Goal: Book appointment/travel/reservation

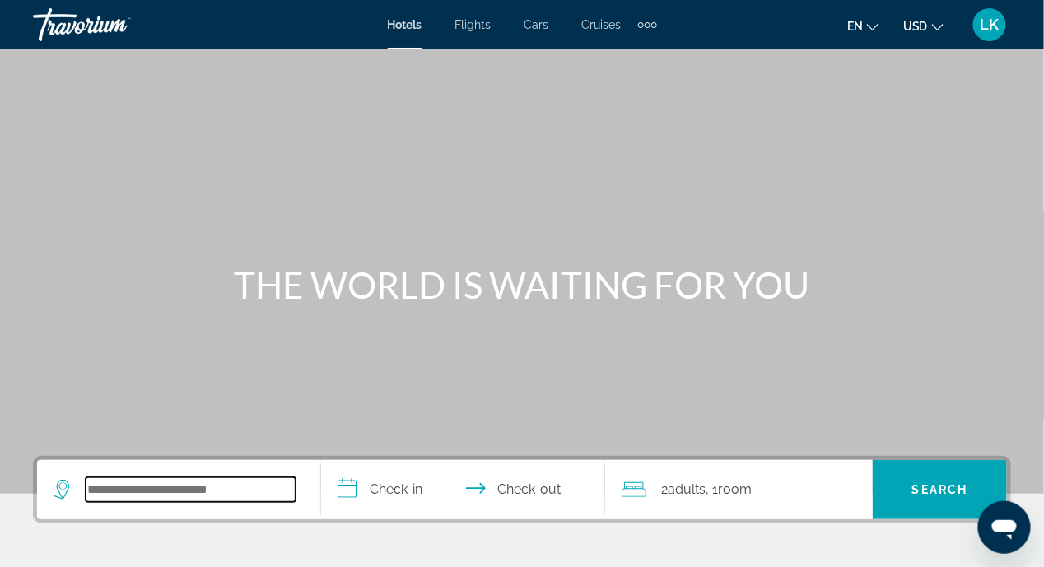
click at [254, 488] on input "Search widget" at bounding box center [191, 490] width 210 height 25
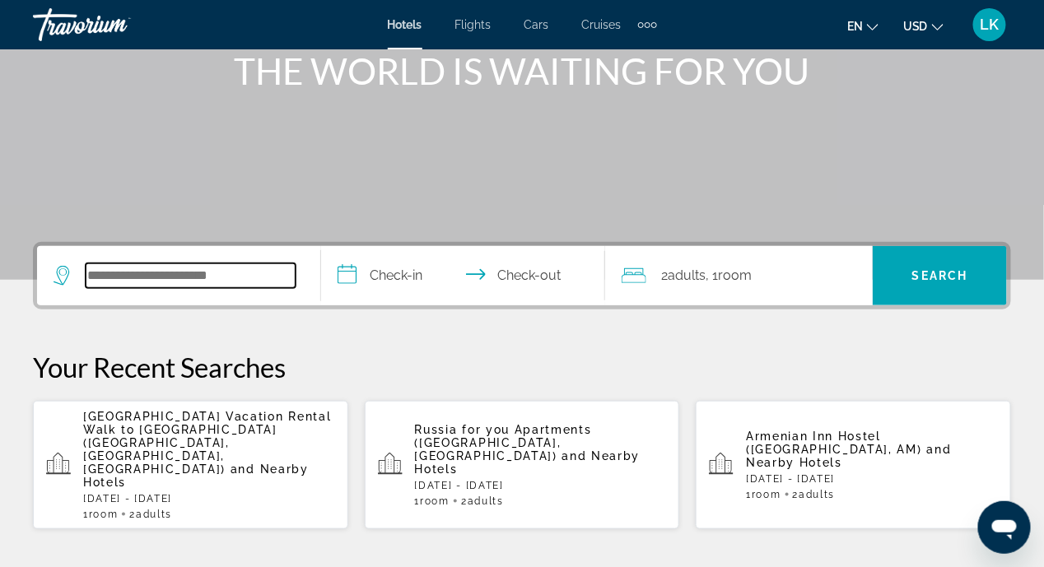
scroll to position [402, 0]
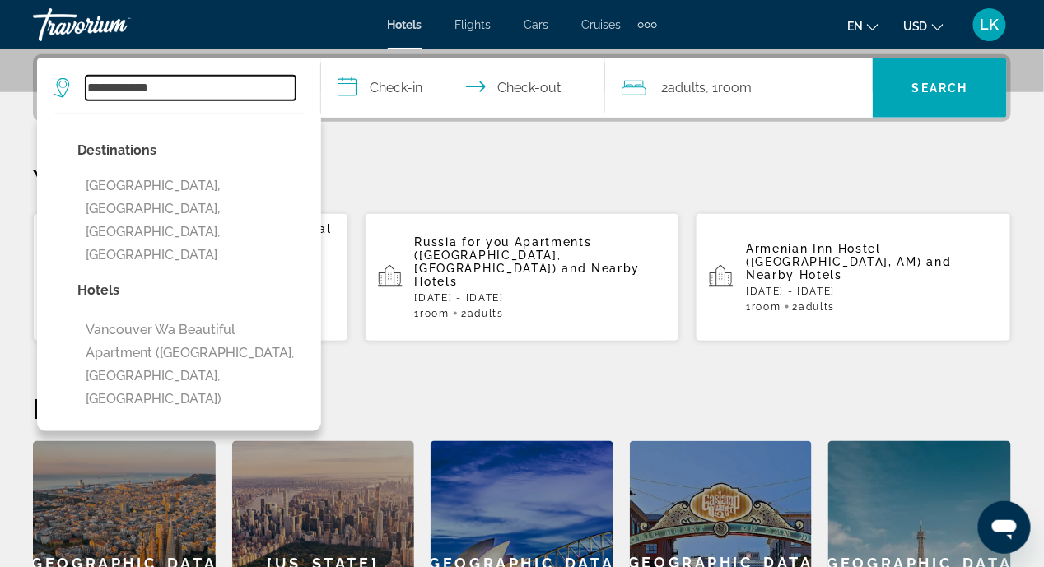
type input "**********"
click at [350, 91] on input "**********" at bounding box center [466, 90] width 291 height 64
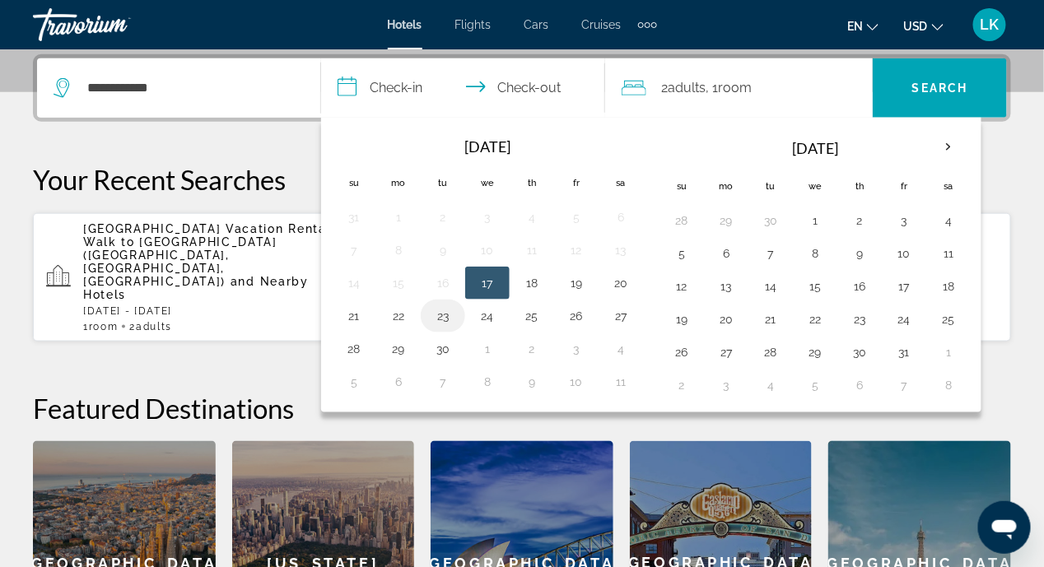
click at [442, 319] on button "23" at bounding box center [443, 316] width 26 height 23
click at [528, 308] on button "25" at bounding box center [532, 316] width 26 height 23
type input "**********"
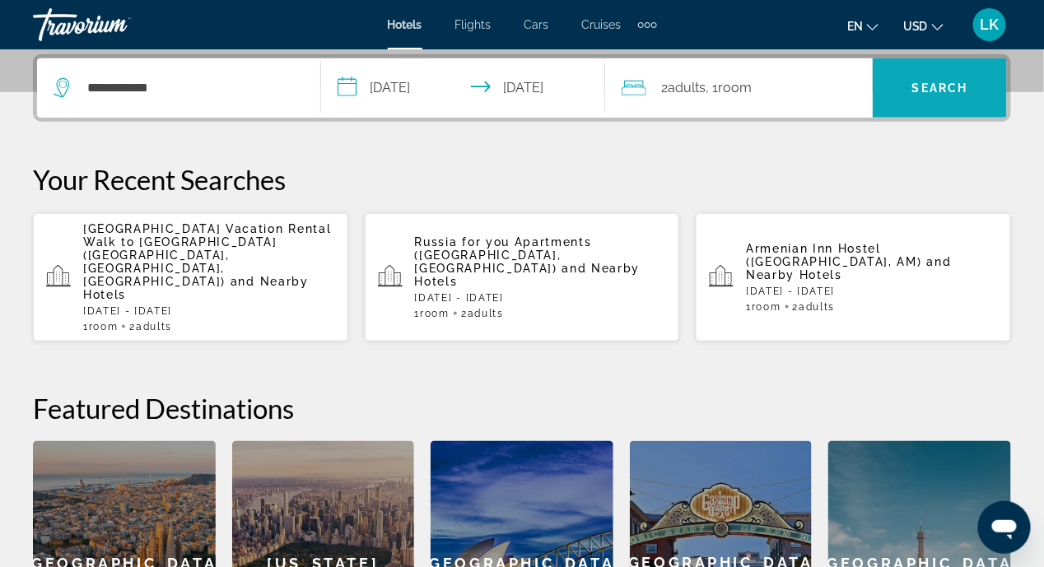
click at [932, 79] on span "Search widget" at bounding box center [940, 88] width 134 height 40
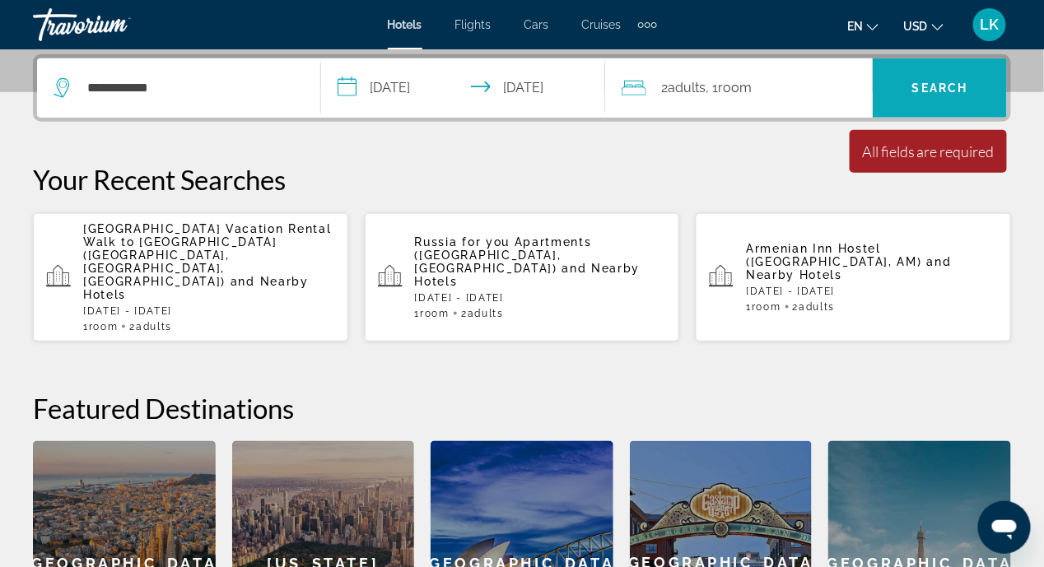
click at [921, 92] on span "Search" at bounding box center [940, 88] width 56 height 13
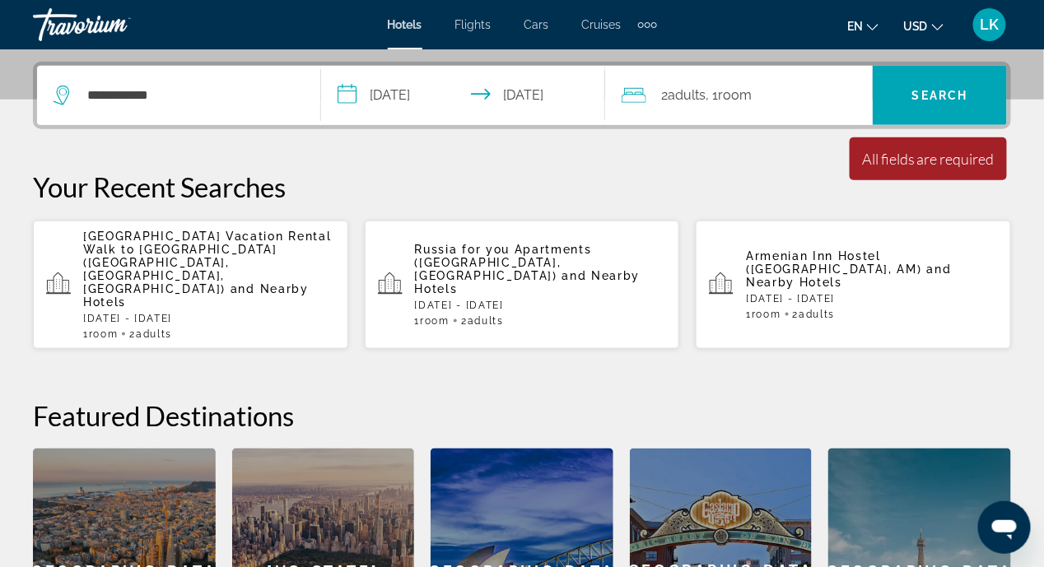
scroll to position [312, 0]
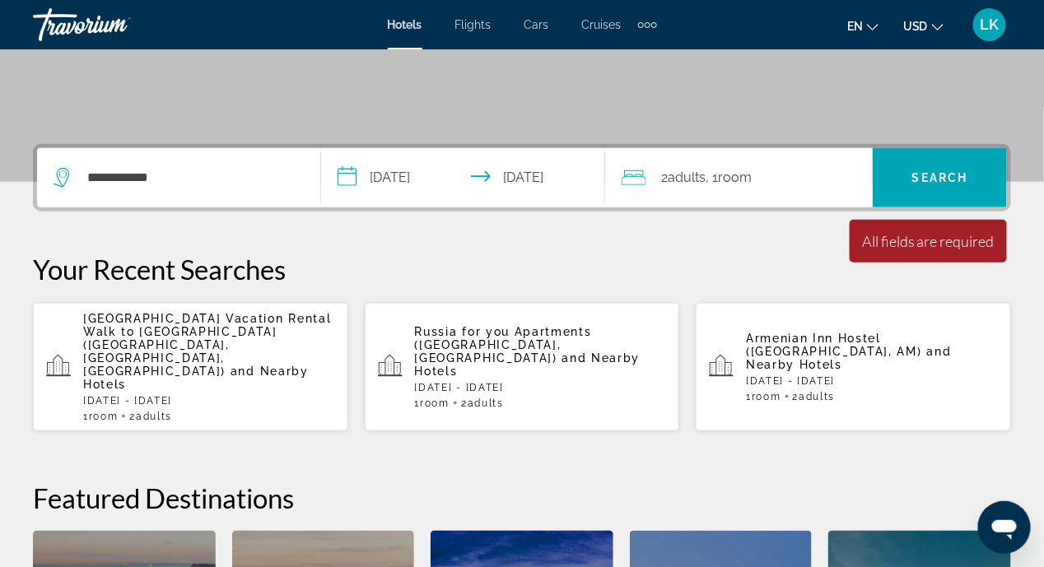
click at [916, 241] on div "All fields are required" at bounding box center [928, 241] width 133 height 18
click at [881, 249] on div "All fields are required" at bounding box center [928, 241] width 133 height 18
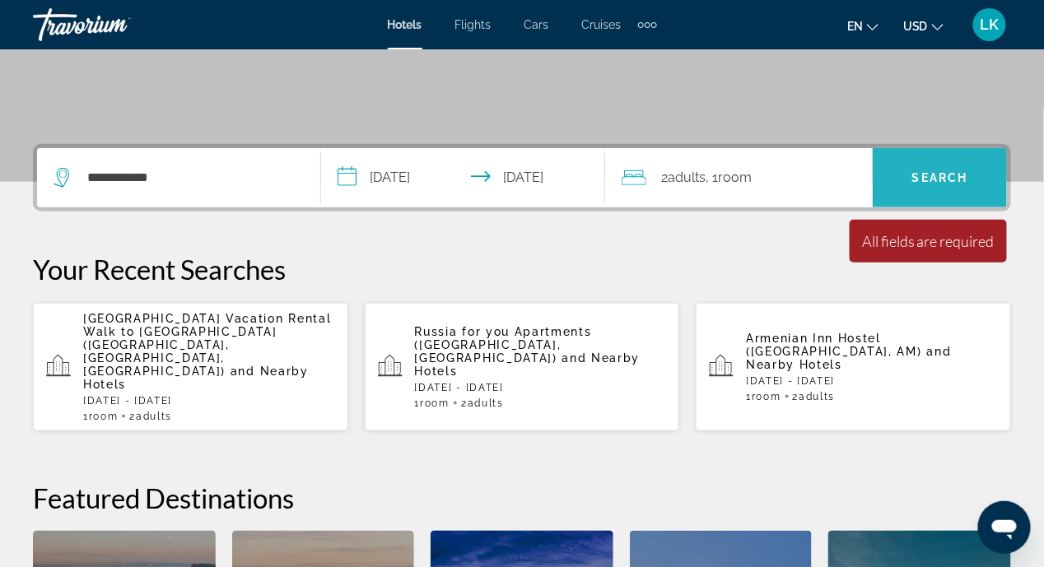
click at [931, 184] on span "Search widget" at bounding box center [940, 178] width 134 height 40
click at [938, 172] on span "Search" at bounding box center [940, 177] width 56 height 13
click at [940, 175] on span "Search" at bounding box center [940, 177] width 56 height 13
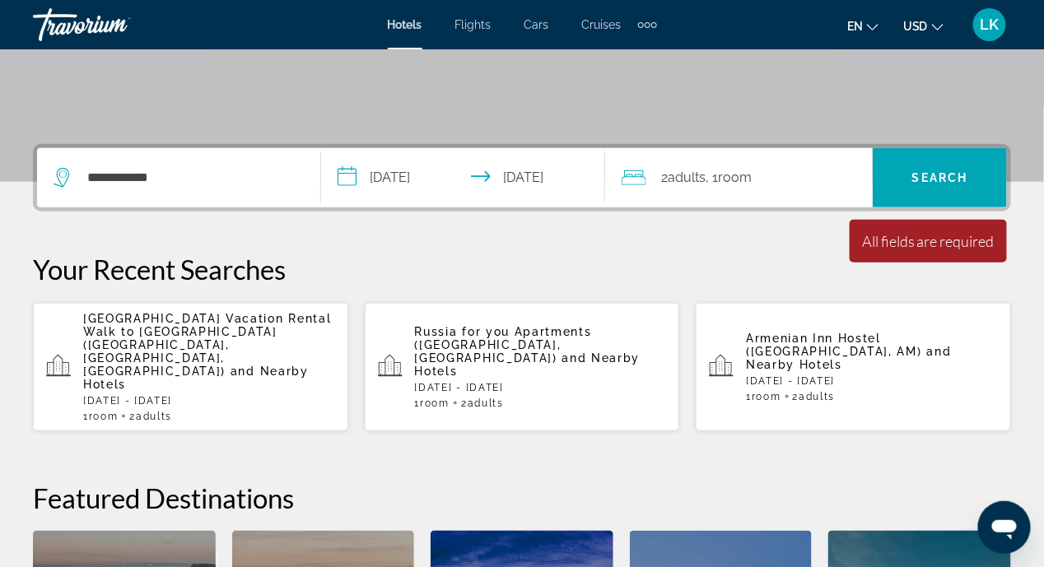
click at [928, 238] on div "All fields are required" at bounding box center [928, 241] width 133 height 18
click at [1031, 254] on div "**********" at bounding box center [522, 460] width 1044 height 632
click at [957, 242] on div "All fields are required" at bounding box center [928, 241] width 133 height 18
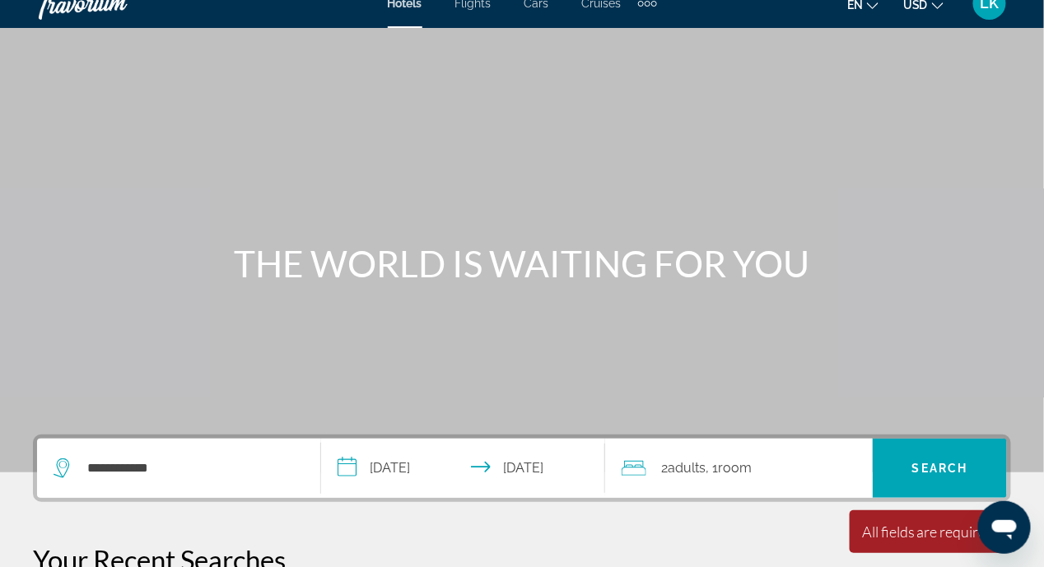
scroll to position [0, 0]
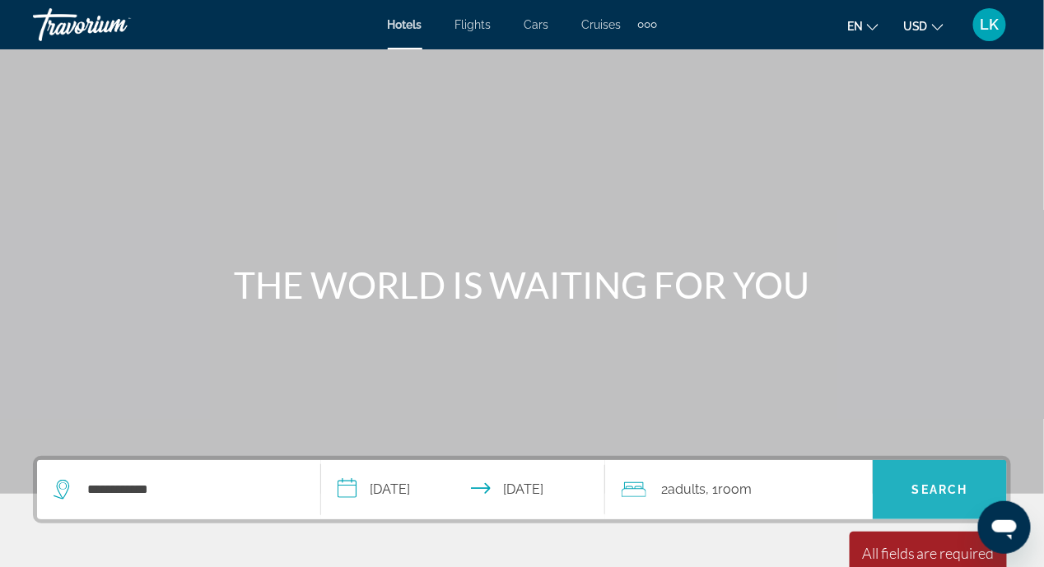
click at [908, 488] on span "Search widget" at bounding box center [940, 490] width 134 height 40
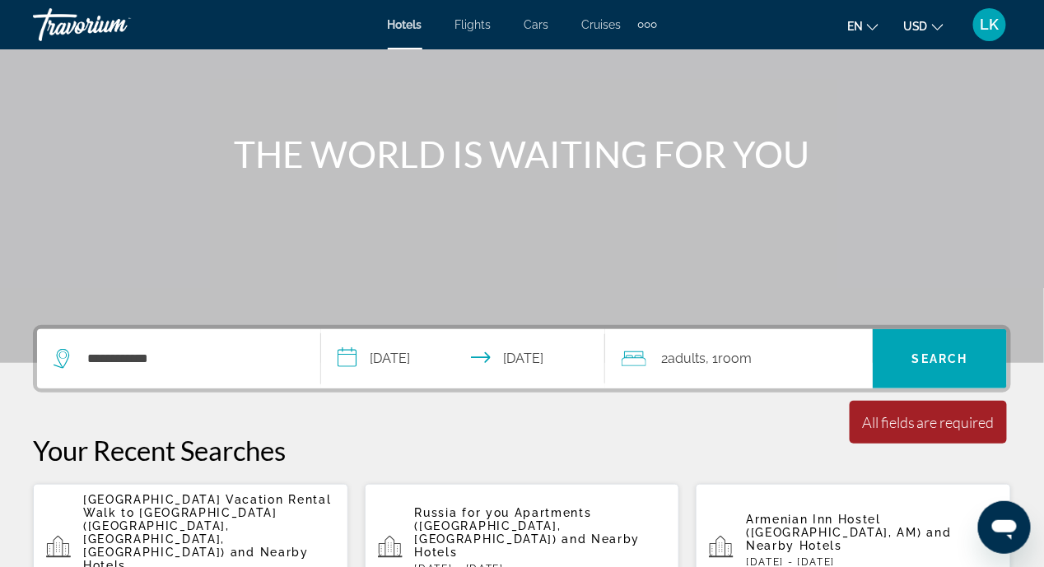
scroll to position [246, 0]
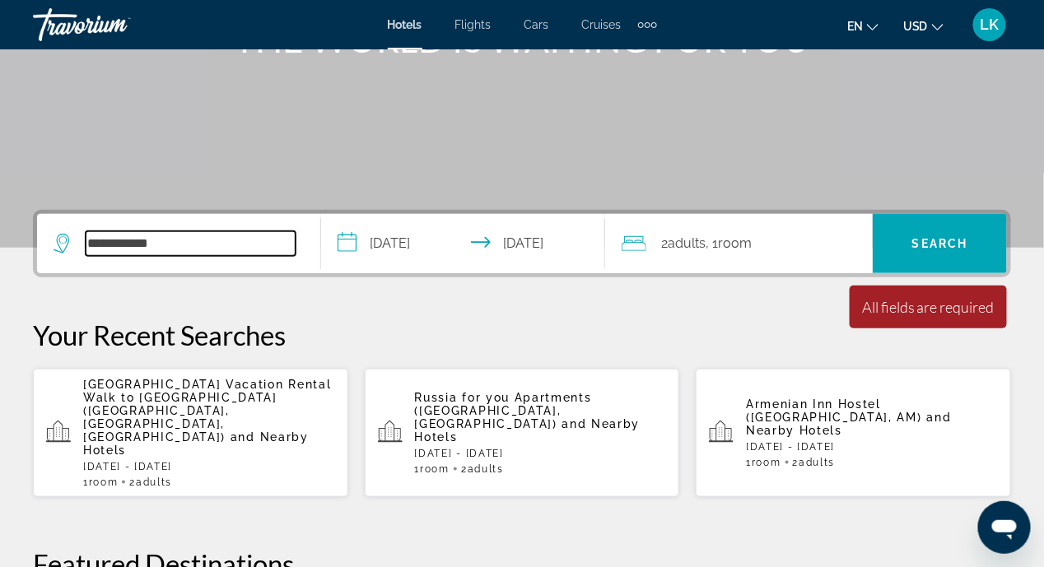
click at [93, 245] on input "**********" at bounding box center [191, 243] width 210 height 25
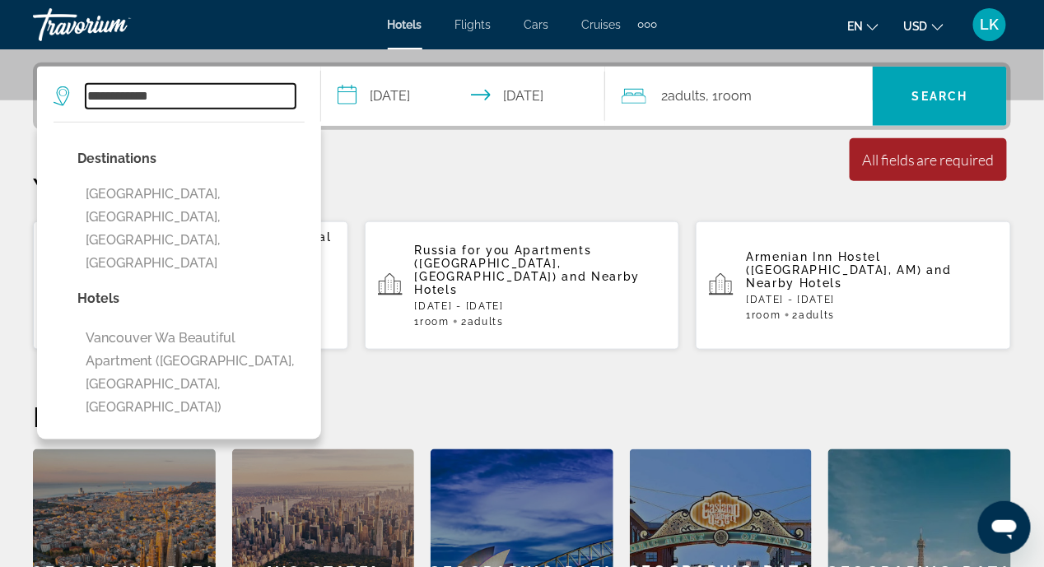
scroll to position [402, 0]
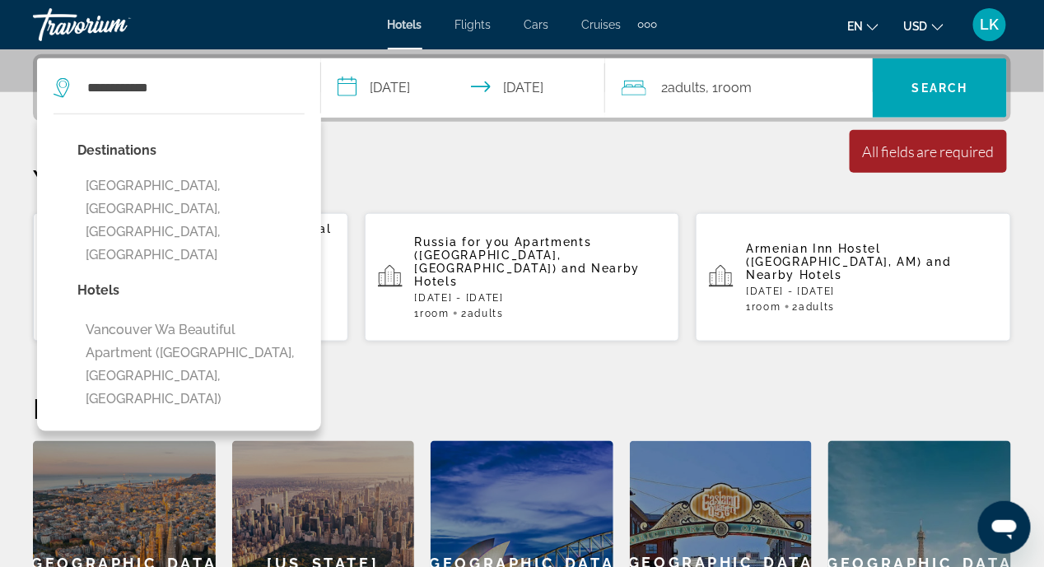
click at [379, 152] on div "**********" at bounding box center [522, 370] width 1044 height 632
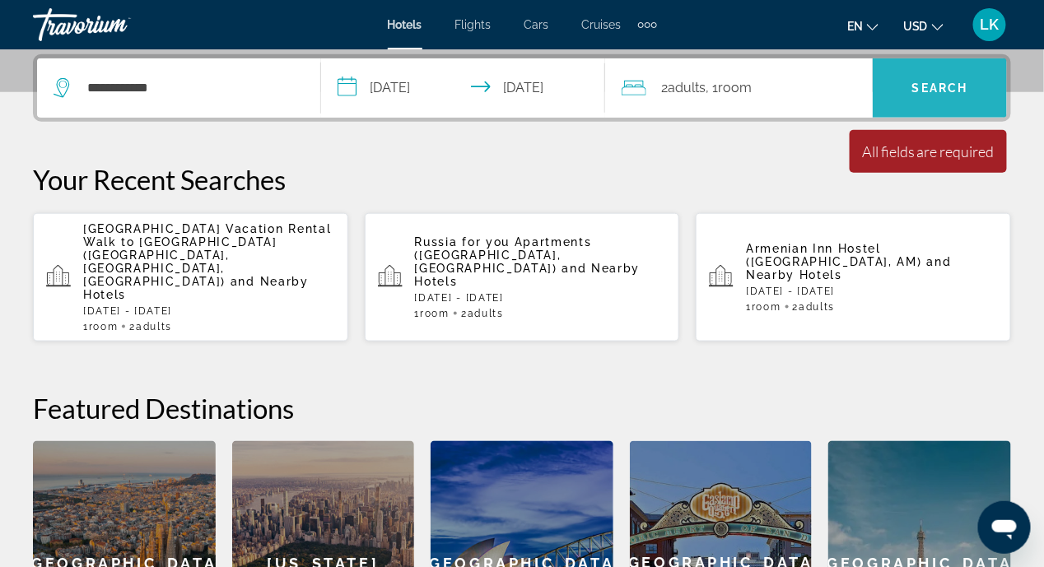
click at [922, 87] on span "Search" at bounding box center [940, 88] width 56 height 13
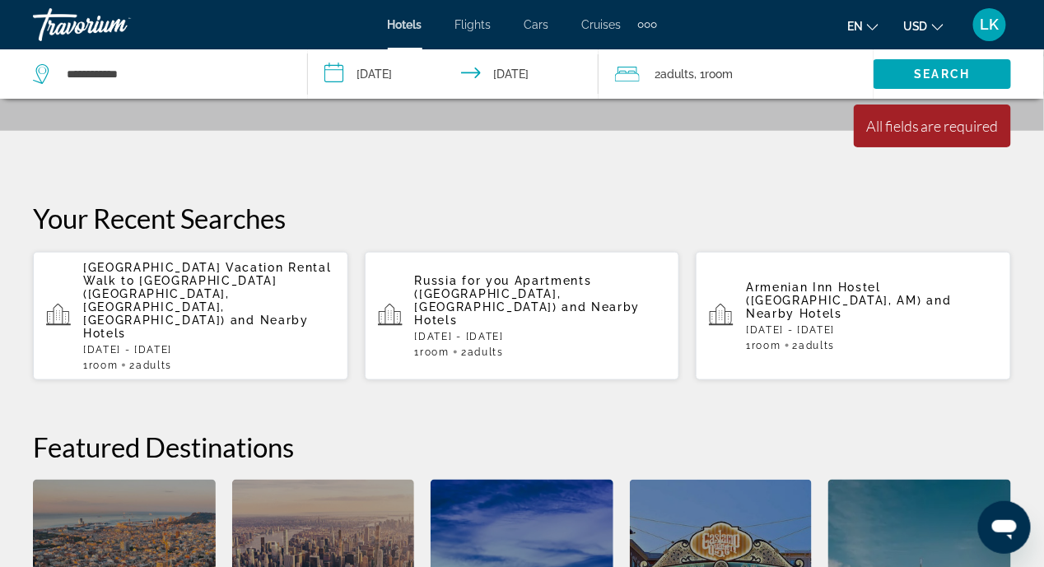
scroll to position [65, 0]
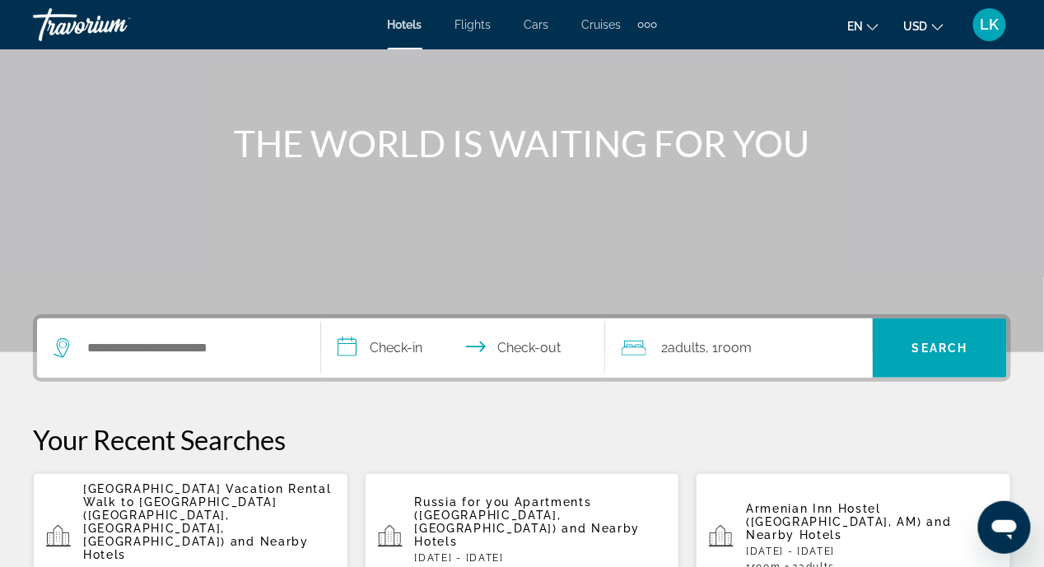
scroll to position [246, 0]
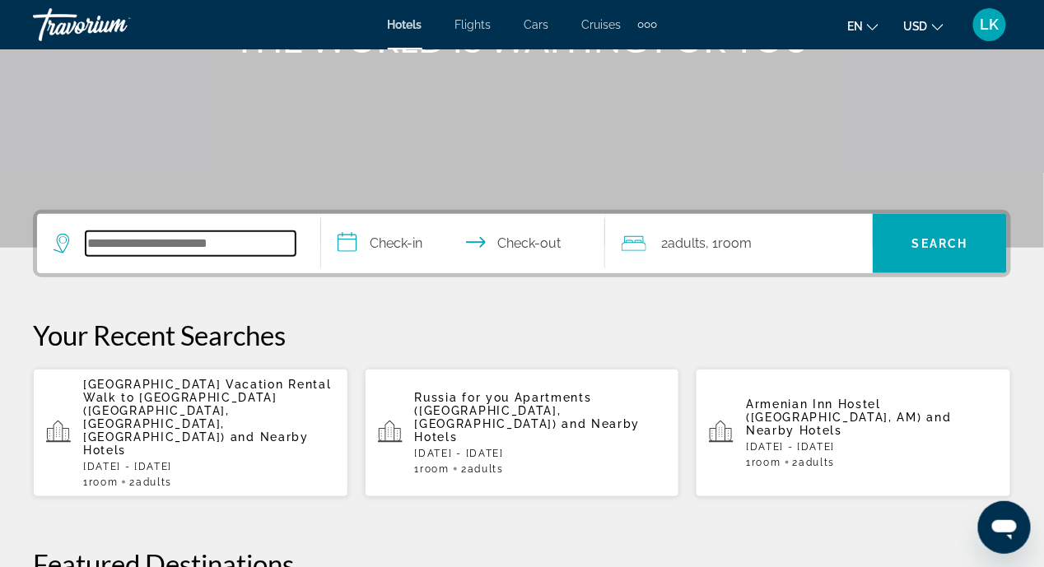
click at [257, 243] on input "Search widget" at bounding box center [191, 243] width 210 height 25
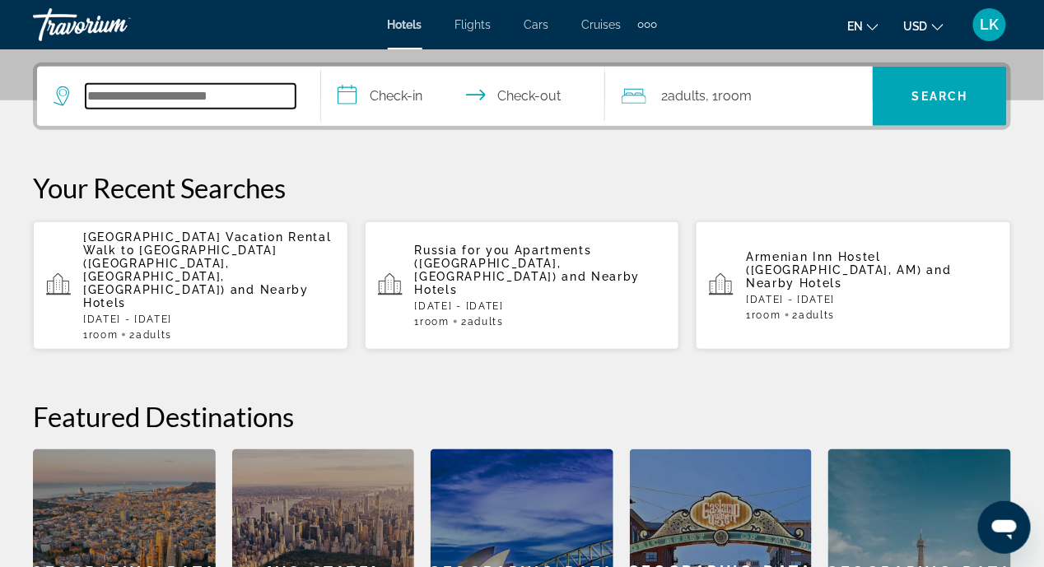
scroll to position [402, 0]
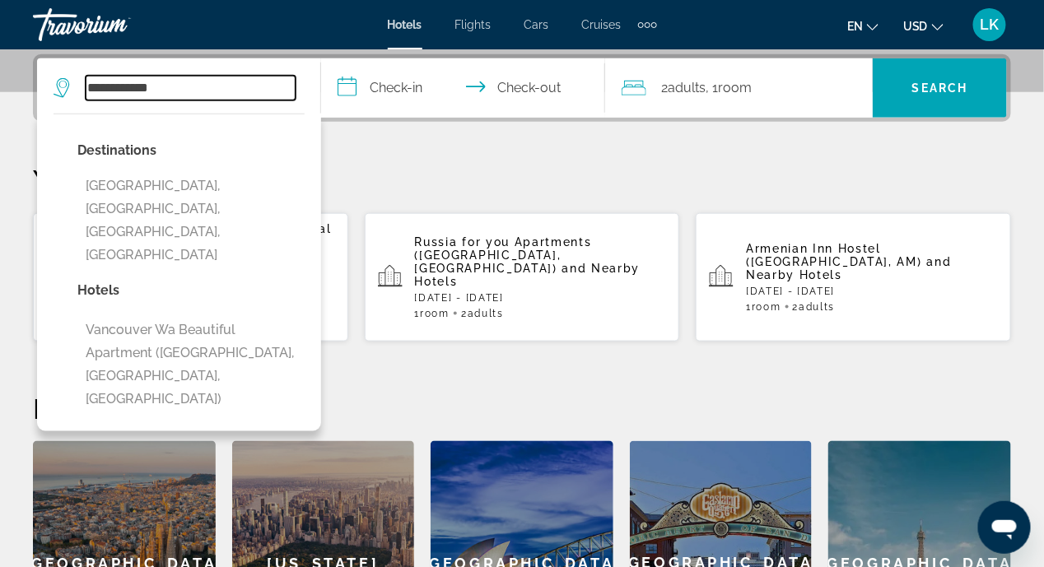
type input "**********"
click at [422, 83] on input "**********" at bounding box center [466, 90] width 291 height 64
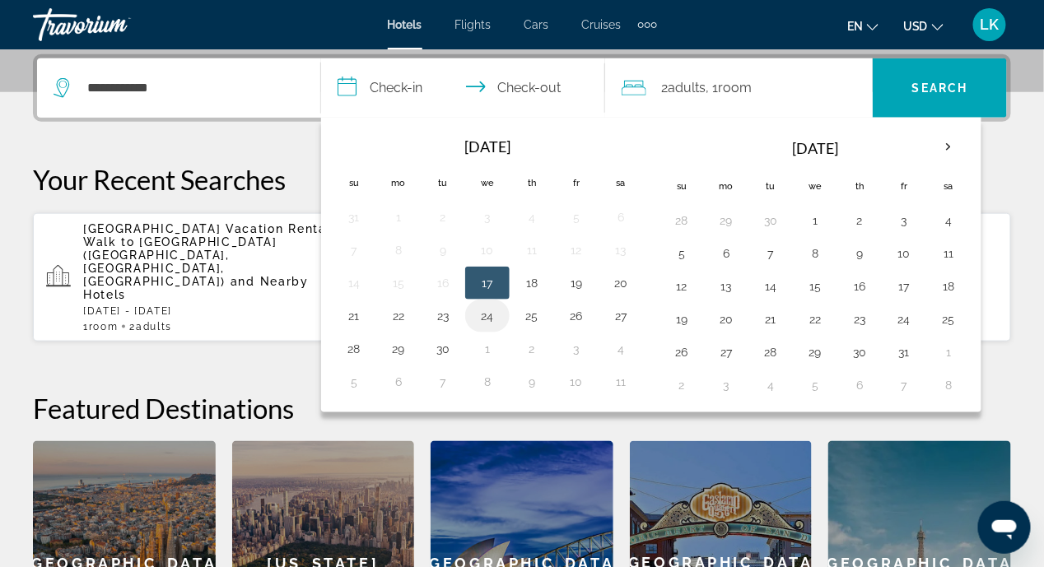
click at [487, 310] on button "24" at bounding box center [487, 316] width 26 height 23
click at [534, 310] on button "25" at bounding box center [532, 316] width 26 height 23
type input "**********"
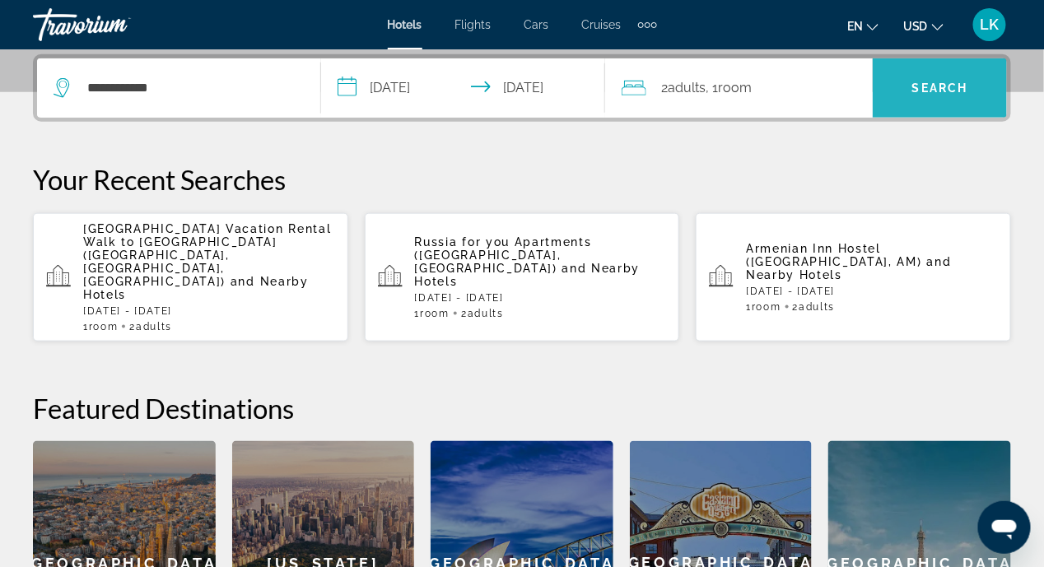
click at [922, 89] on span "Search" at bounding box center [940, 88] width 56 height 13
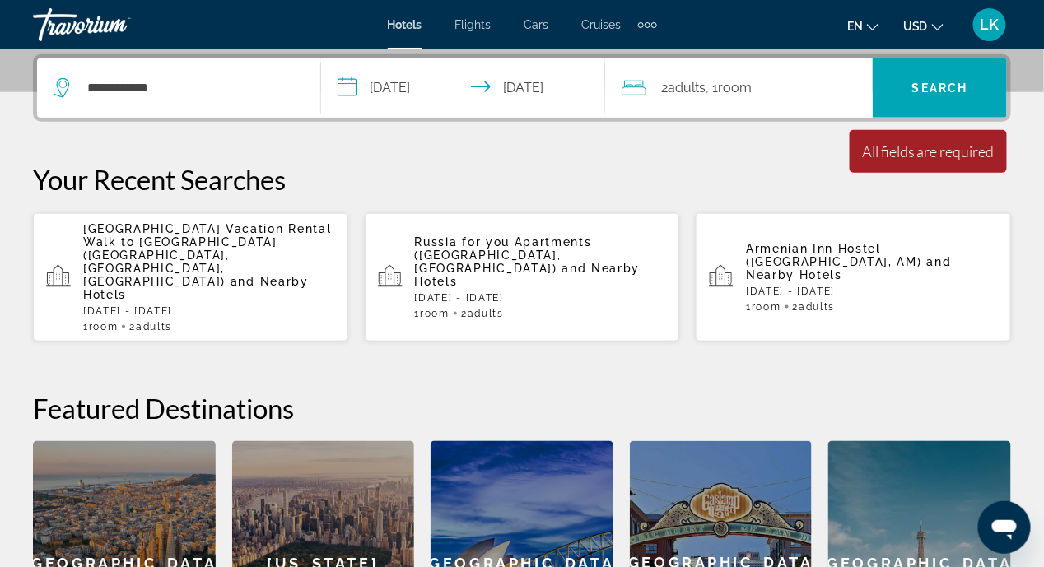
click at [877, 159] on div "All fields are required" at bounding box center [928, 151] width 133 height 18
click at [878, 161] on div "Minimum length of stay is 1 day All fields are required Children ages are requi…" at bounding box center [928, 151] width 157 height 43
click at [878, 160] on div "Minimum length of stay is 1 day All fields are required Children ages are requi…" at bounding box center [928, 151] width 157 height 43
click at [939, 71] on span "Search widget" at bounding box center [940, 88] width 134 height 40
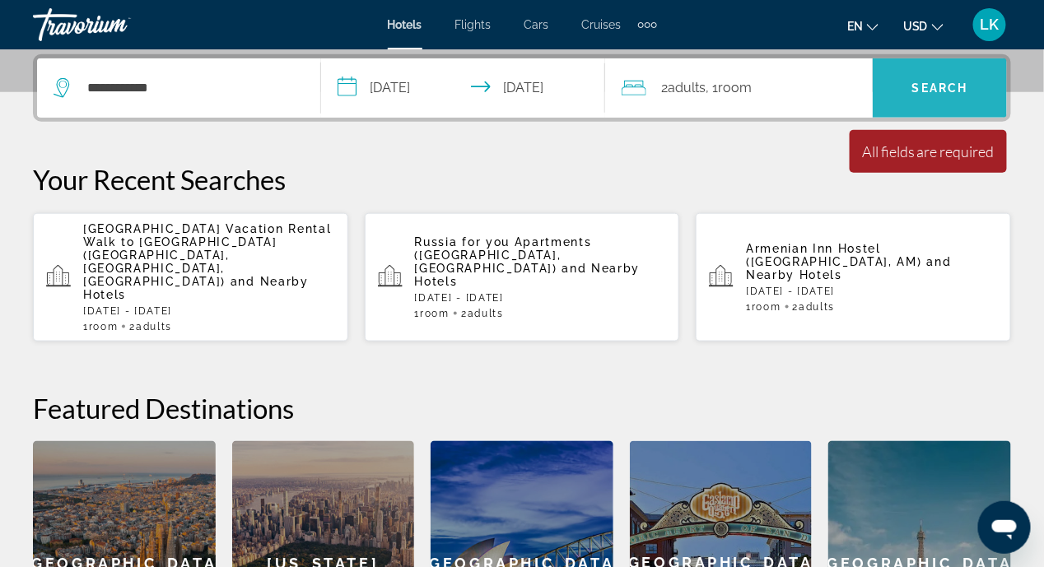
click at [940, 72] on span "Search widget" at bounding box center [940, 88] width 134 height 40
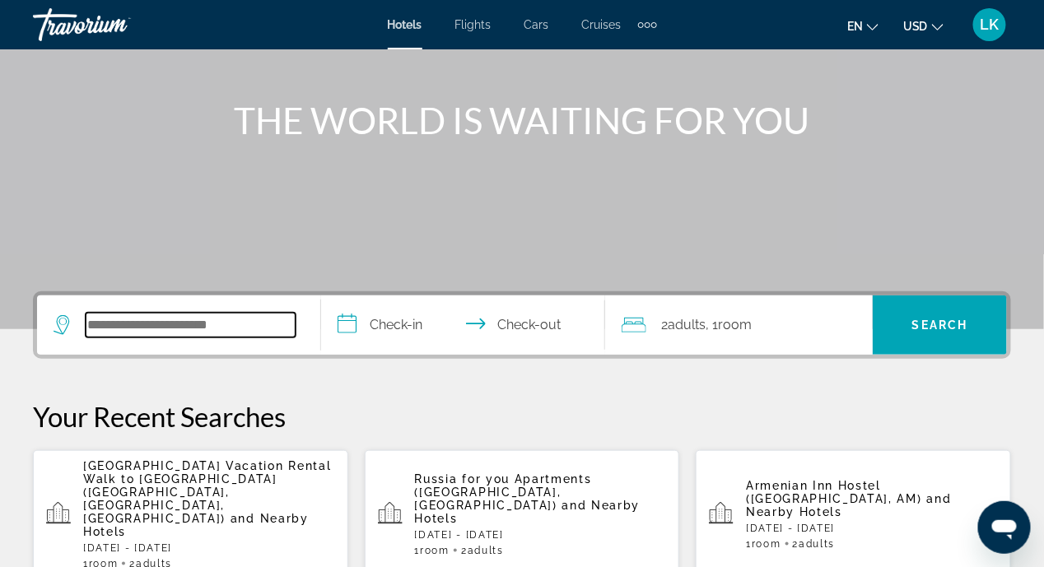
click at [249, 319] on input "Search widget" at bounding box center [191, 325] width 210 height 25
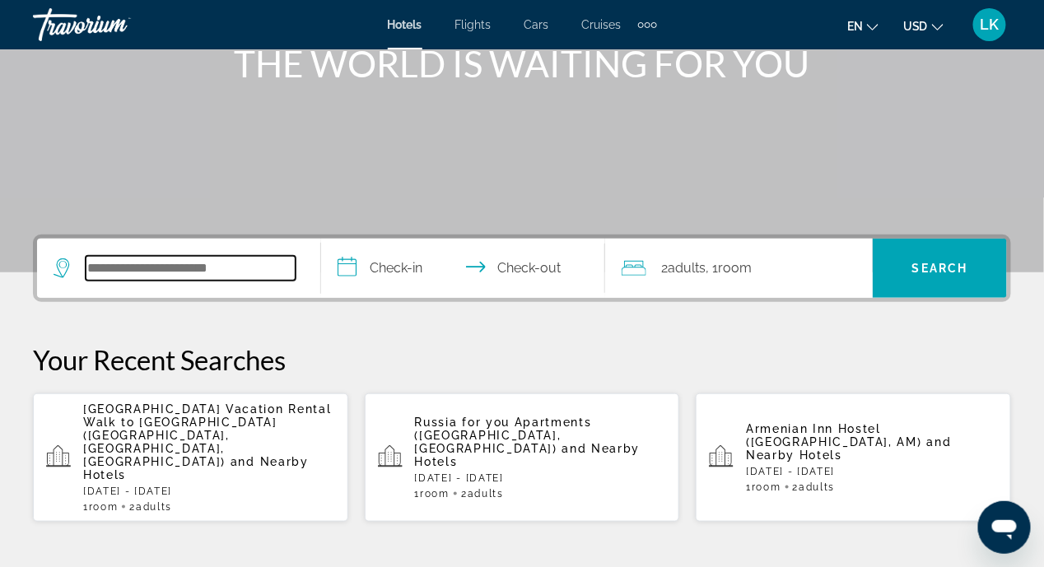
scroll to position [402, 0]
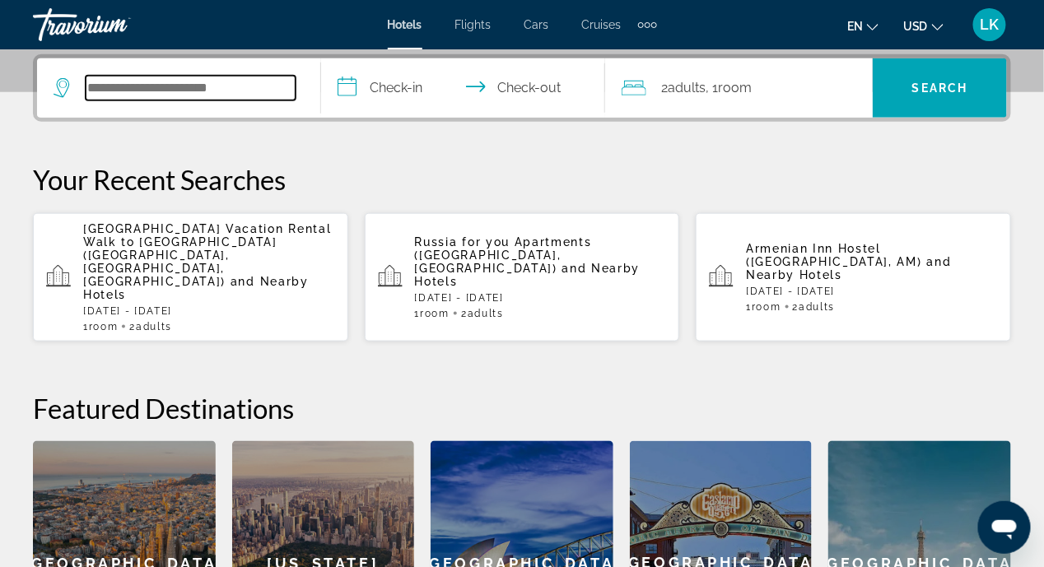
click at [131, 90] on input "Search widget" at bounding box center [191, 88] width 210 height 25
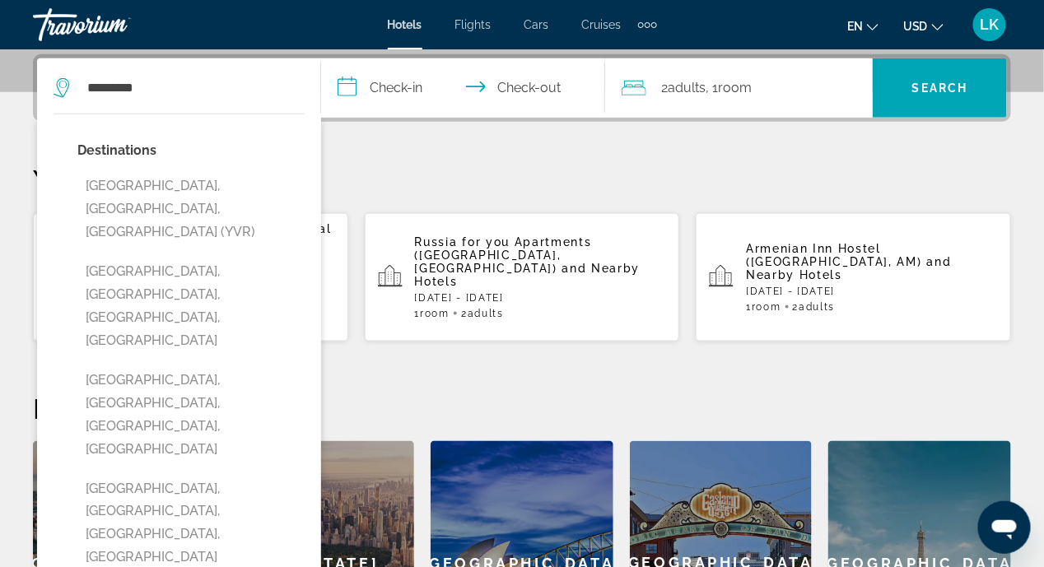
type input "**********"
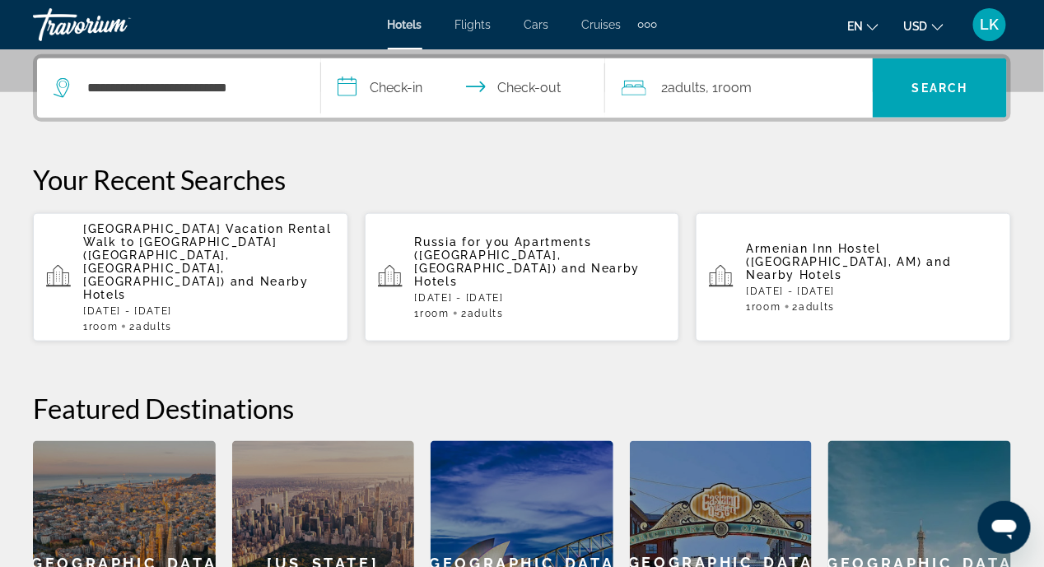
click at [425, 84] on input "**********" at bounding box center [466, 90] width 291 height 64
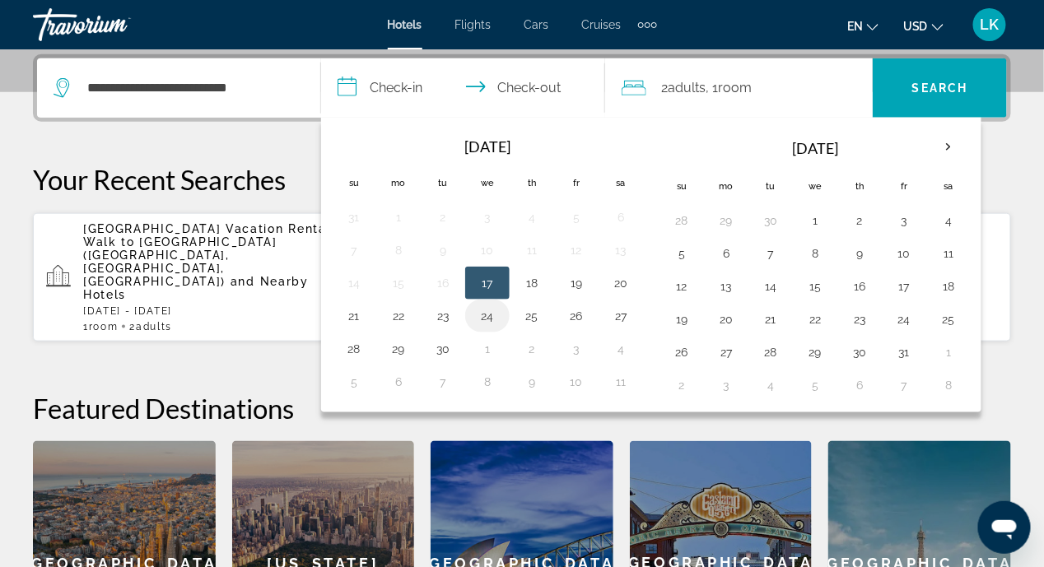
click at [479, 312] on button "24" at bounding box center [487, 316] width 26 height 23
click at [528, 317] on button "25" at bounding box center [532, 316] width 26 height 23
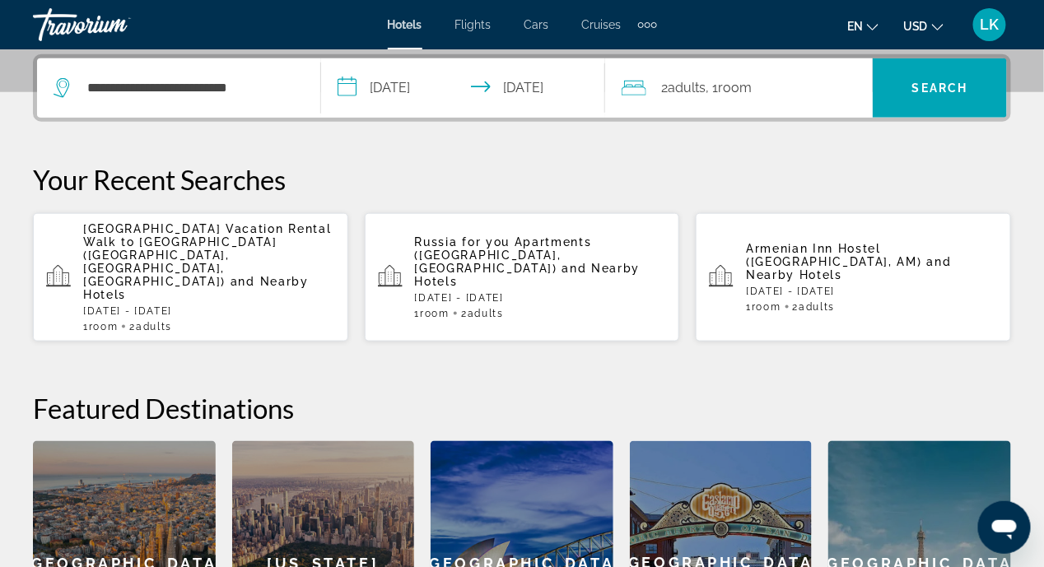
type input "**********"
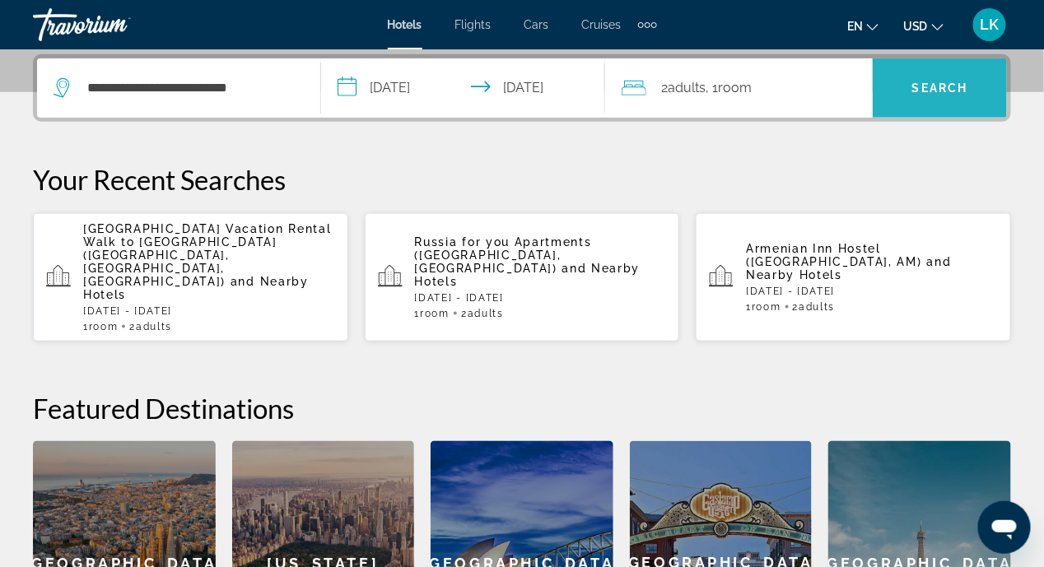
click at [909, 83] on span "Search widget" at bounding box center [940, 88] width 134 height 40
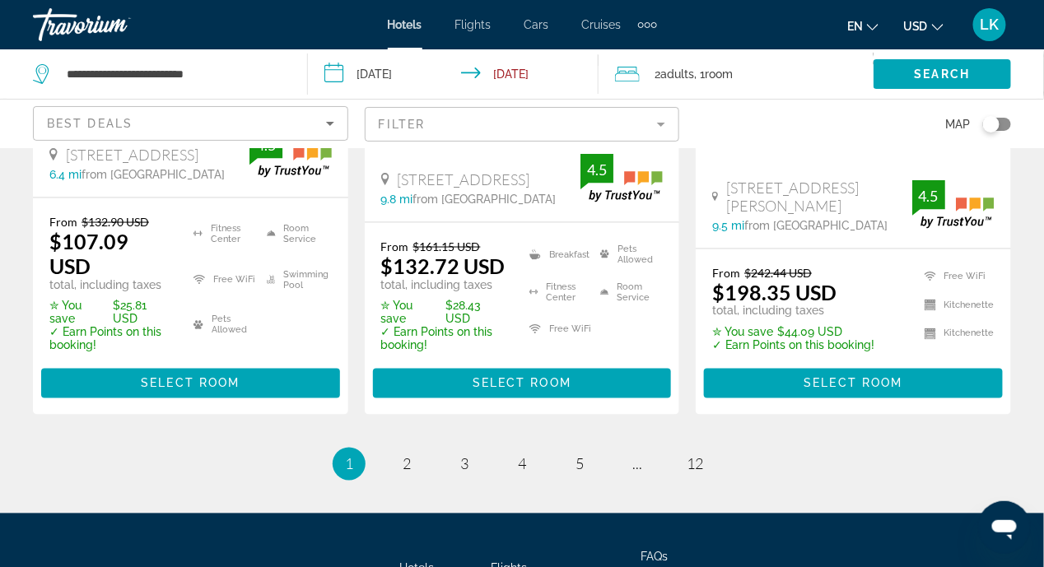
scroll to position [2489, 0]
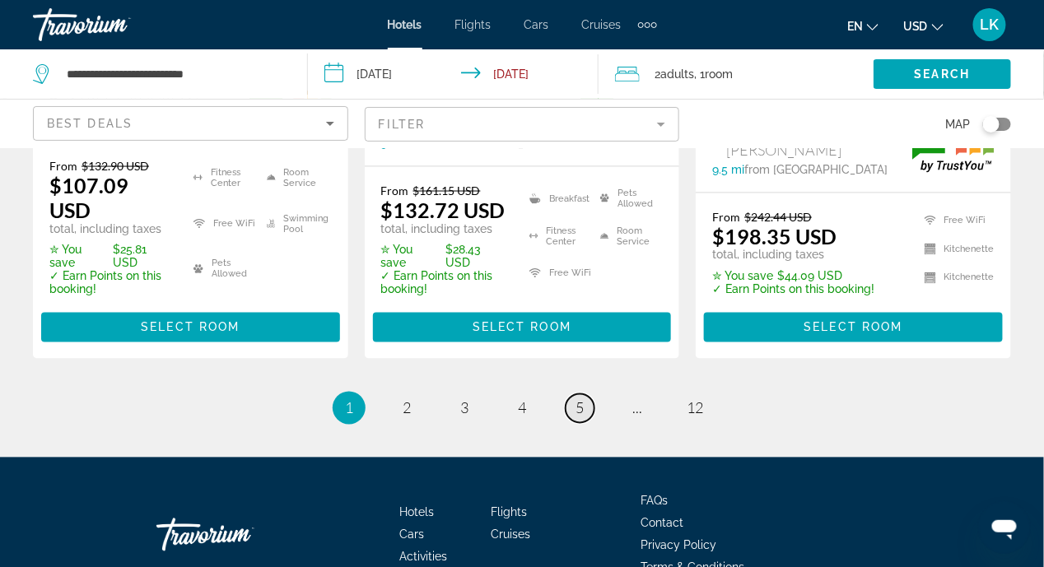
click at [577, 399] on span "5" at bounding box center [580, 408] width 8 height 18
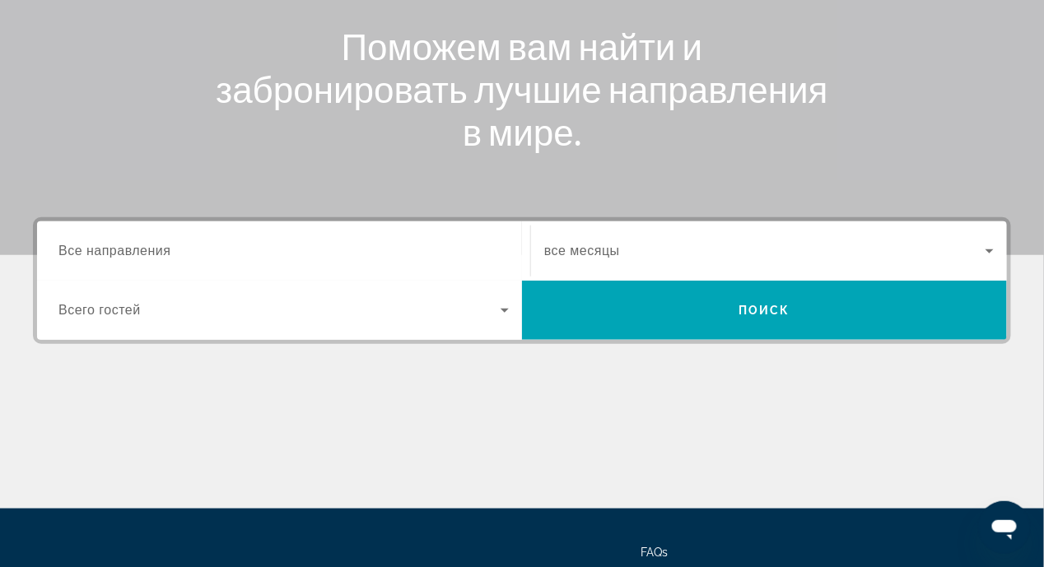
scroll to position [329, 0]
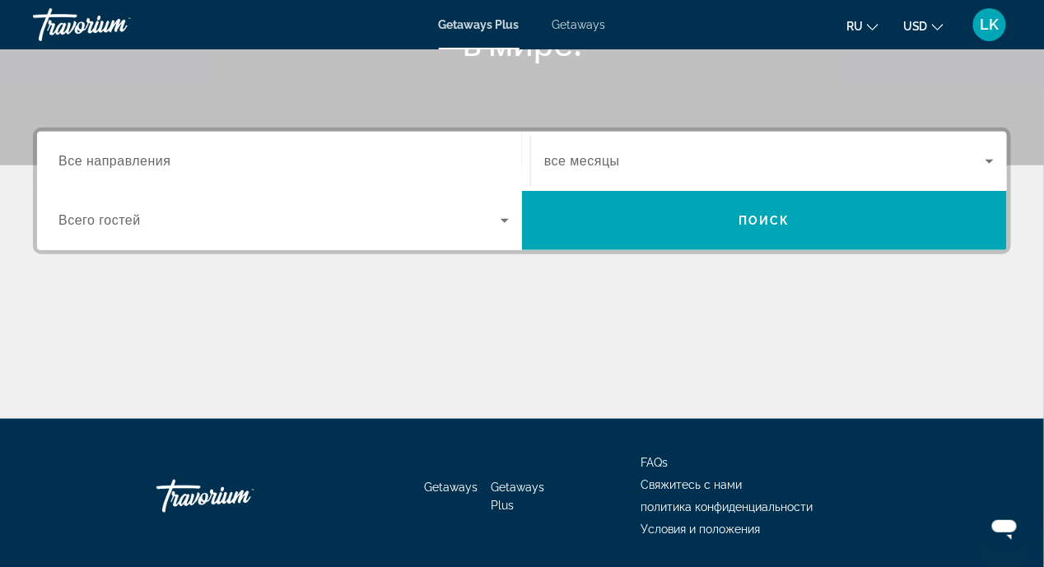
click at [78, 162] on span "Все направления" at bounding box center [114, 161] width 113 height 14
click at [78, 162] on input "Destination Все направления" at bounding box center [283, 162] width 450 height 20
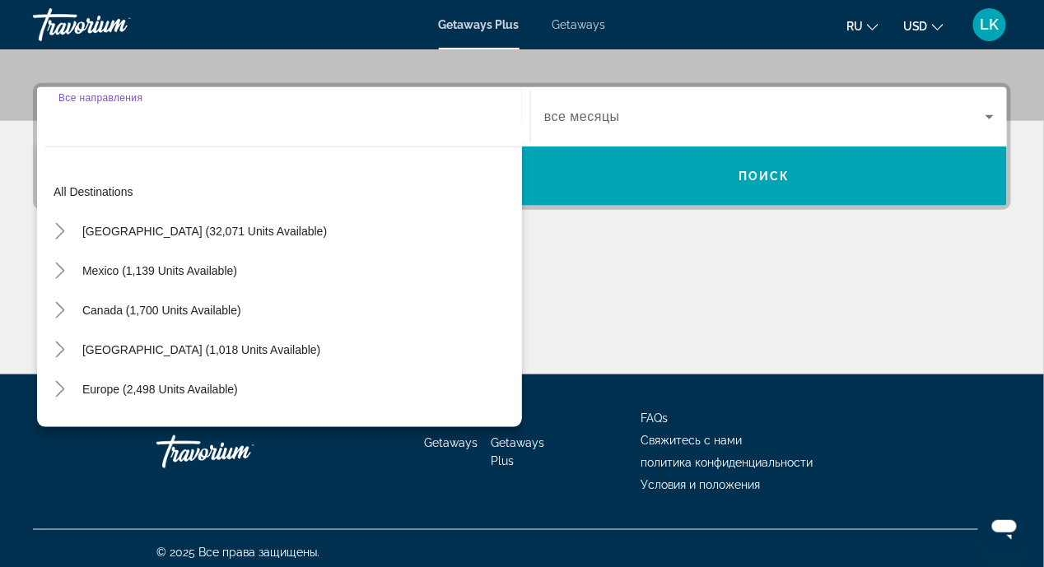
scroll to position [381, 0]
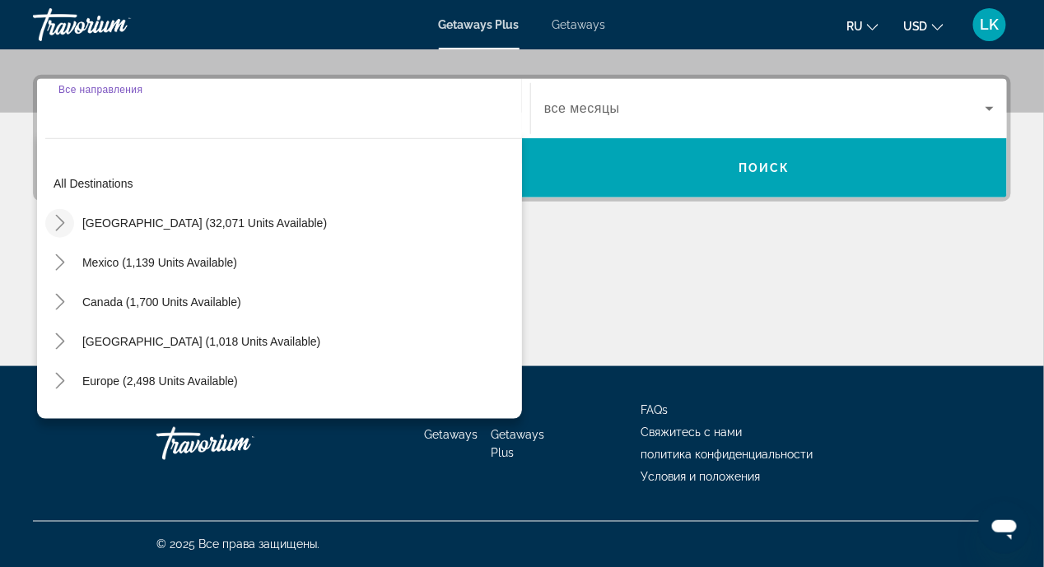
click at [54, 223] on icon "Toggle United States (32,071 units available)" at bounding box center [60, 223] width 16 height 16
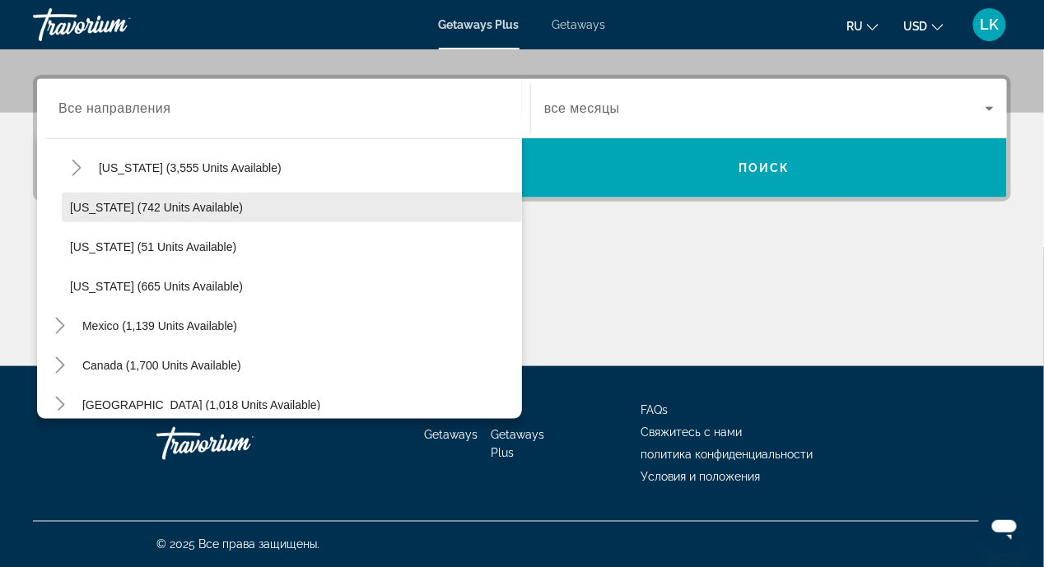
scroll to position [1356, 0]
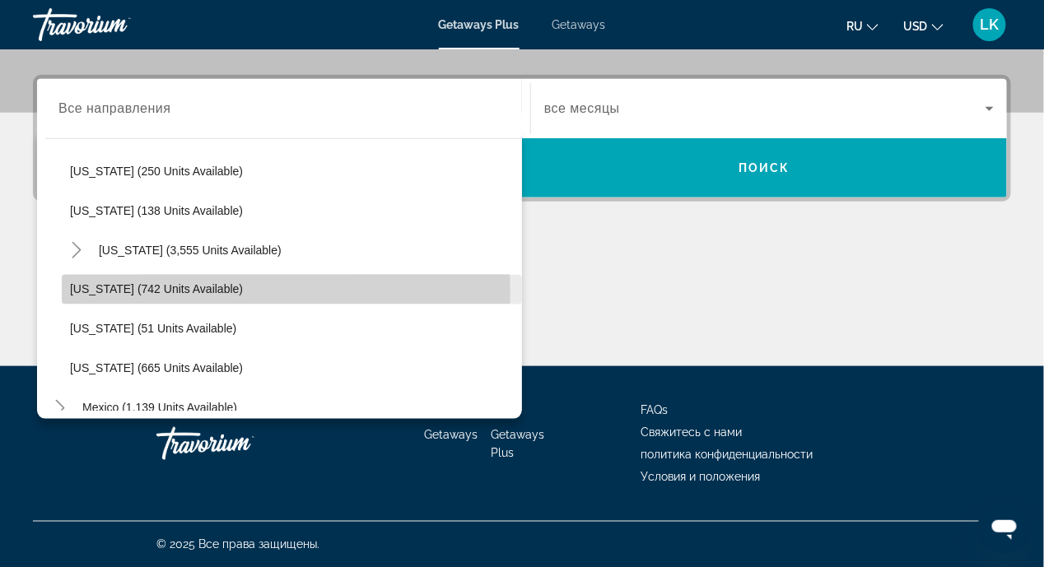
click at [116, 290] on span "[US_STATE] (742 units available)" at bounding box center [156, 289] width 173 height 13
type input "**********"
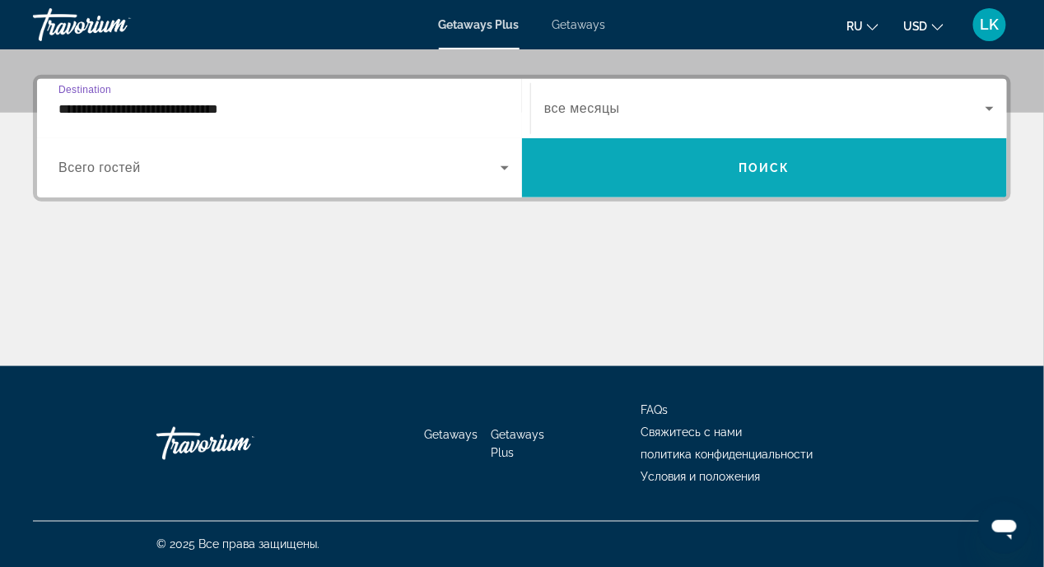
click at [790, 171] on span "Поиск" at bounding box center [765, 167] width 52 height 13
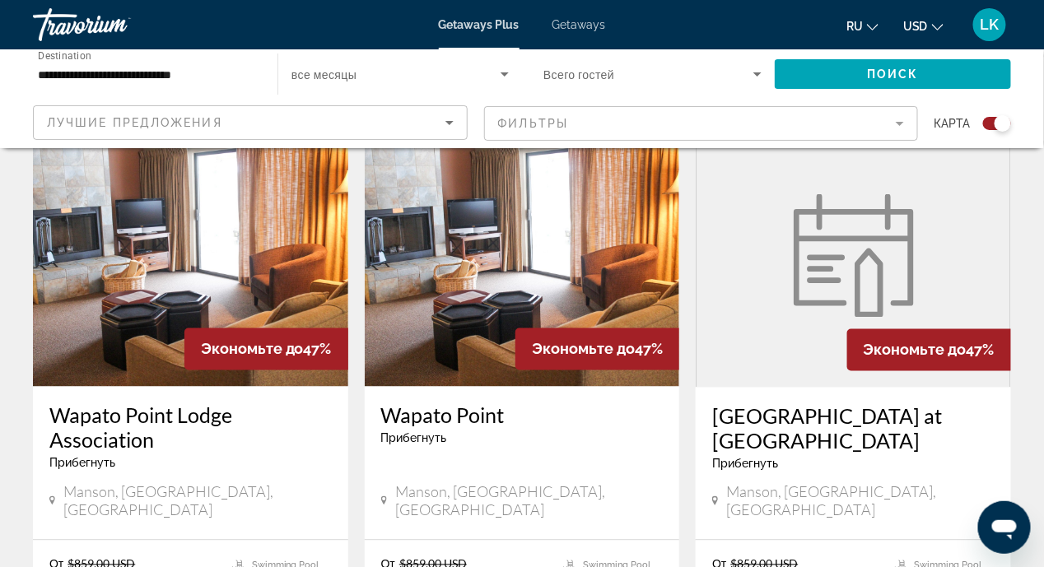
scroll to position [2718, 0]
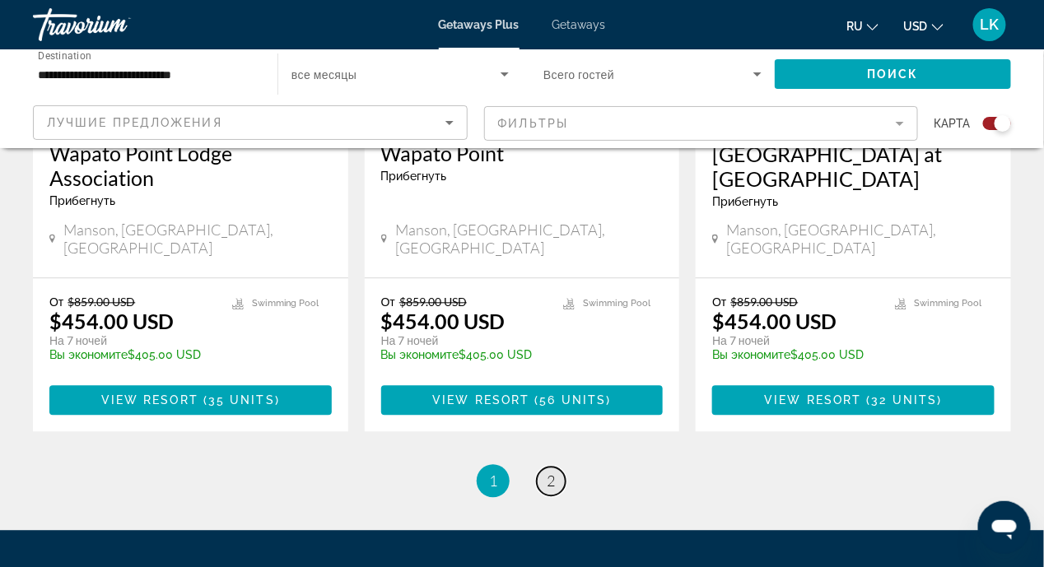
click at [549, 473] on span "2" at bounding box center [551, 482] width 8 height 18
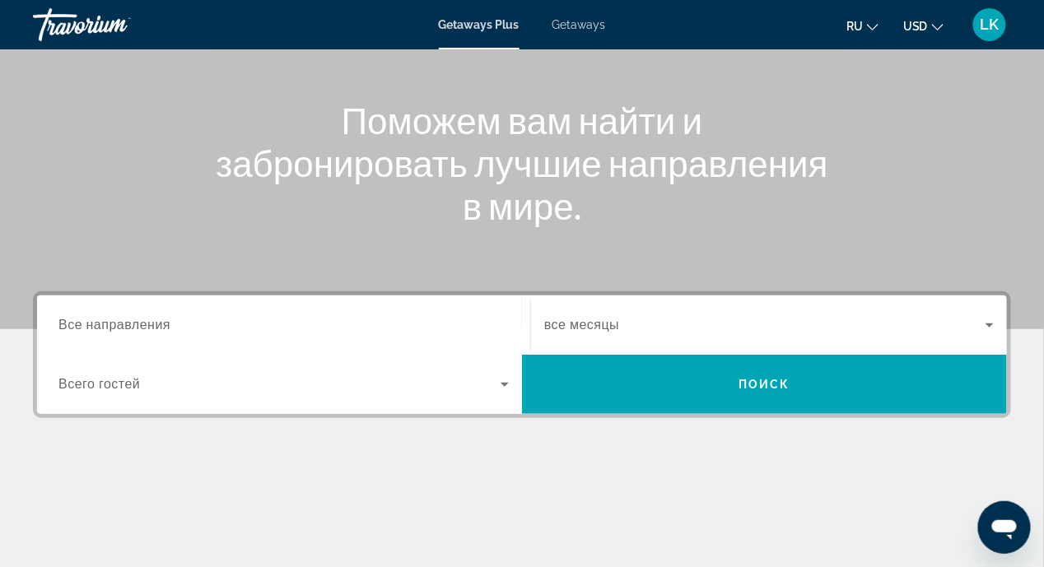
scroll to position [246, 0]
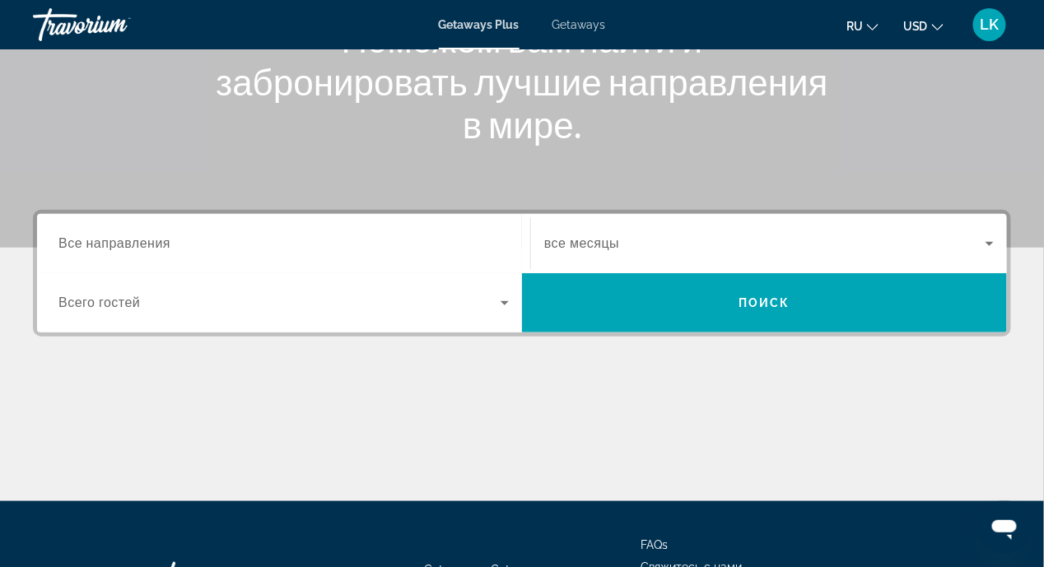
click at [871, 24] on icon "Change language" at bounding box center [873, 27] width 12 height 12
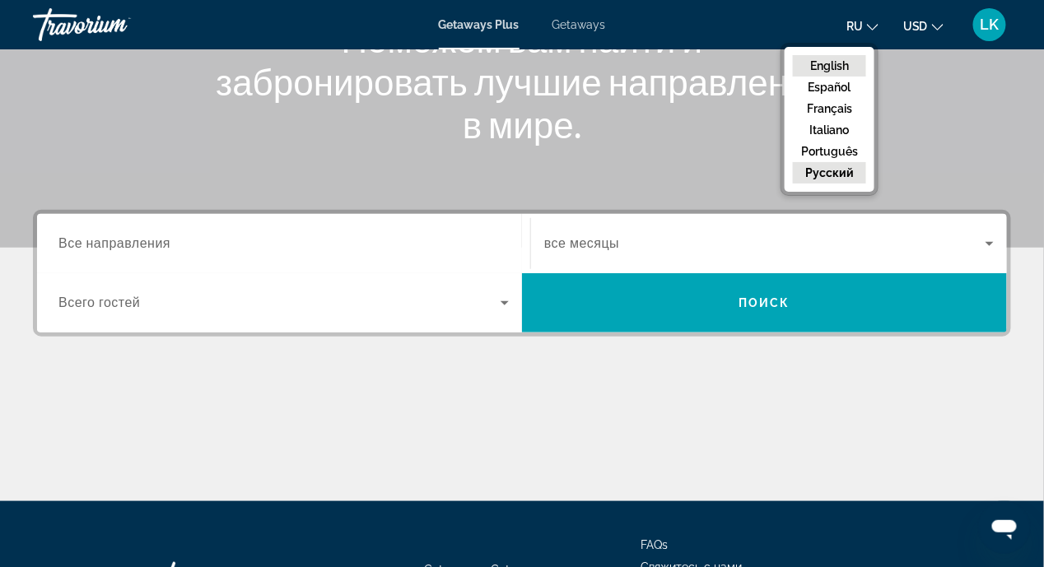
click at [824, 66] on button "English" at bounding box center [829, 65] width 73 height 21
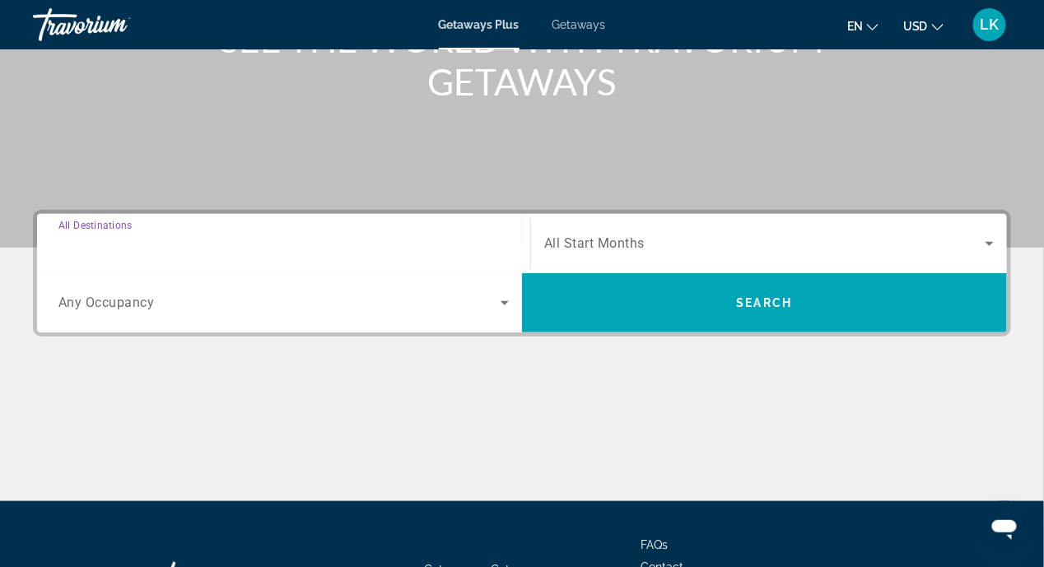
click at [162, 243] on input "Destination All Destinations" at bounding box center [283, 245] width 450 height 20
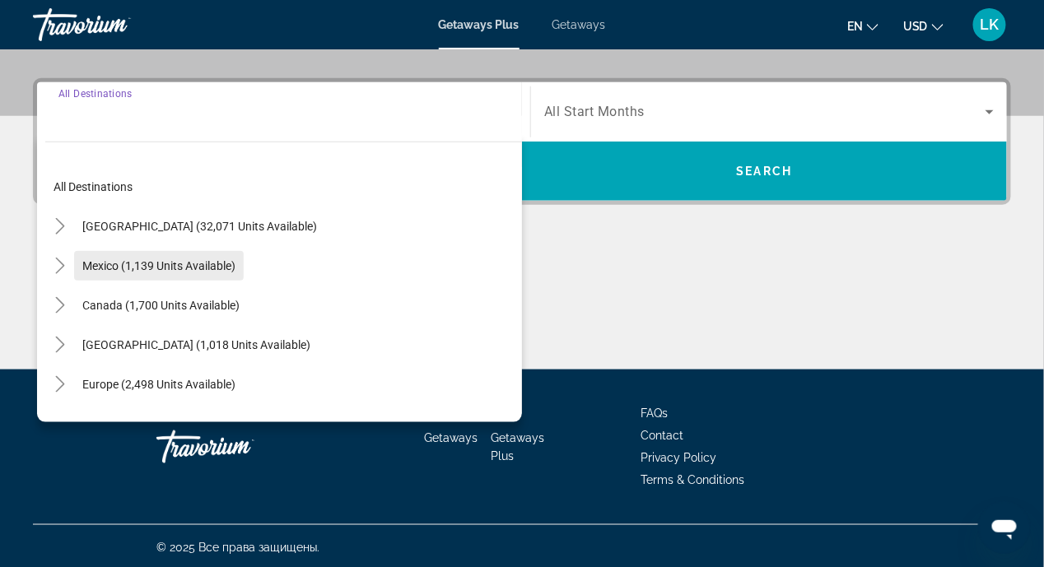
scroll to position [381, 0]
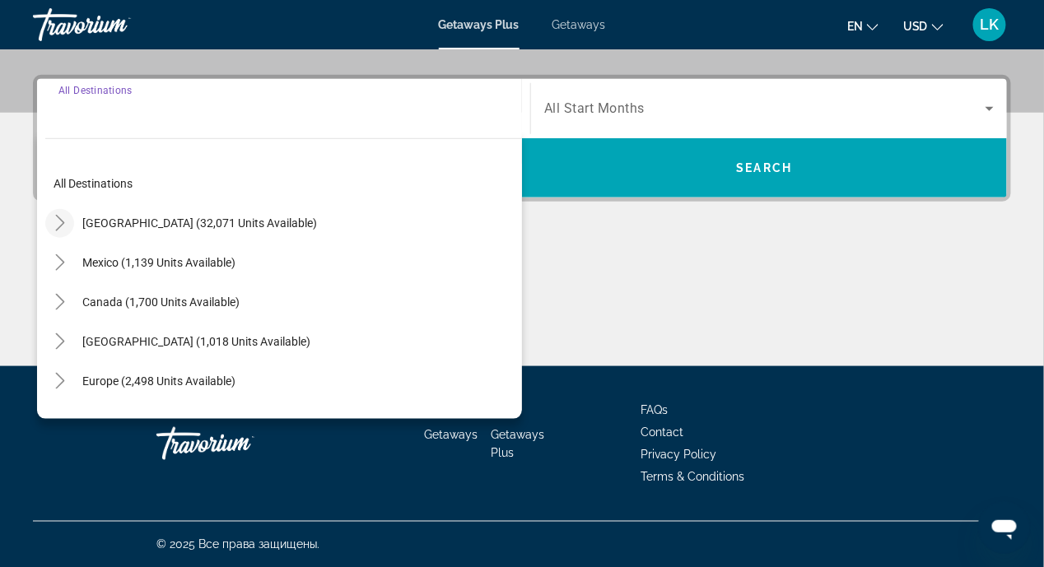
click at [54, 227] on icon "Toggle United States (32,071 units available)" at bounding box center [60, 223] width 16 height 16
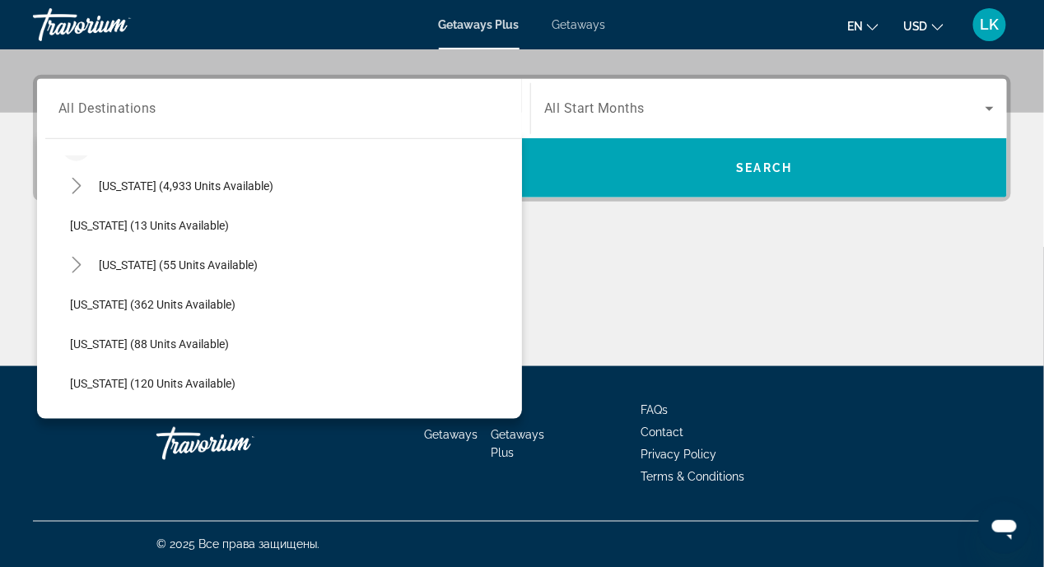
scroll to position [246, 0]
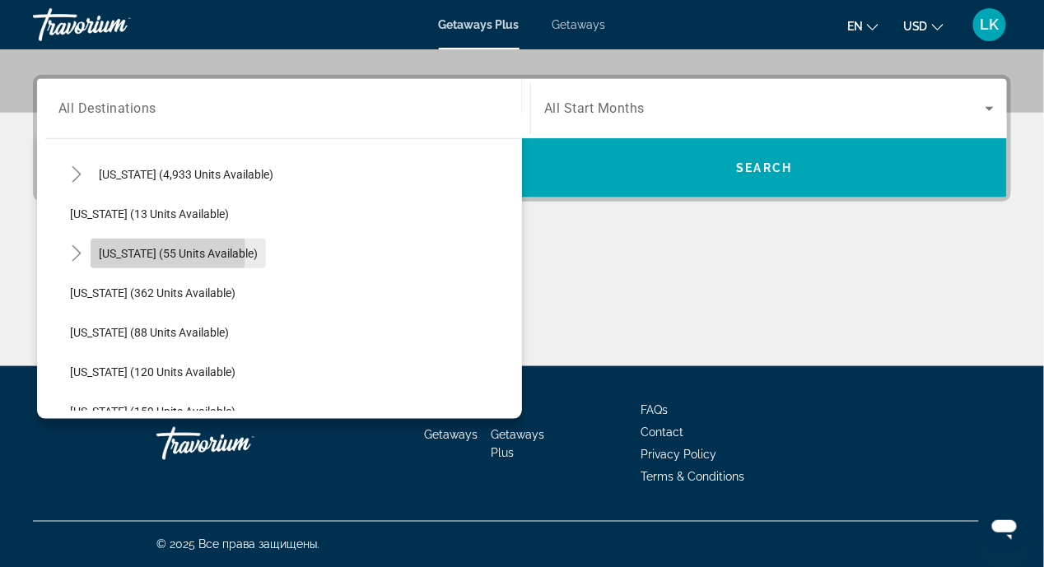
click at [100, 250] on span "[US_STATE] (55 units available)" at bounding box center [178, 253] width 159 height 13
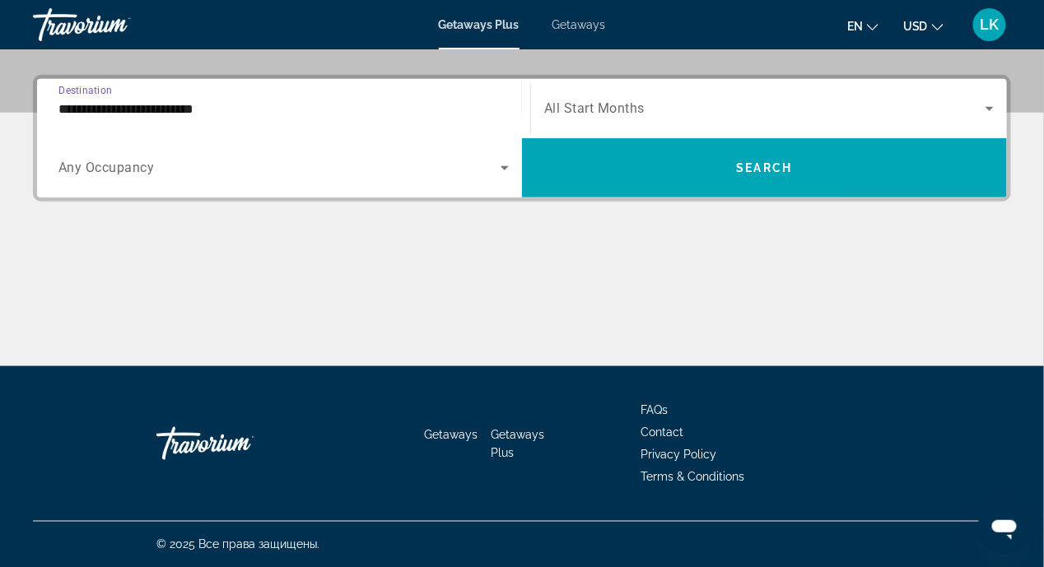
click at [235, 110] on input "**********" at bounding box center [283, 110] width 450 height 20
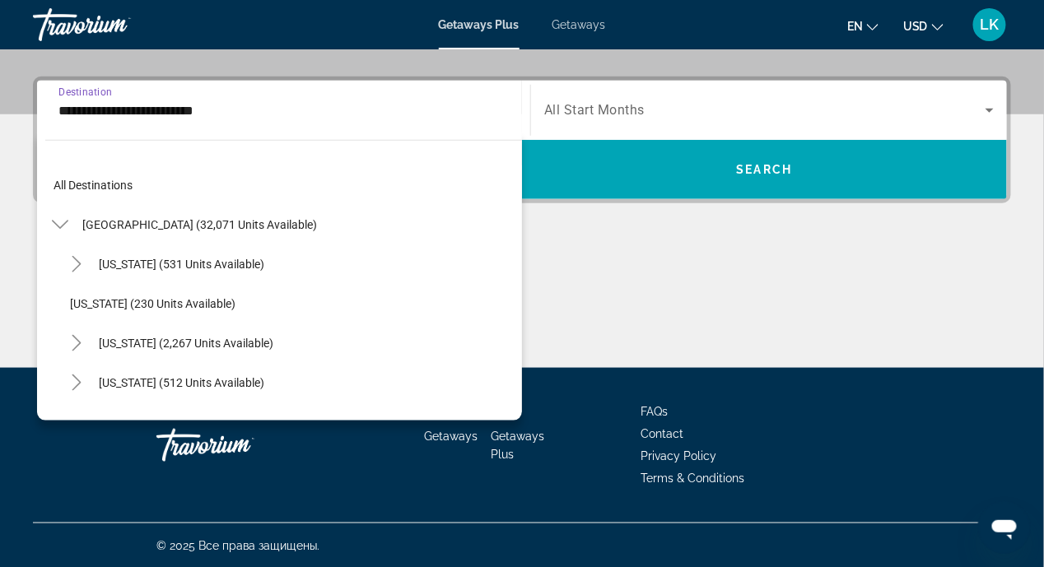
scroll to position [216, 0]
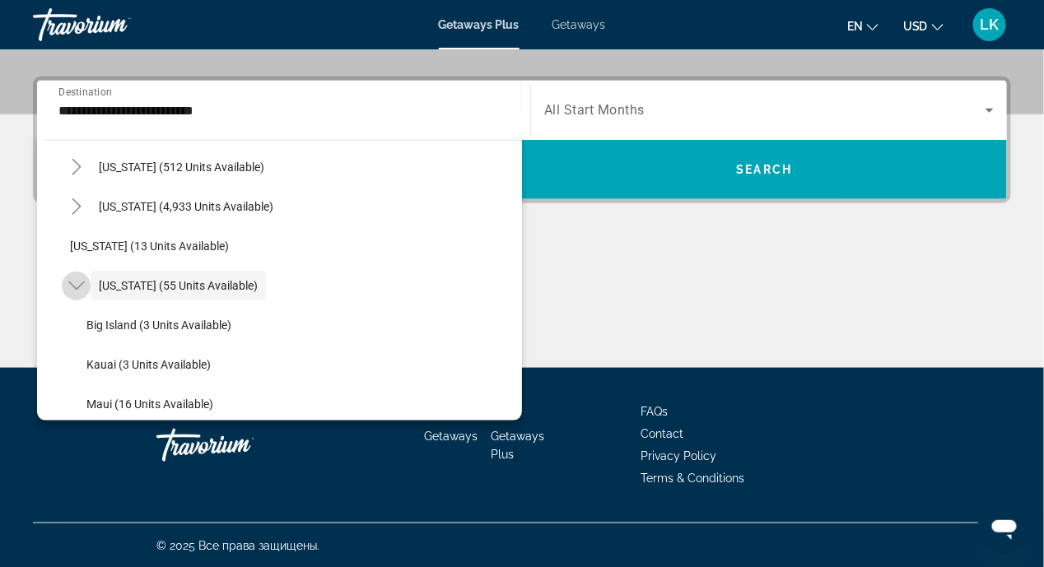
click at [71, 286] on icon "Toggle Hawaii (55 units available)" at bounding box center [76, 286] width 16 height 16
click at [71, 287] on icon "Toggle Hawaii (55 units available)" at bounding box center [76, 286] width 16 height 16
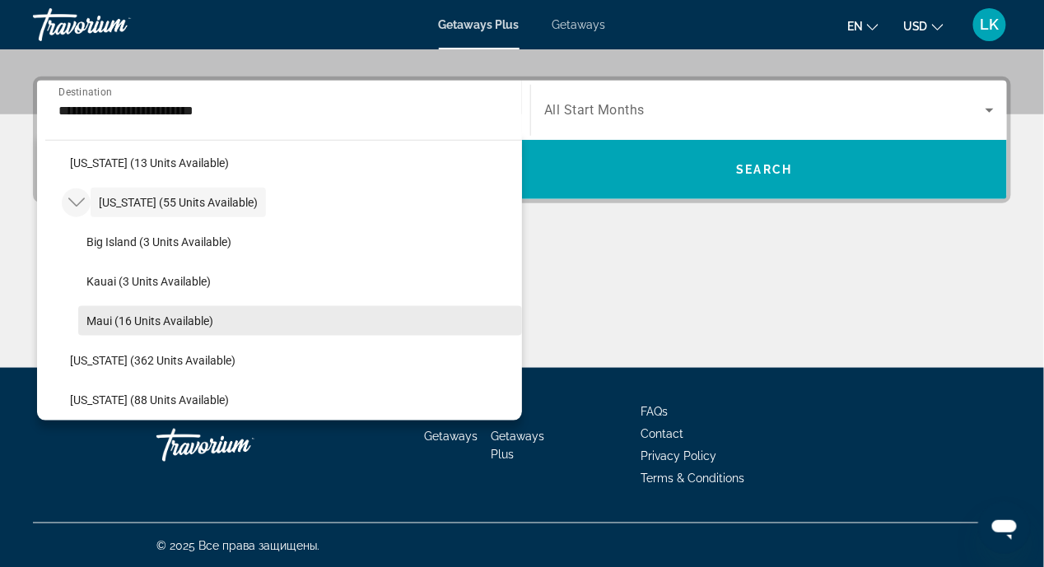
scroll to position [381, 0]
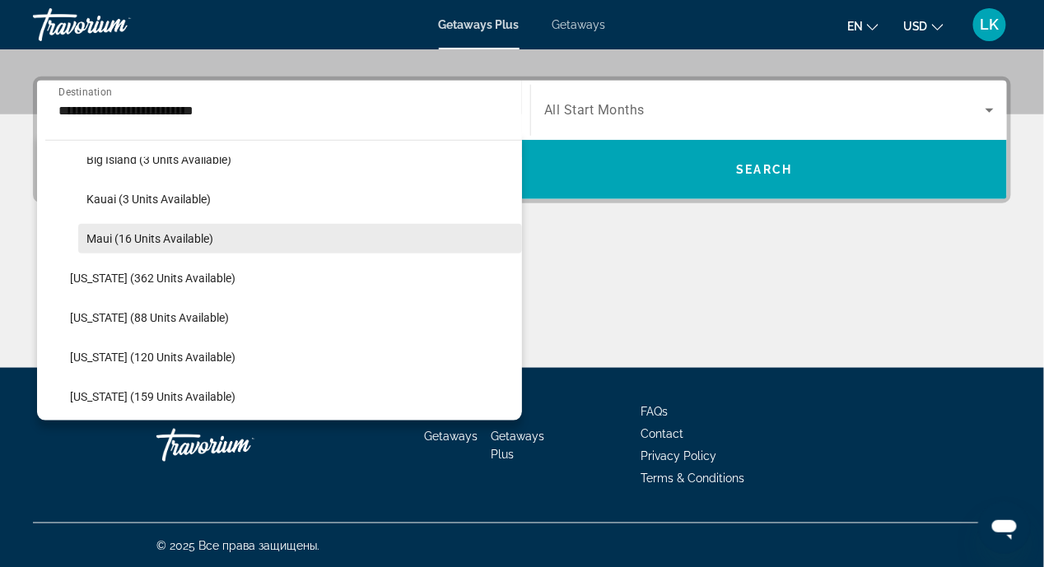
click at [126, 236] on span "Maui (16 units available)" at bounding box center [149, 238] width 127 height 13
type input "**********"
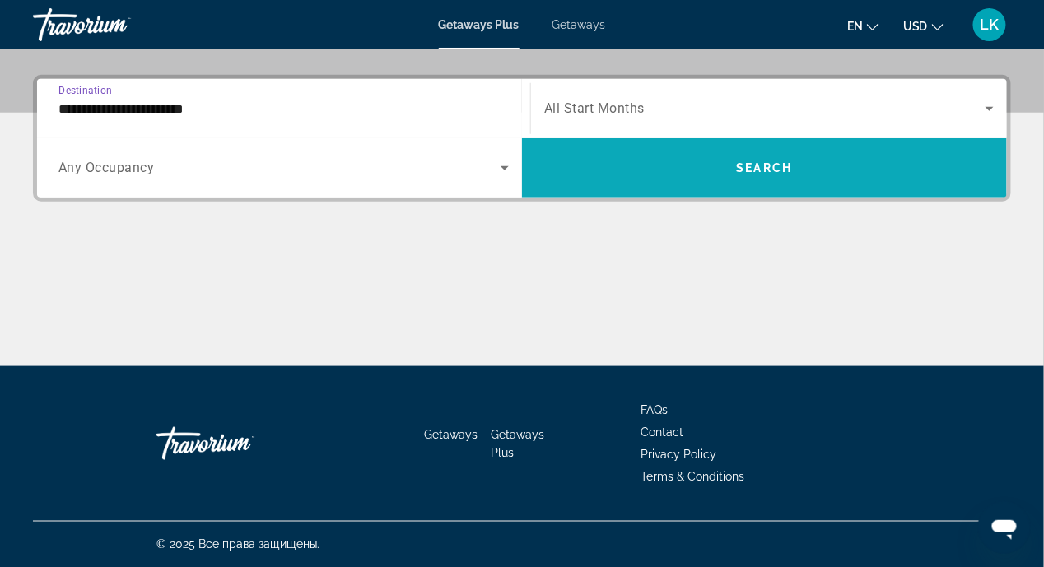
click at [763, 171] on span "Search" at bounding box center [765, 167] width 56 height 13
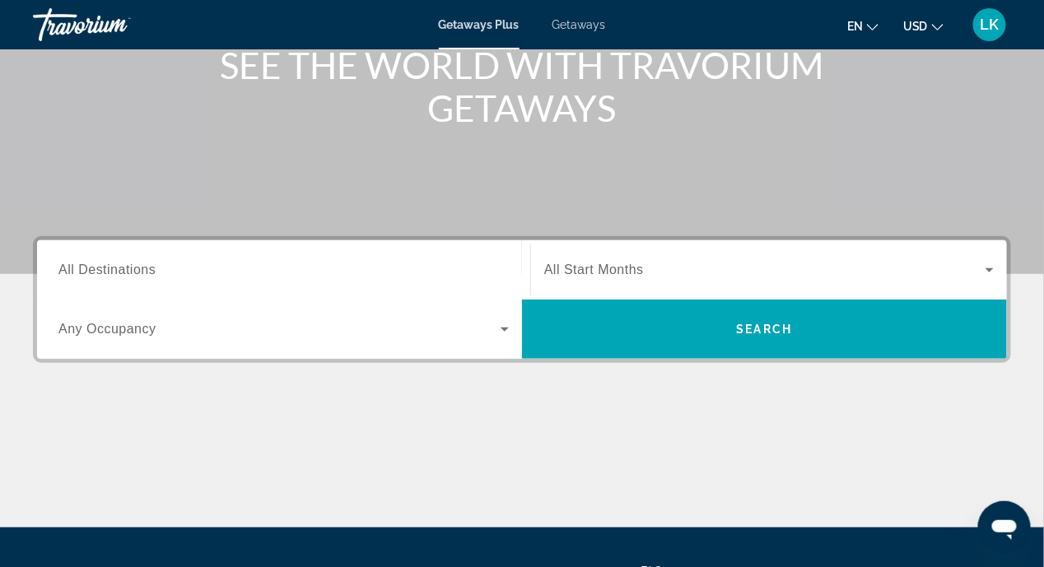
scroll to position [329, 0]
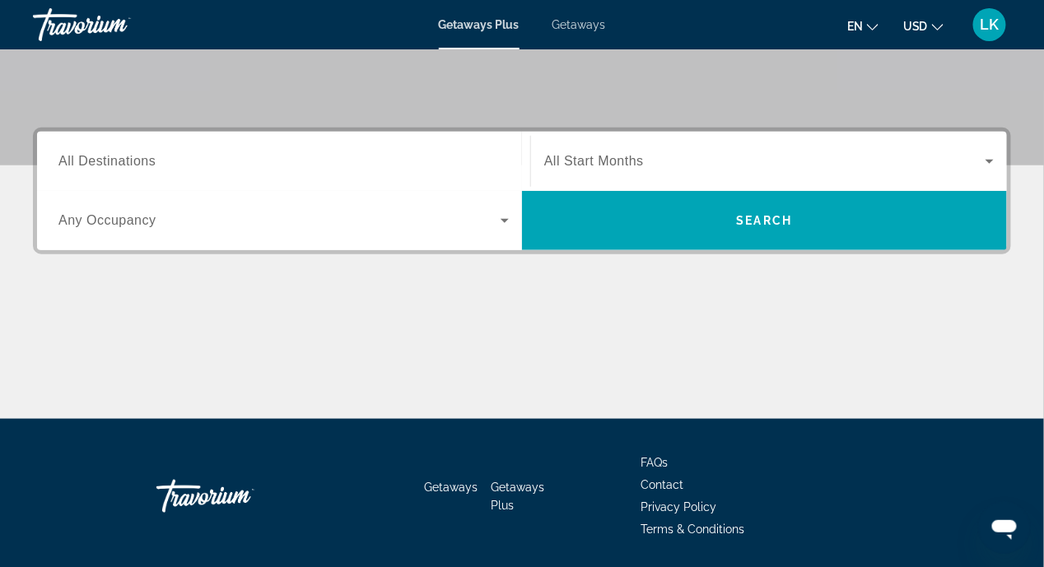
click at [87, 158] on span "All Destinations" at bounding box center [106, 161] width 97 height 14
click at [87, 158] on input "Destination All Destinations" at bounding box center [283, 162] width 450 height 20
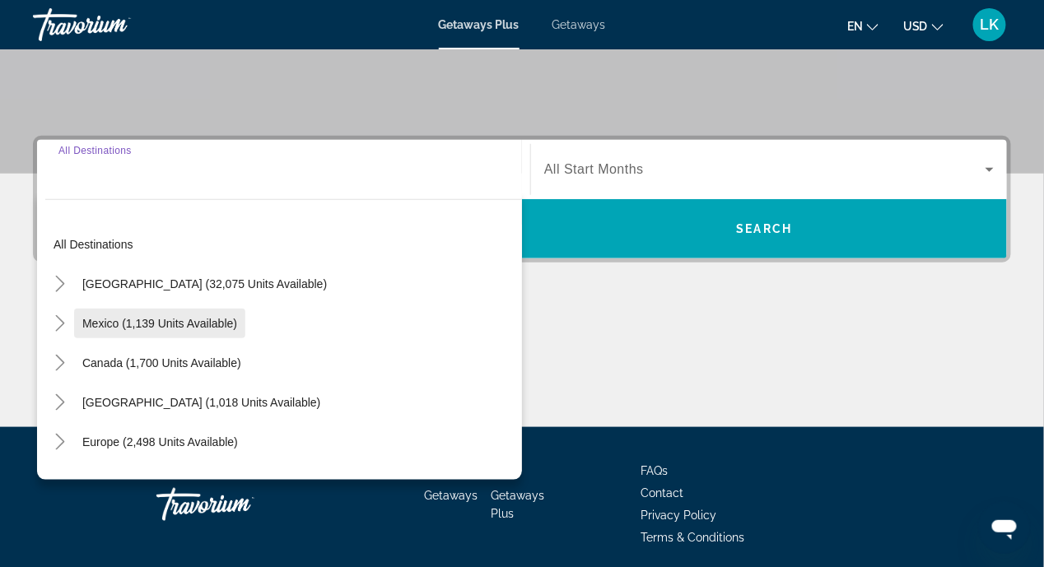
scroll to position [299, 0]
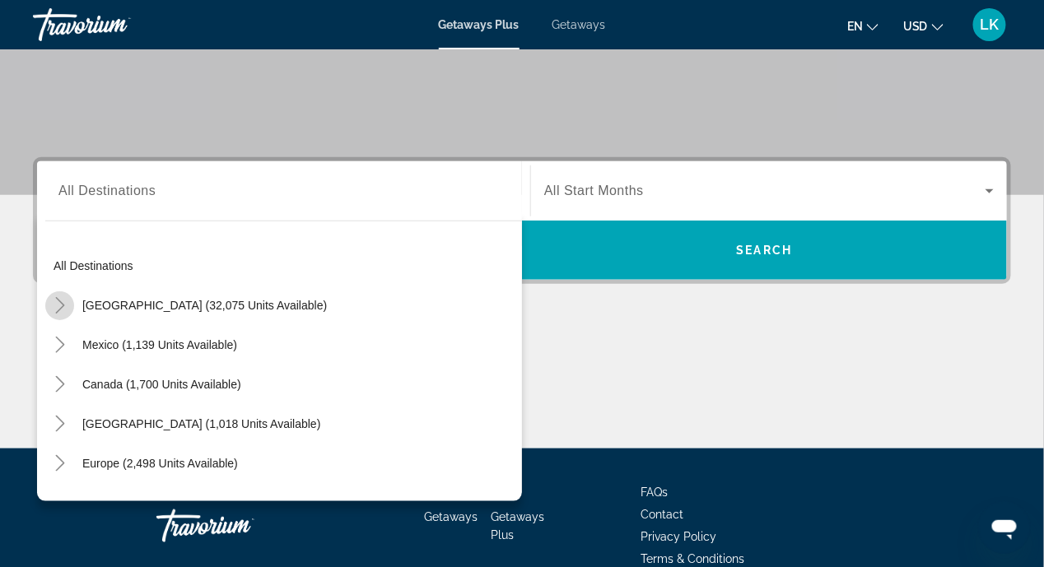
click at [55, 307] on icon "Toggle United States (32,075 units available)" at bounding box center [60, 305] width 16 height 16
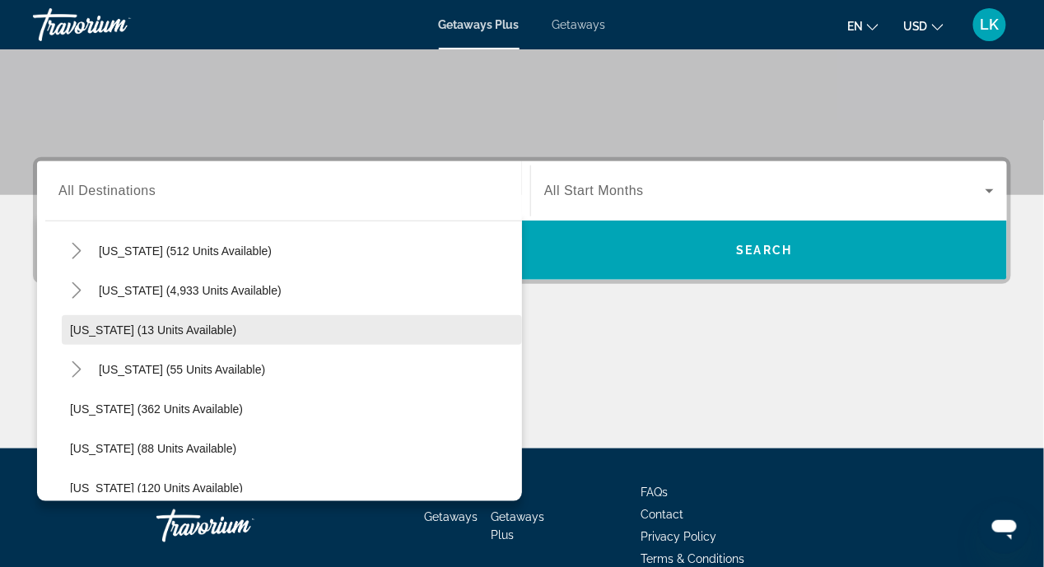
scroll to position [294, 0]
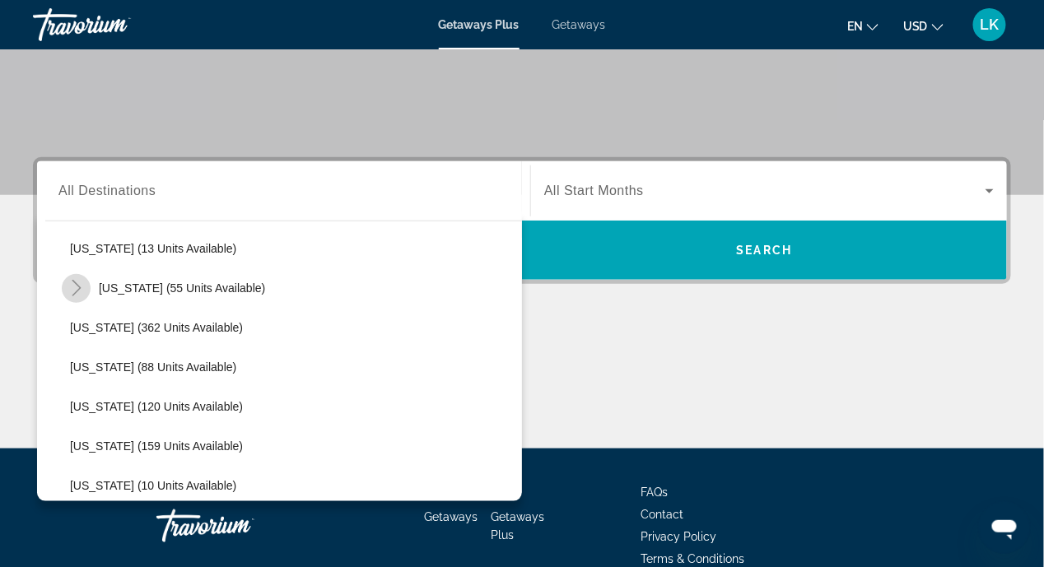
click at [72, 291] on icon "Toggle Hawaii (55 units available)" at bounding box center [76, 288] width 16 height 16
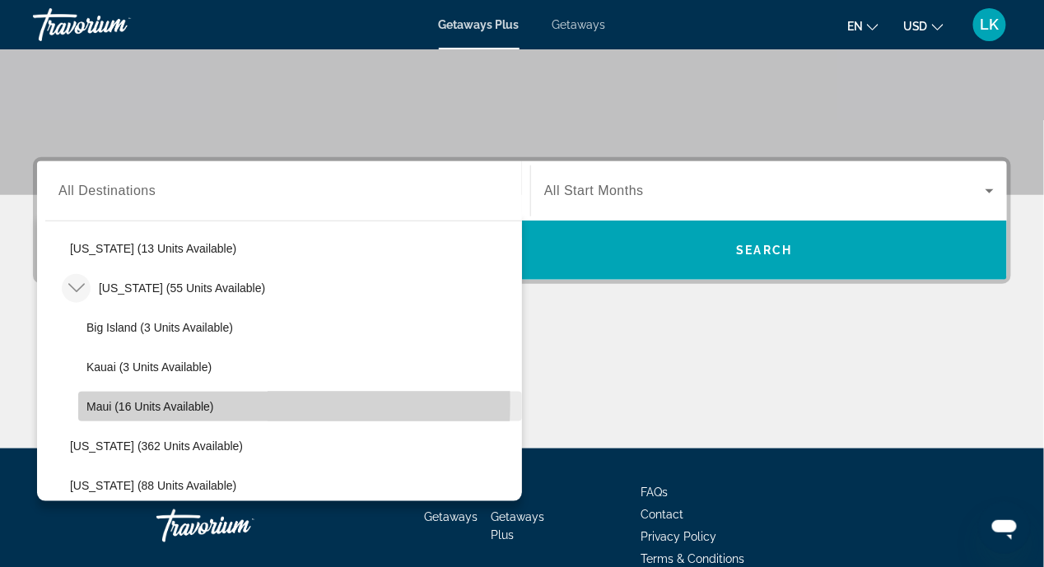
click at [180, 402] on span "Maui (16 units available)" at bounding box center [150, 406] width 128 height 13
type input "**********"
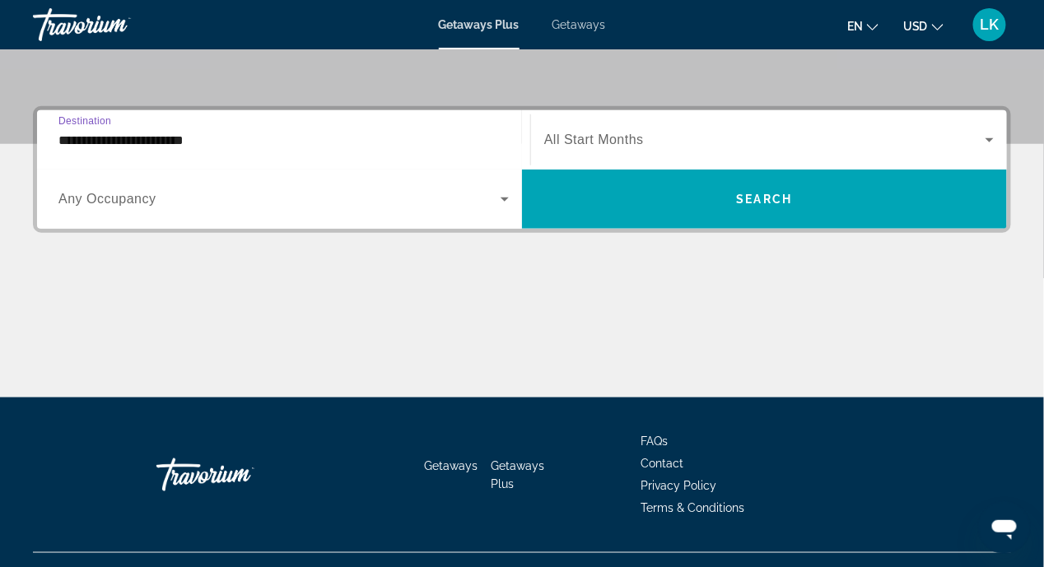
scroll to position [381, 0]
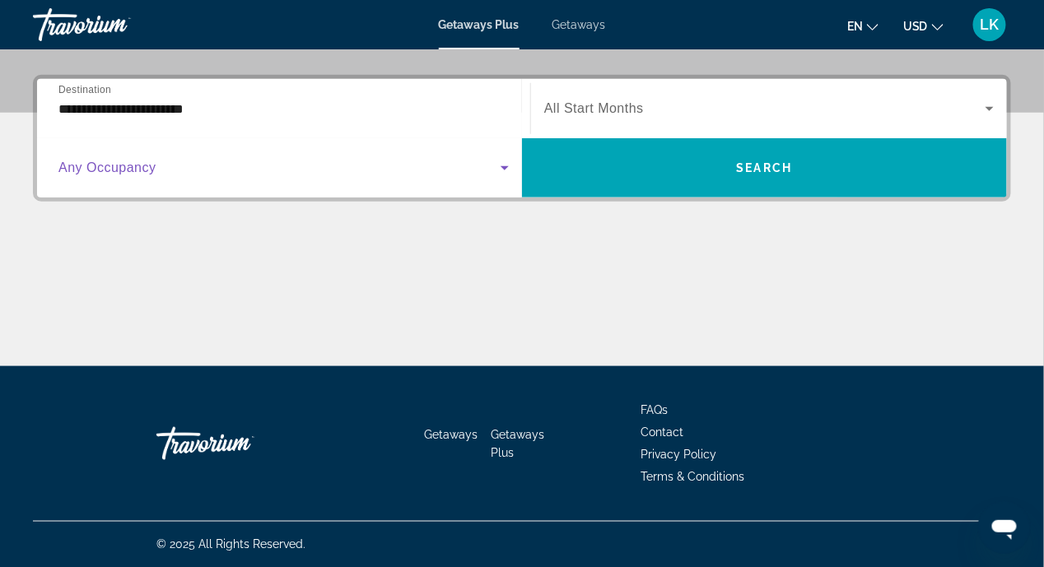
click at [500, 166] on icon "Search widget" at bounding box center [505, 168] width 20 height 20
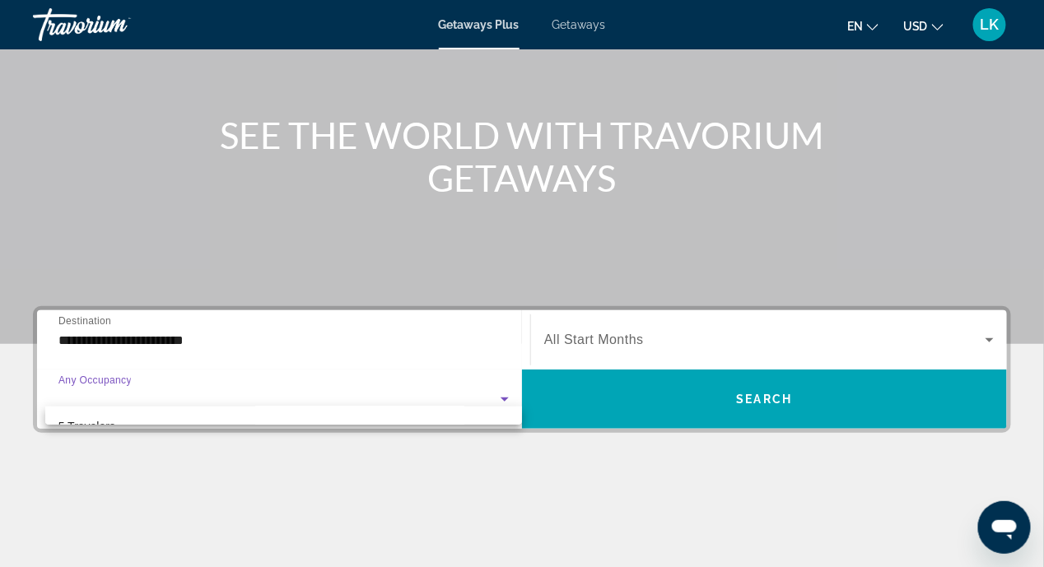
scroll to position [165, 0]
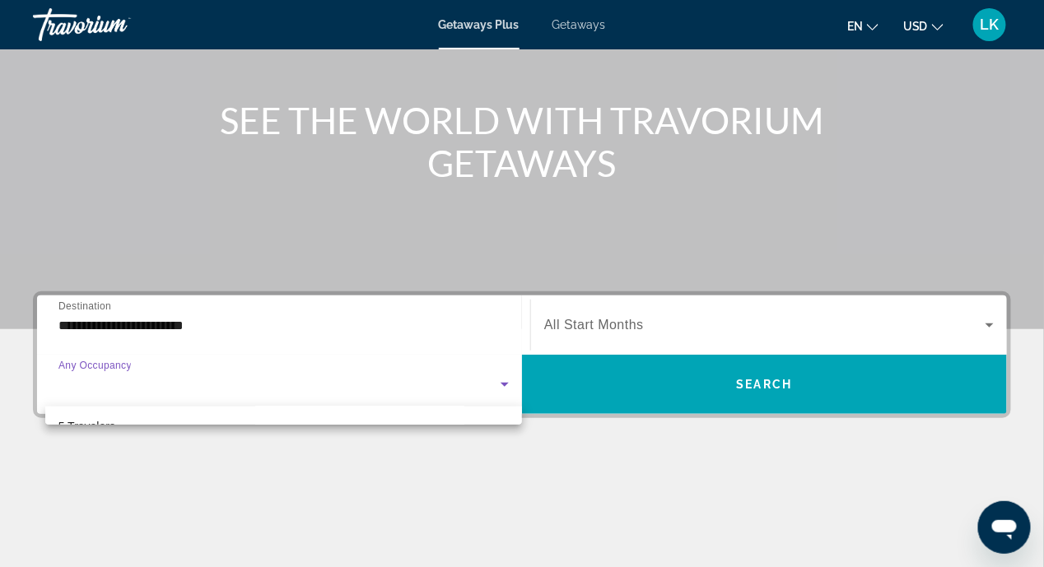
click at [987, 322] on div at bounding box center [522, 283] width 1044 height 567
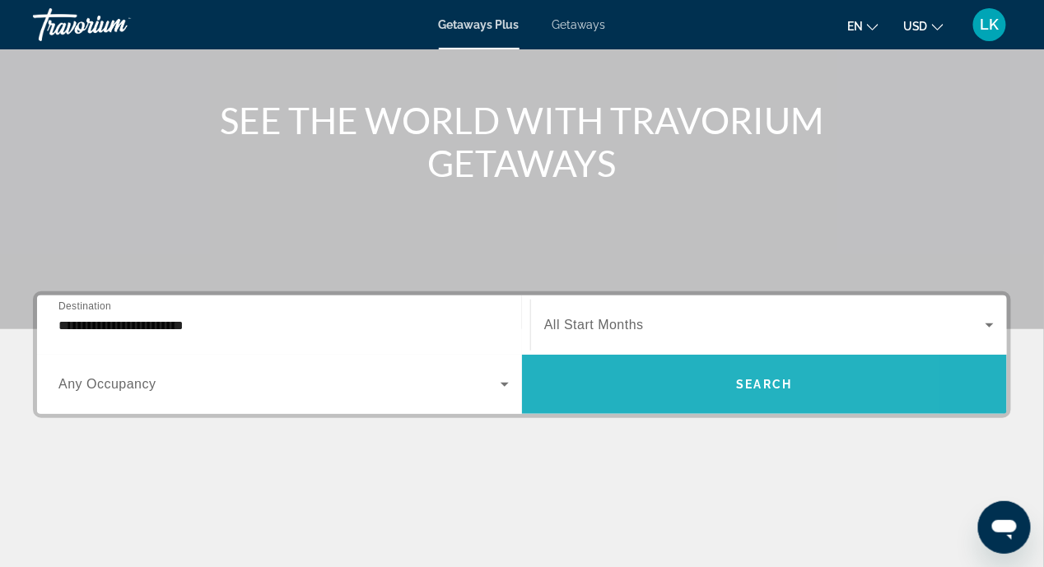
click at [796, 383] on span "Search widget" at bounding box center [764, 385] width 485 height 40
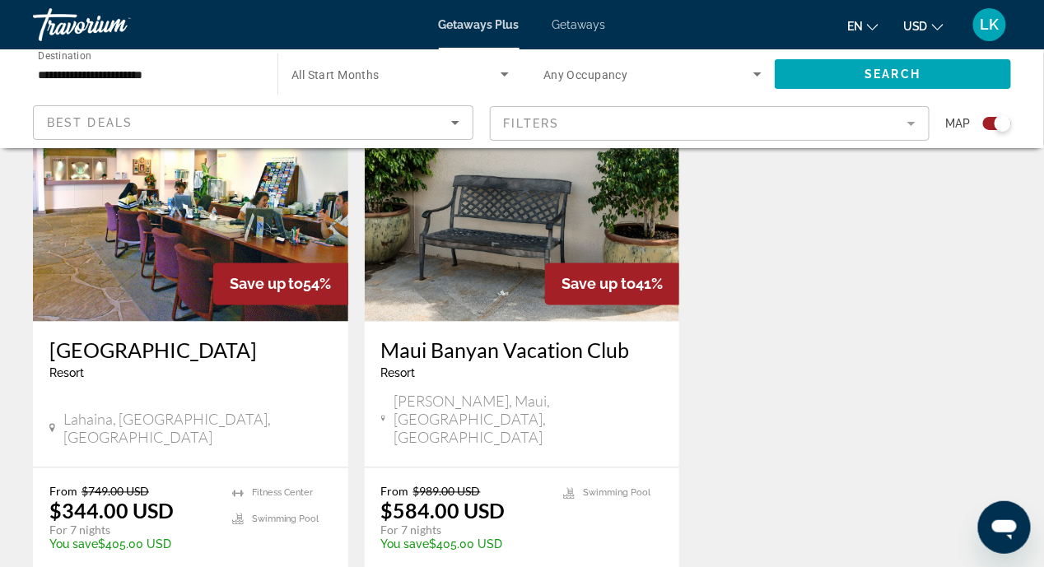
scroll to position [741, 0]
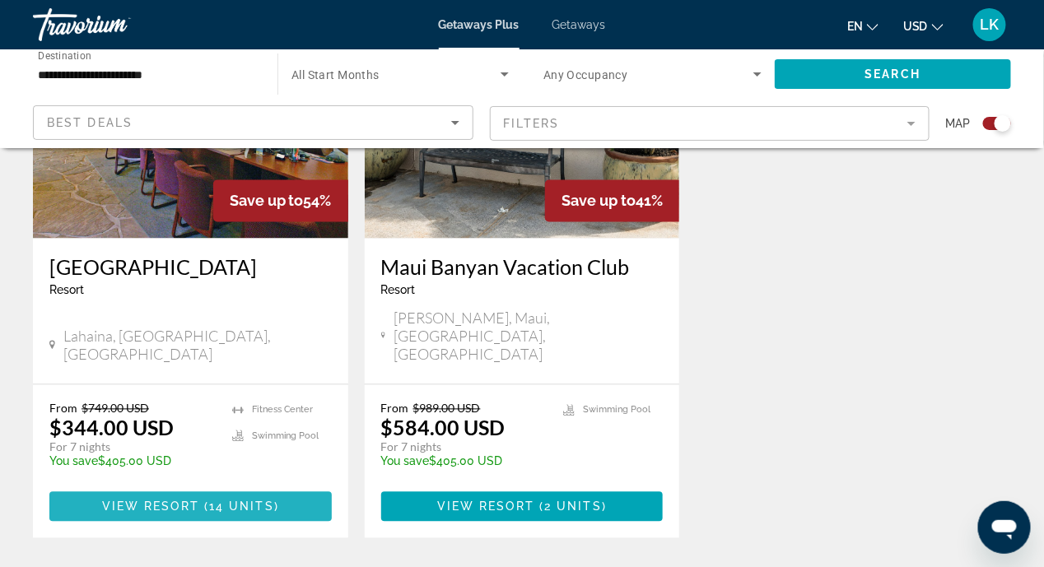
click at [185, 501] on span "View Resort" at bounding box center [150, 507] width 97 height 13
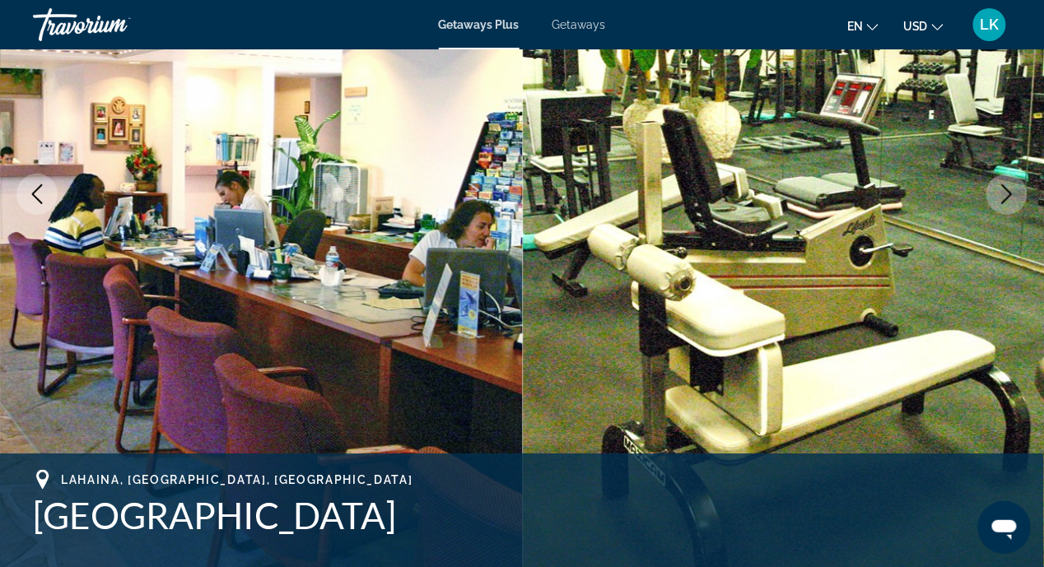
scroll to position [576, 0]
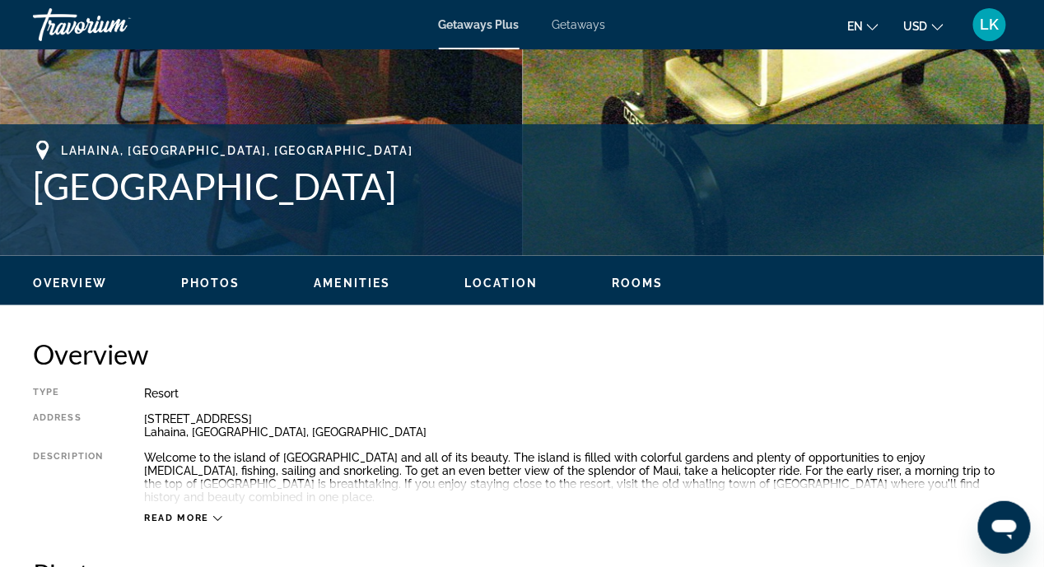
click at [210, 514] on div "Read more" at bounding box center [183, 519] width 78 height 11
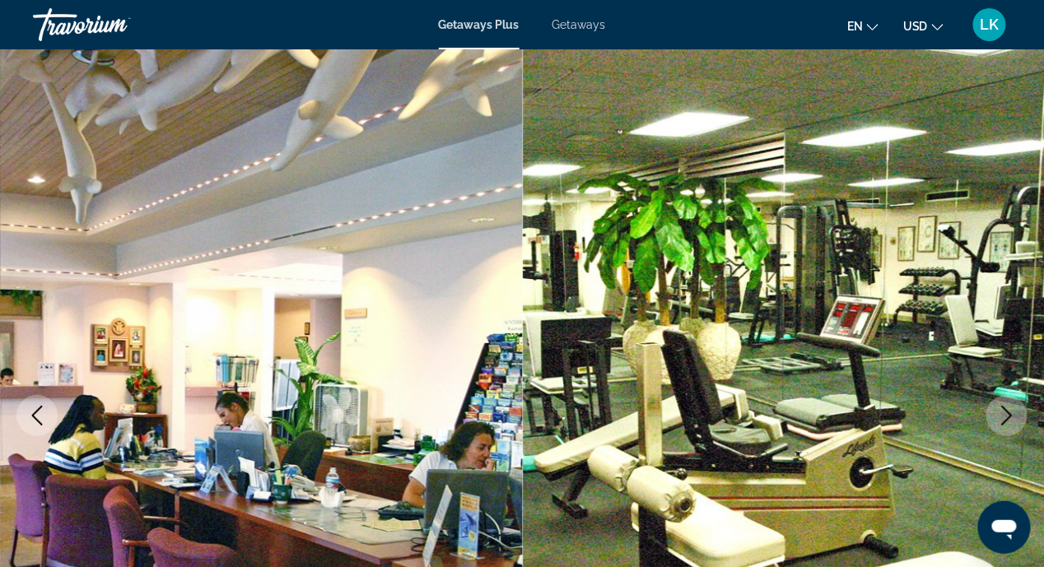
scroll to position [0, 0]
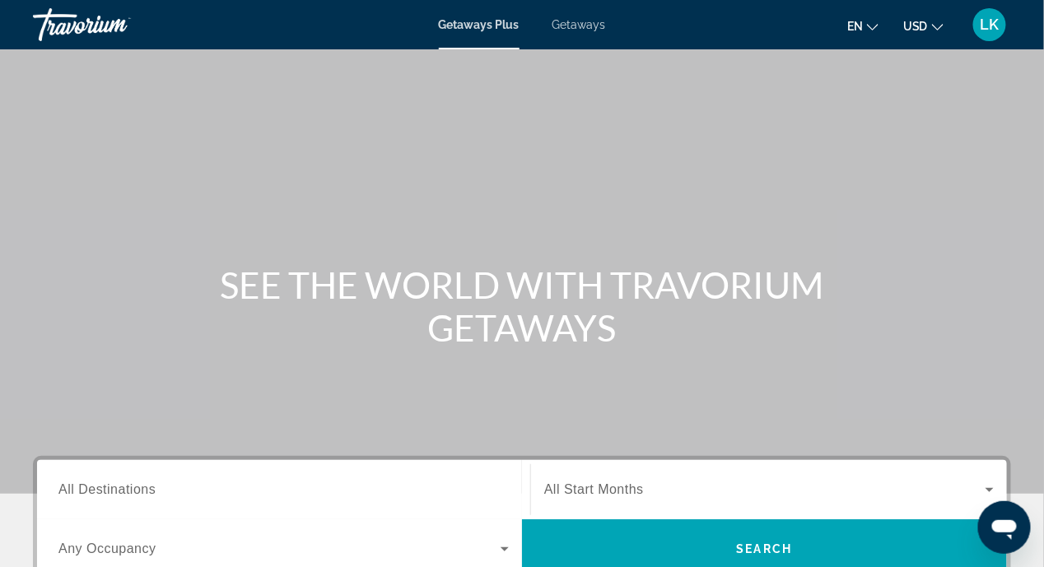
click at [567, 25] on span "Getaways" at bounding box center [580, 24] width 54 height 13
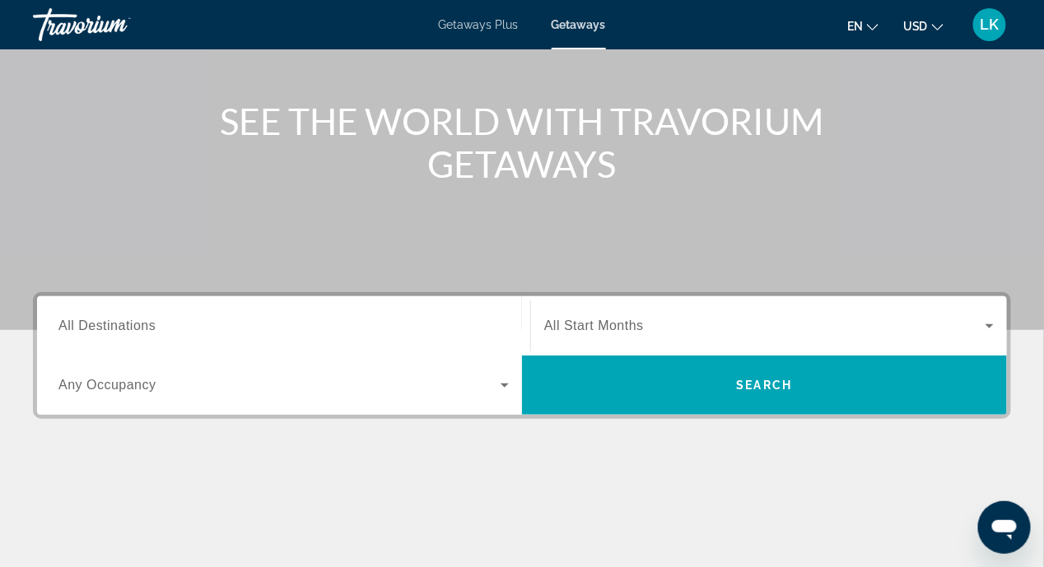
scroll to position [165, 0]
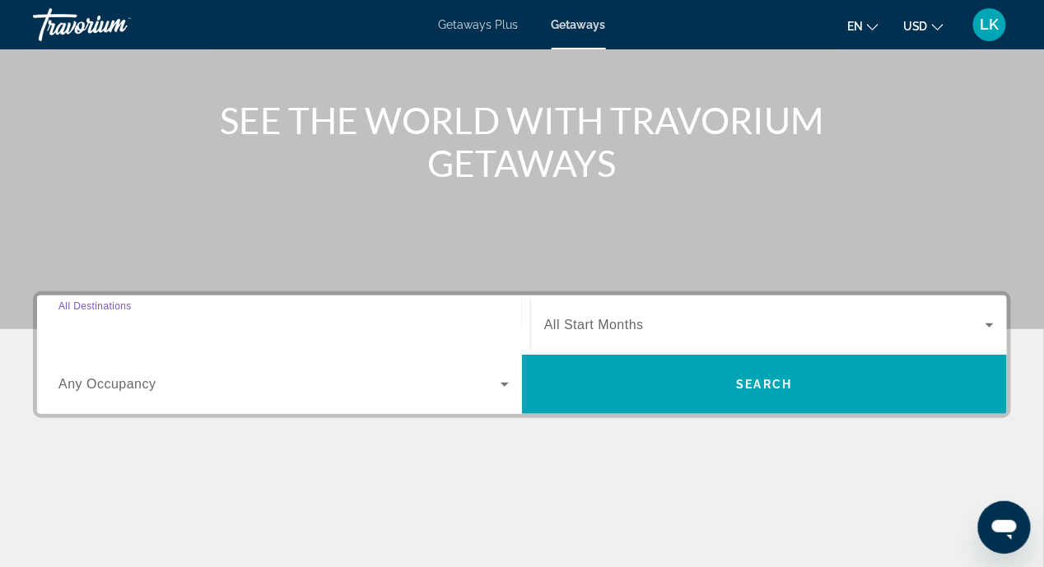
click at [169, 327] on input "Destination All Destinations" at bounding box center [283, 326] width 450 height 20
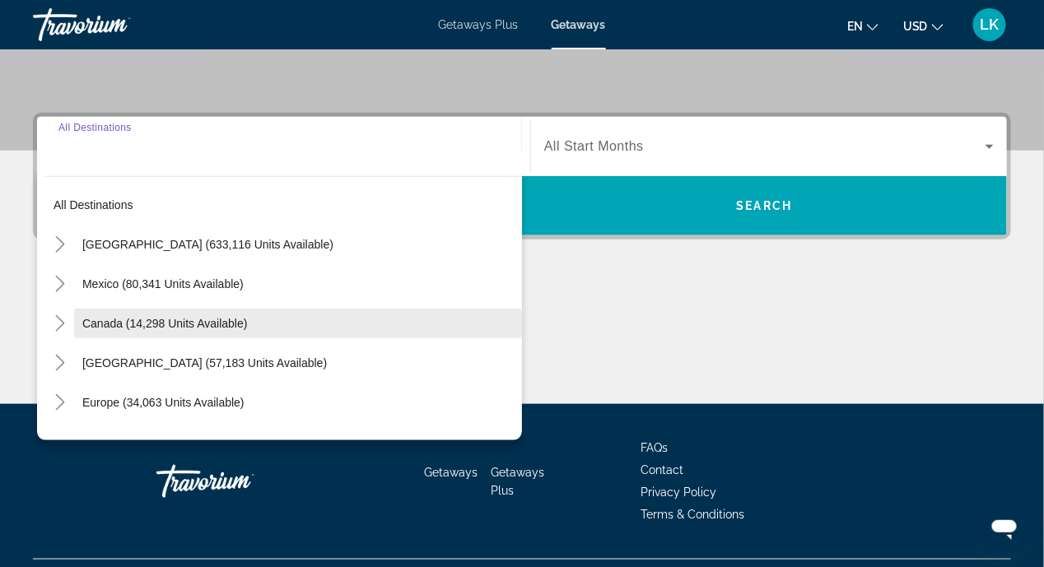
scroll to position [381, 0]
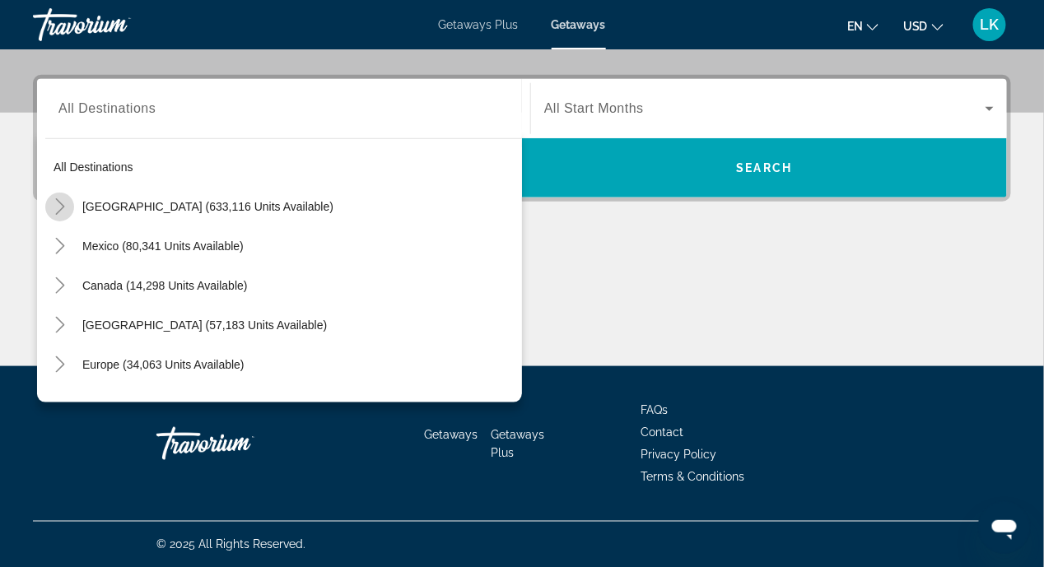
click at [54, 206] on icon "Toggle United States (633,116 units available)" at bounding box center [60, 206] width 16 height 16
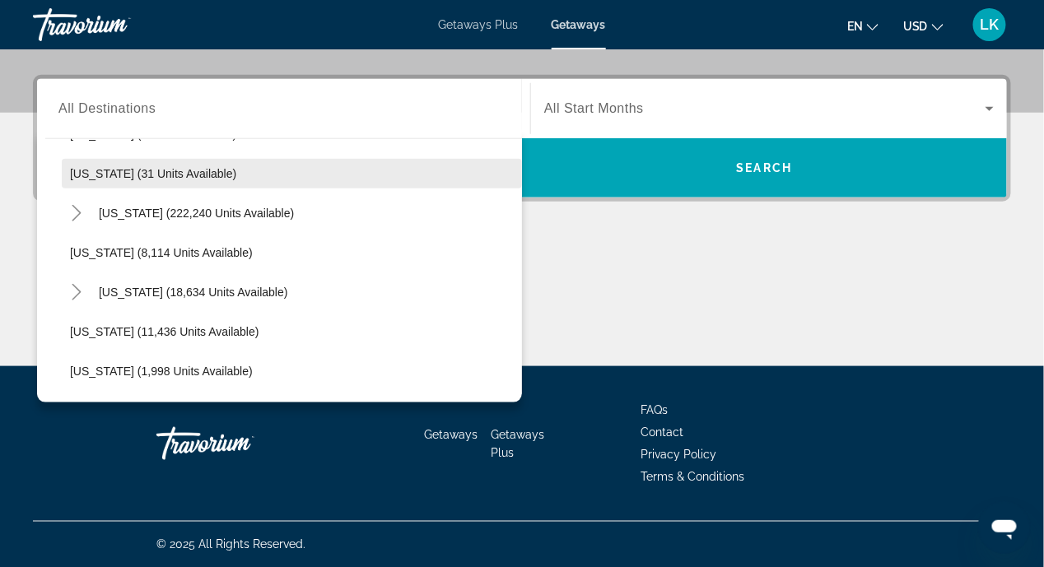
scroll to position [376, 0]
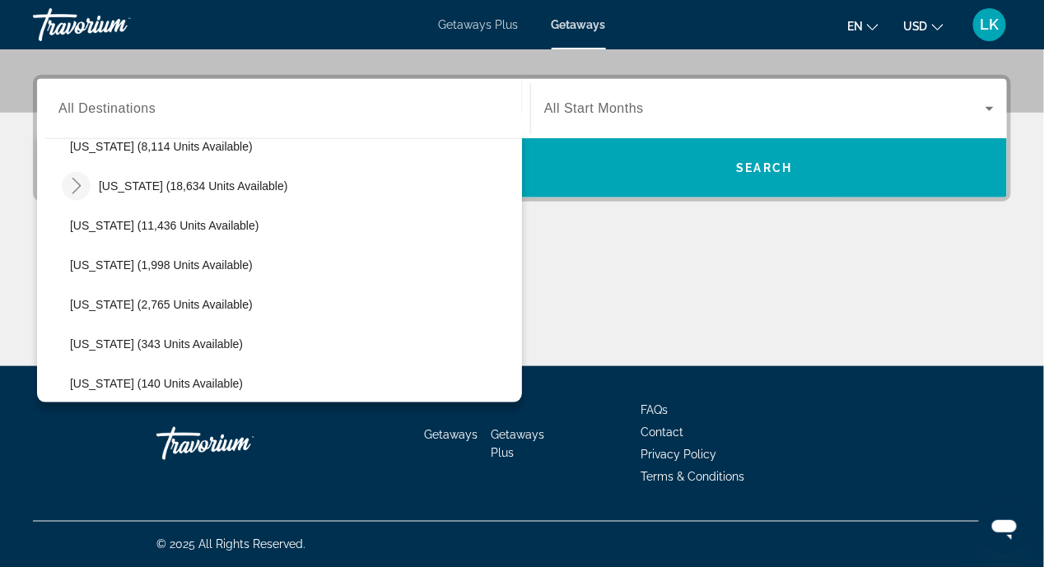
click at [75, 182] on icon "Toggle Hawaii (18,634 units available)" at bounding box center [76, 186] width 16 height 16
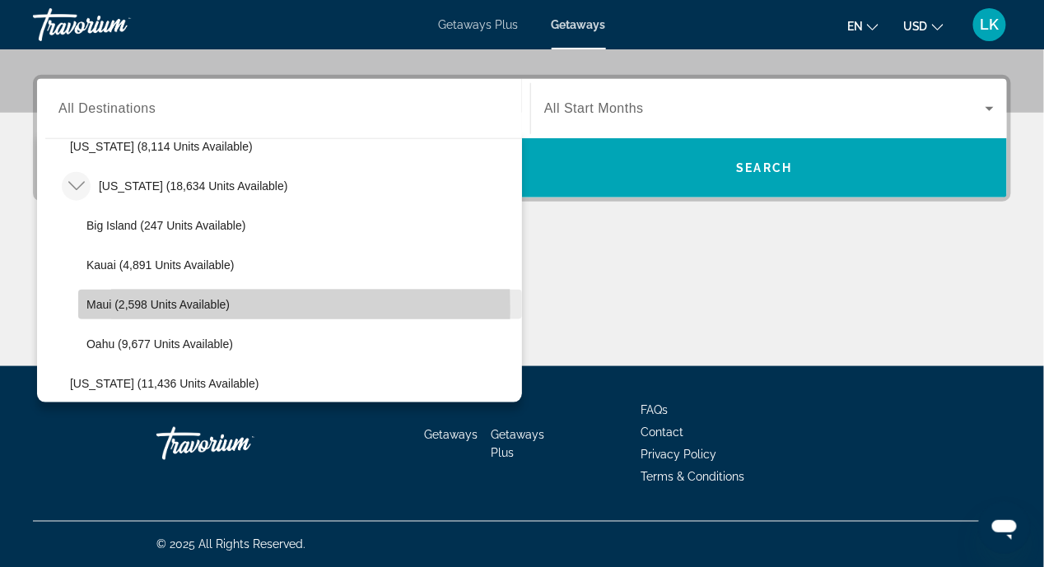
click at [101, 306] on span "Maui (2,598 units available)" at bounding box center [157, 304] width 143 height 13
type input "**********"
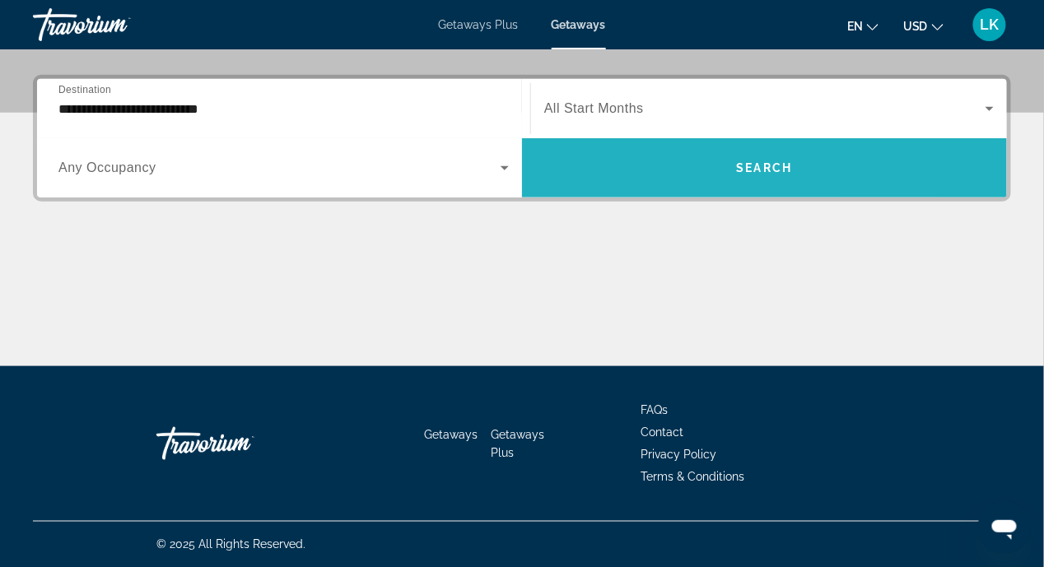
click at [765, 165] on span "Search" at bounding box center [765, 167] width 56 height 13
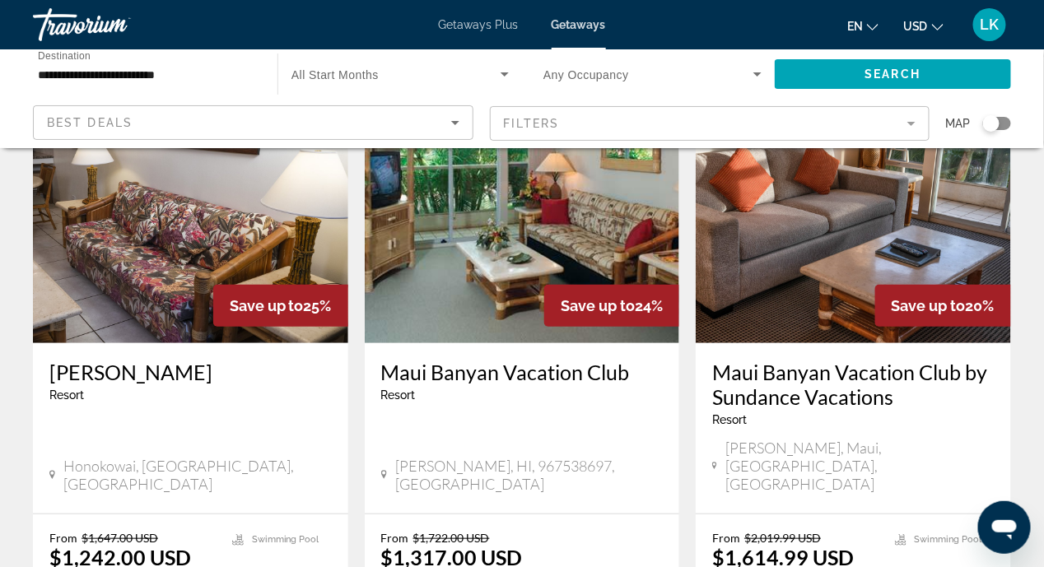
scroll to position [2111, 0]
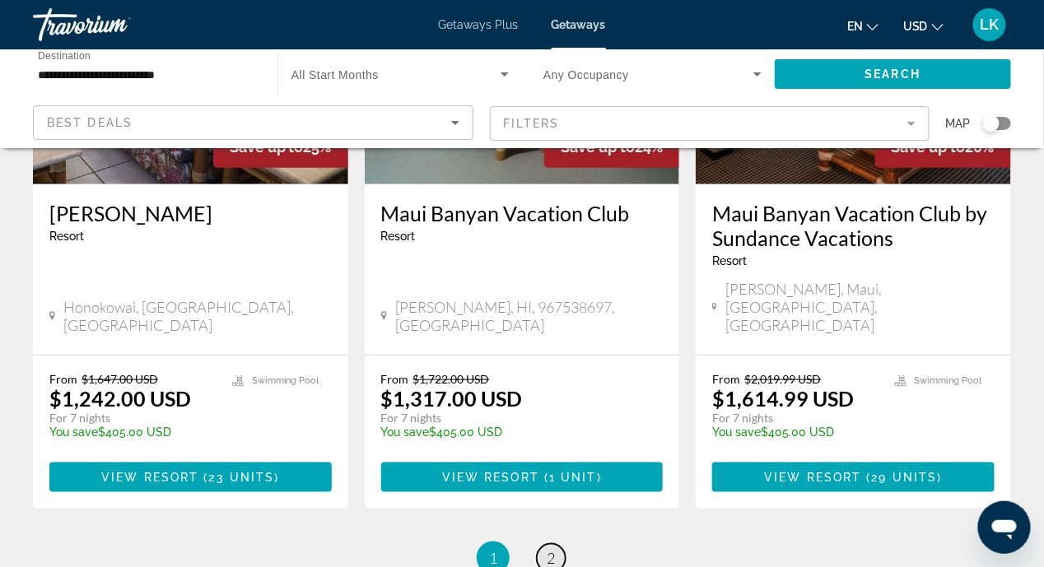
click at [554, 549] on span "2" at bounding box center [551, 558] width 8 height 18
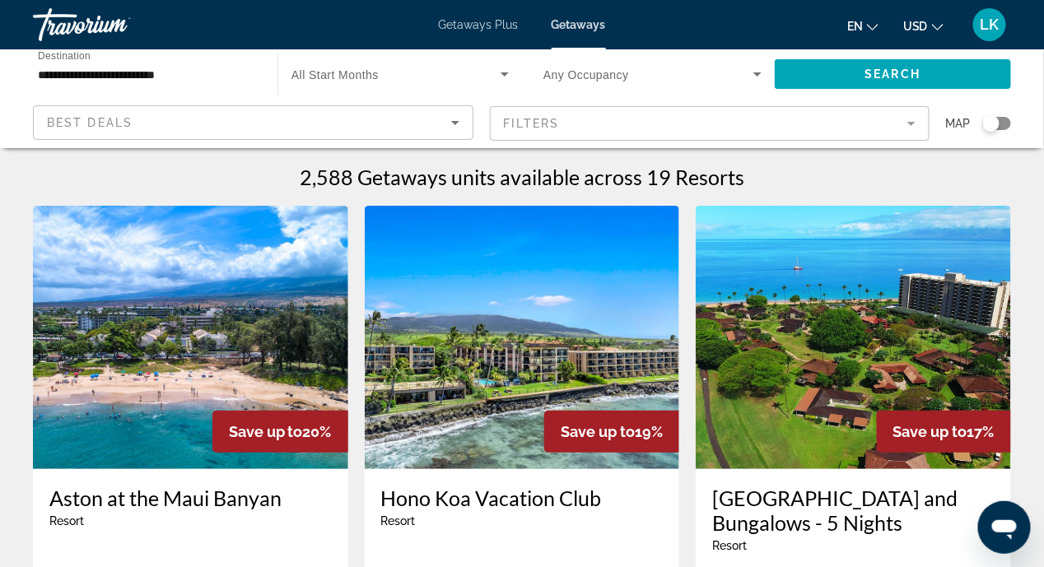
click at [486, 26] on span "Getaways Plus" at bounding box center [479, 24] width 80 height 13
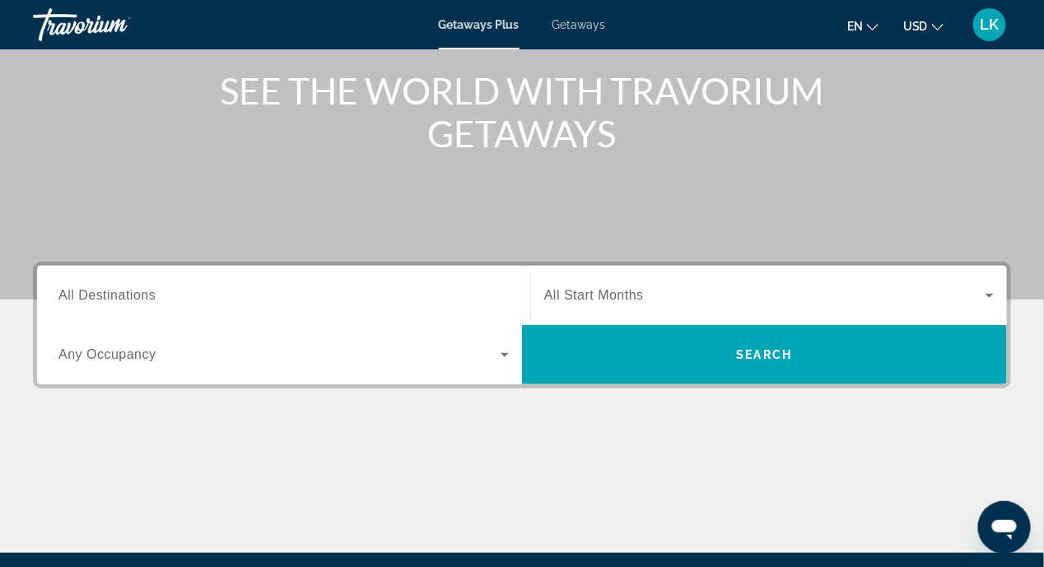
scroll to position [329, 0]
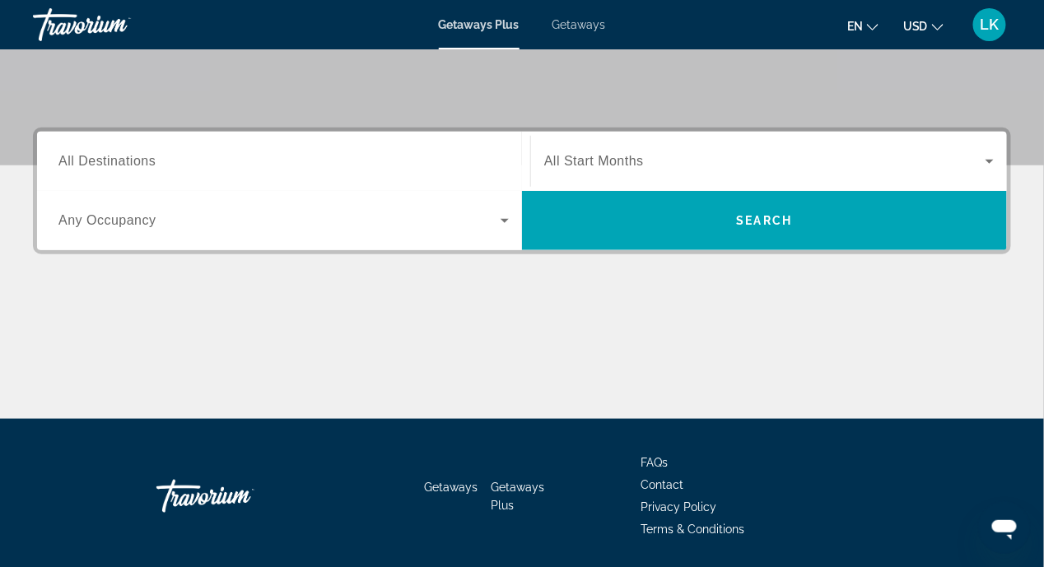
click at [105, 163] on span "All Destinations" at bounding box center [106, 161] width 97 height 14
click at [105, 163] on input "Destination All Destinations" at bounding box center [283, 162] width 450 height 20
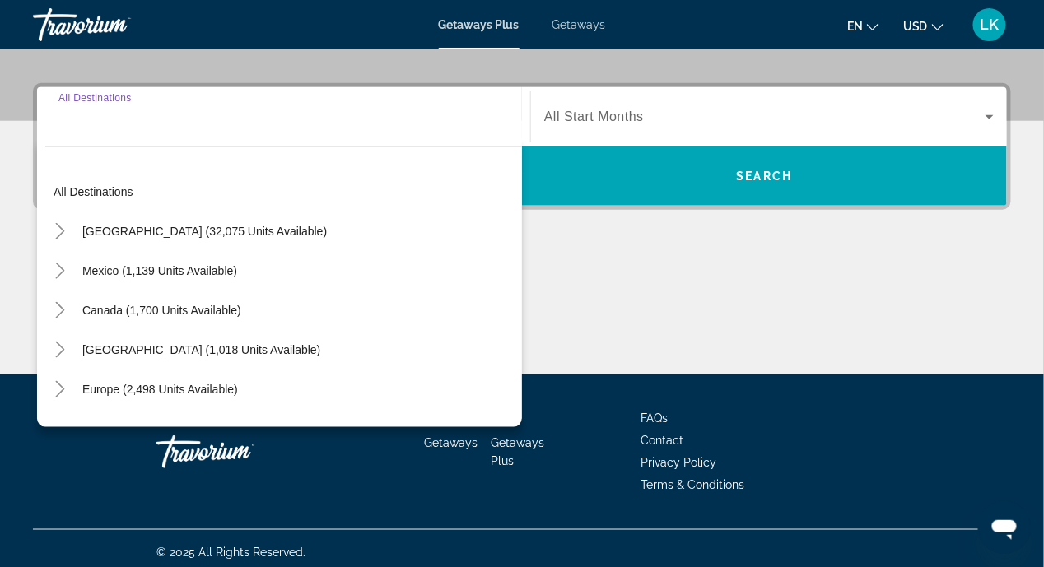
scroll to position [381, 0]
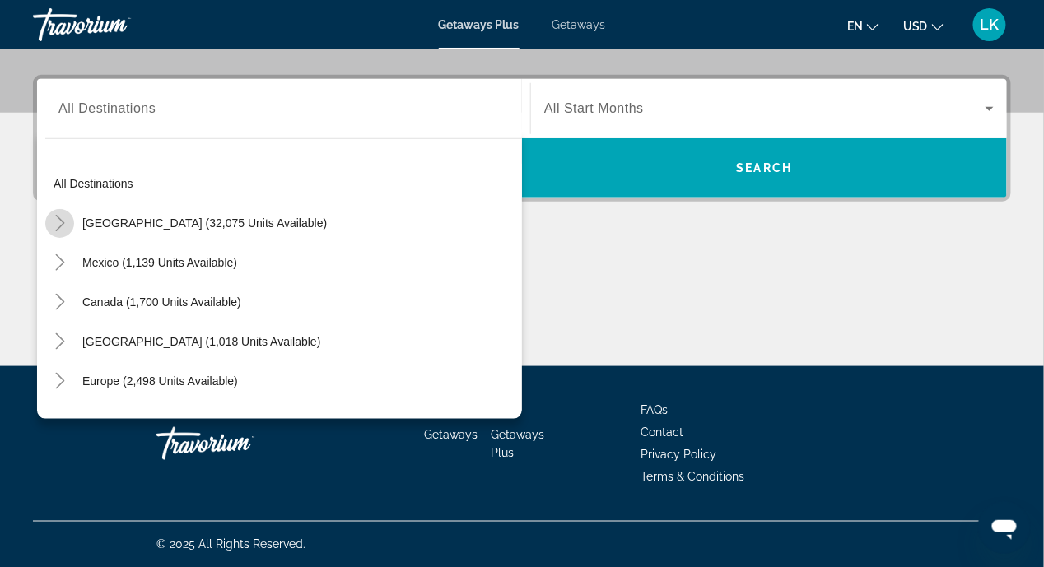
click at [58, 217] on icon "Toggle United States (32,075 units available)" at bounding box center [59, 223] width 9 height 16
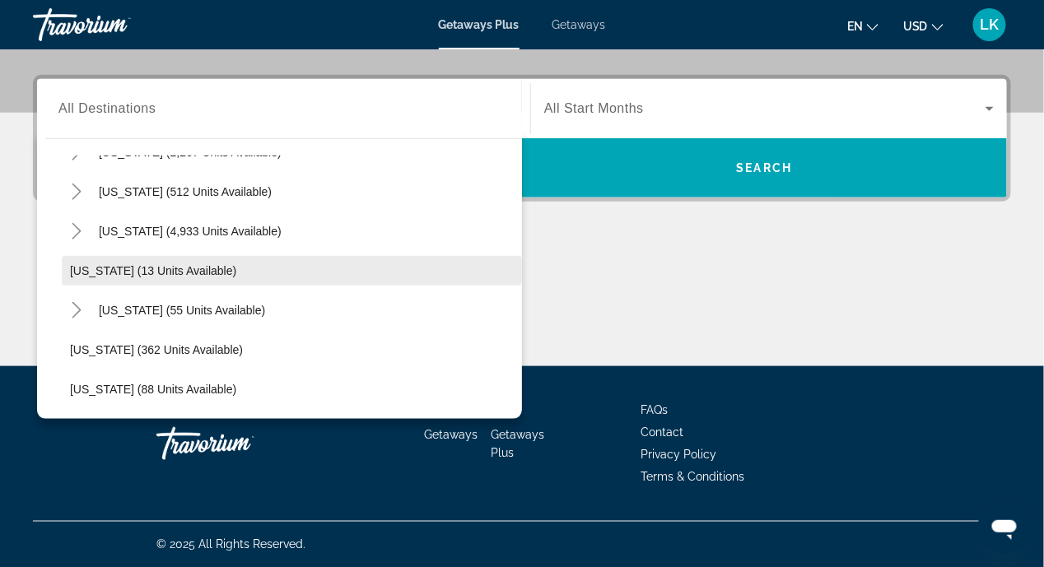
scroll to position [212, 0]
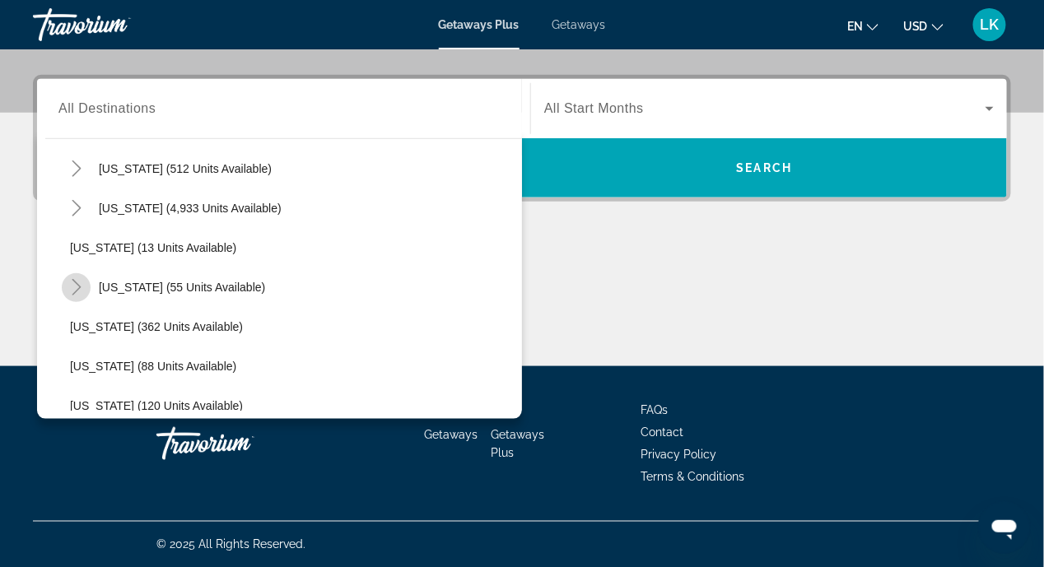
click at [73, 288] on icon "Toggle Hawaii (55 units available)" at bounding box center [76, 287] width 16 height 16
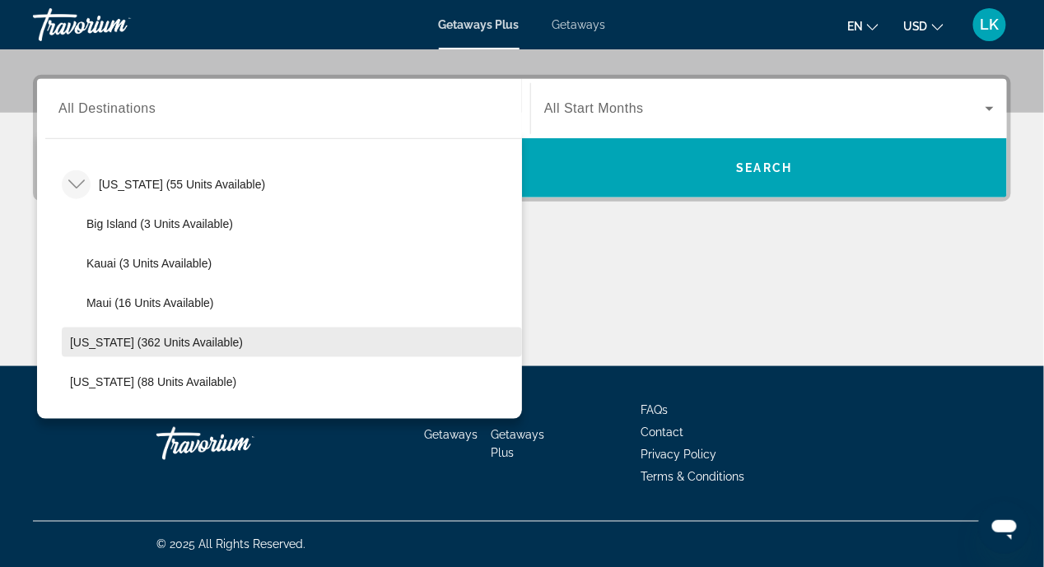
scroll to position [294, 0]
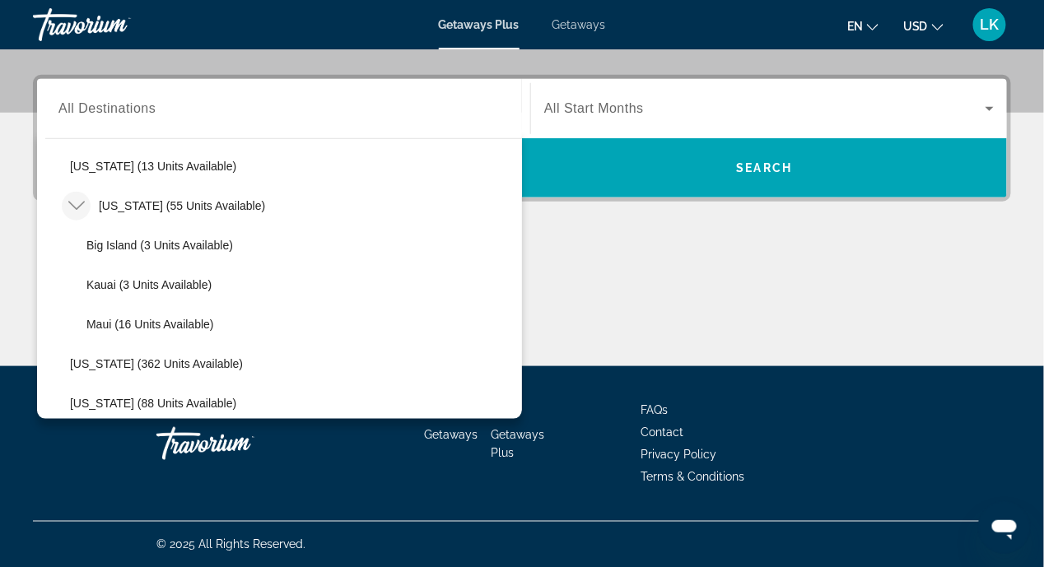
click at [613, 246] on div "Main content" at bounding box center [522, 305] width 978 height 124
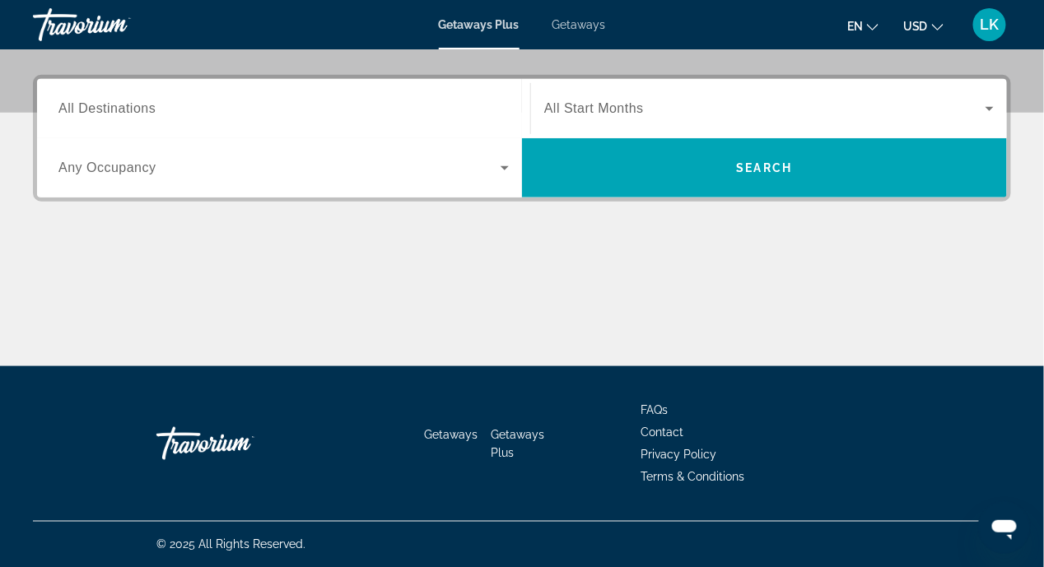
click at [566, 27] on span "Getaways" at bounding box center [580, 24] width 54 height 13
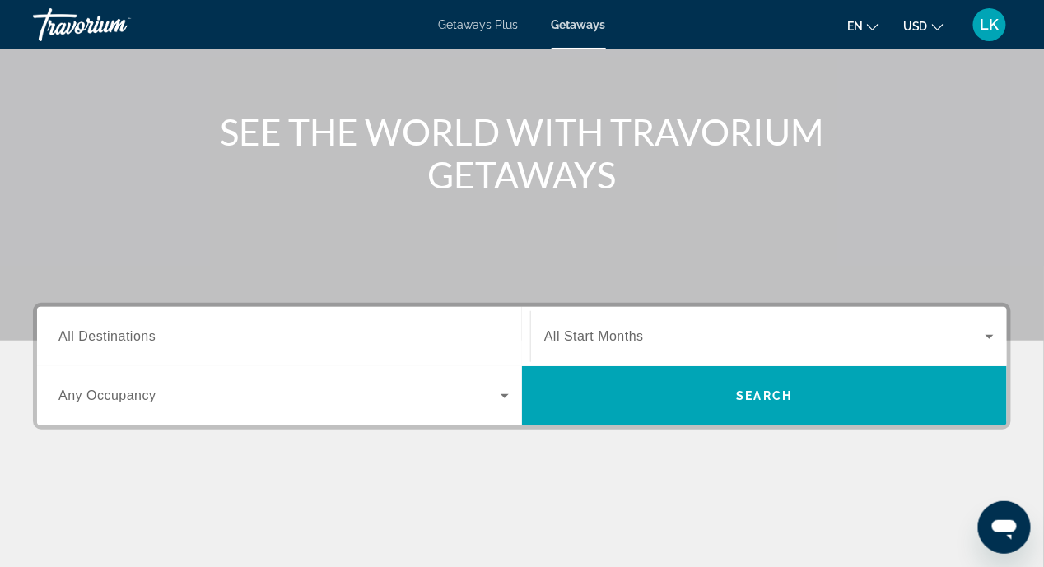
scroll to position [246, 0]
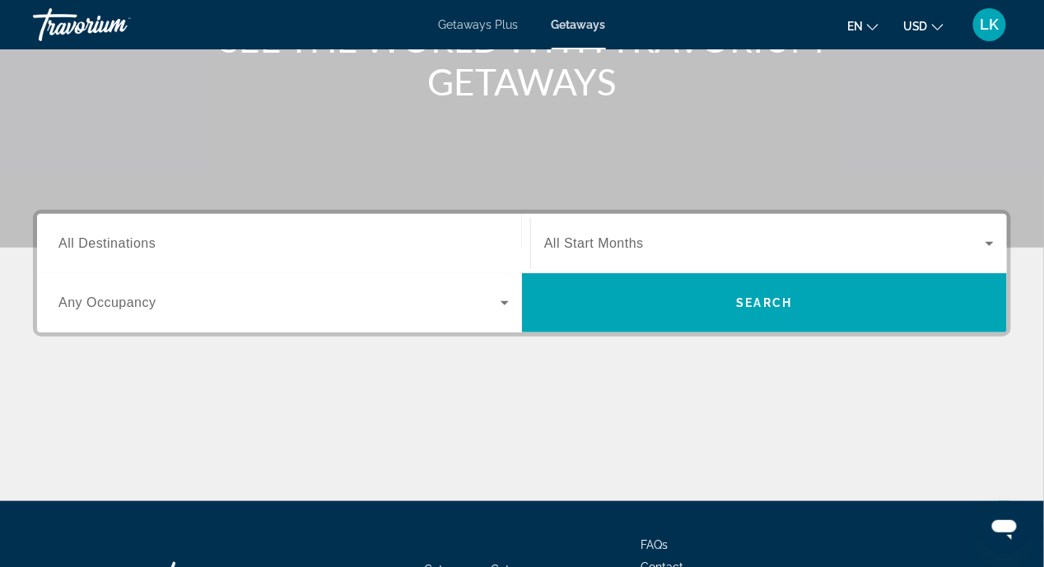
click at [101, 241] on span "All Destinations" at bounding box center [106, 243] width 97 height 14
click at [101, 241] on input "Destination All Destinations" at bounding box center [283, 245] width 450 height 20
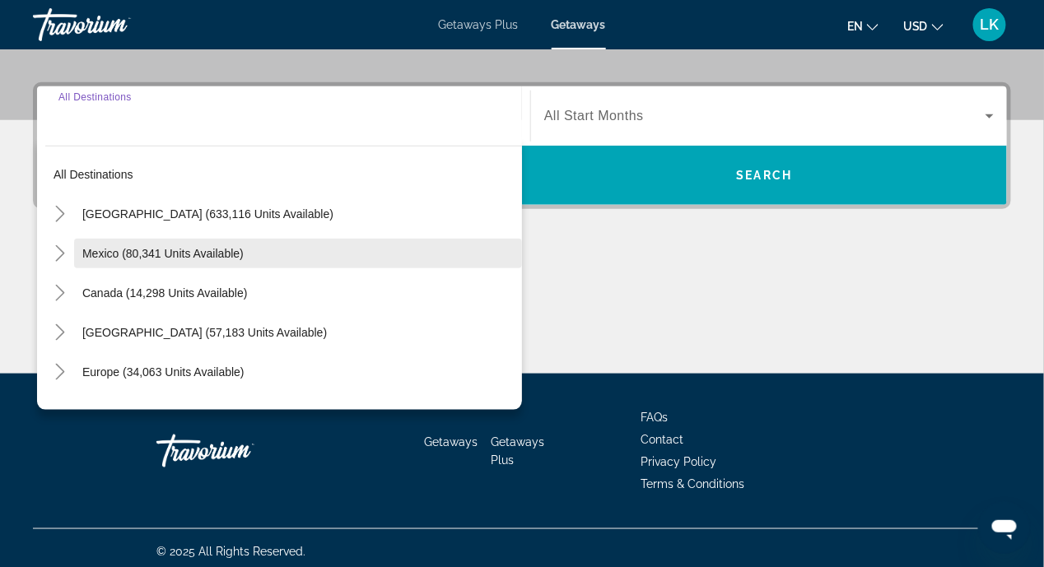
scroll to position [381, 0]
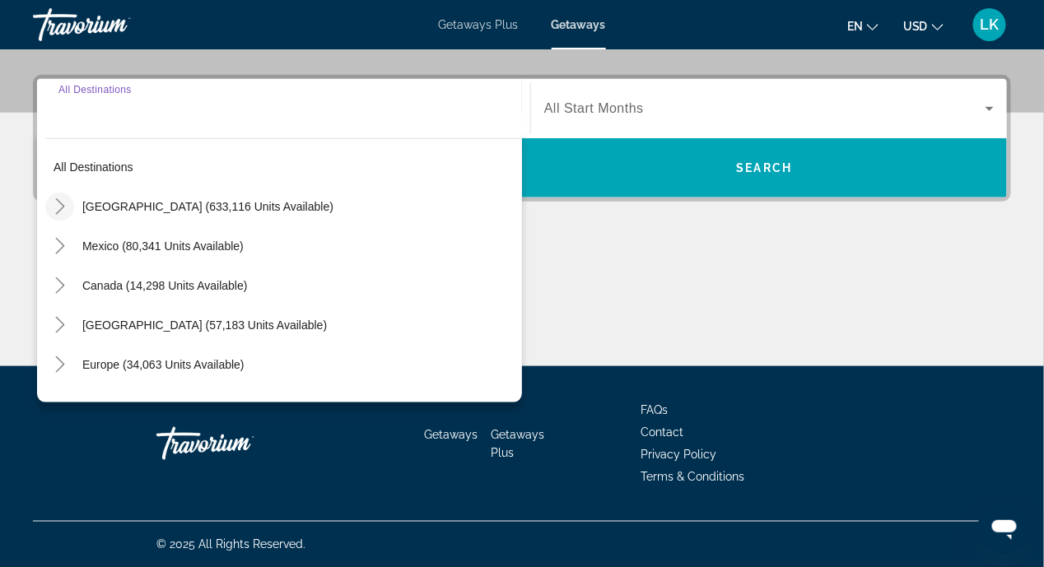
click at [59, 209] on icon "Toggle United States (633,116 units available)" at bounding box center [59, 206] width 9 height 16
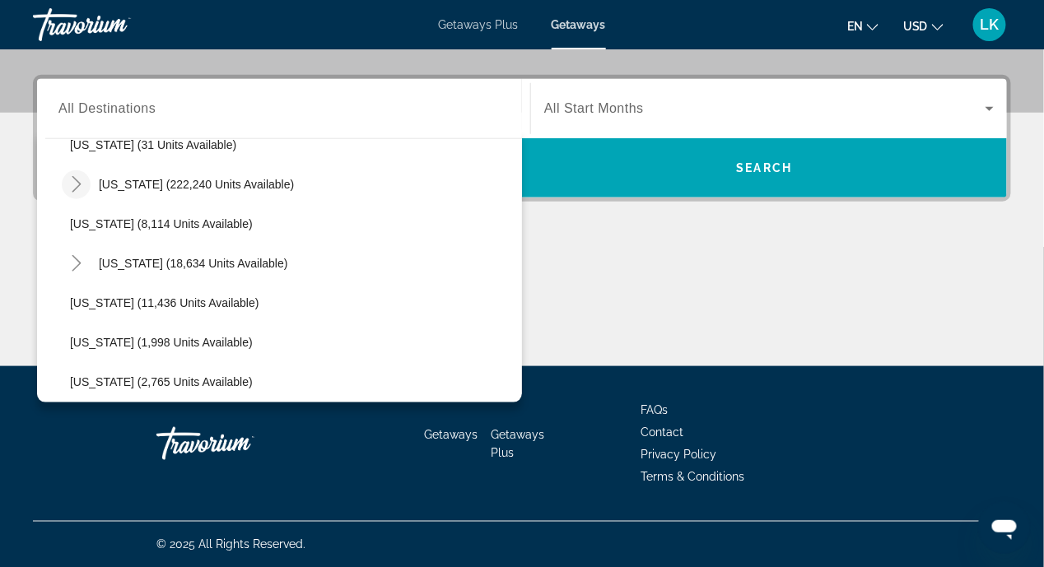
scroll to position [376, 0]
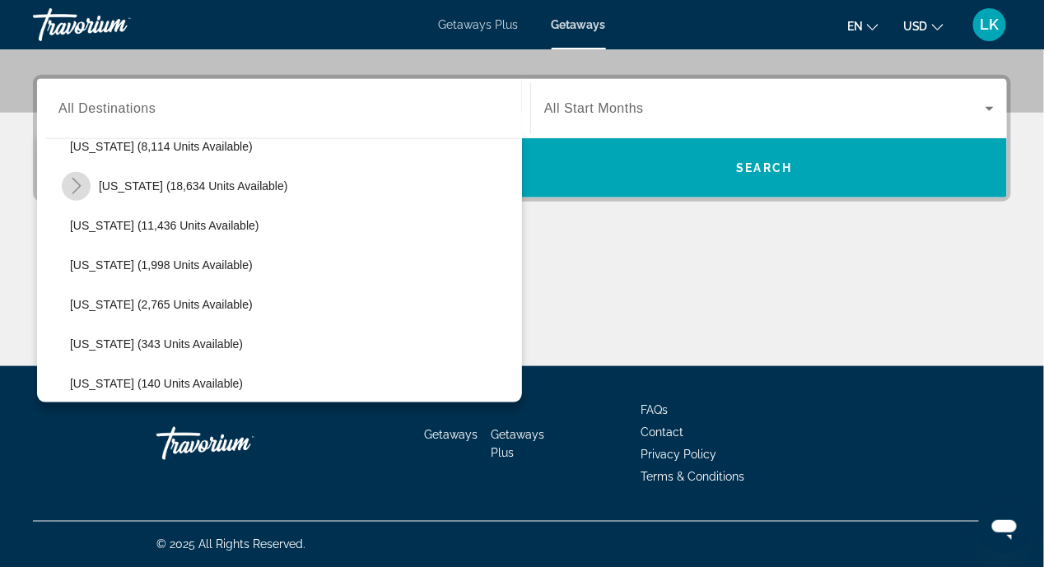
click at [68, 189] on icon "Toggle Hawaii (18,634 units available)" at bounding box center [76, 186] width 16 height 16
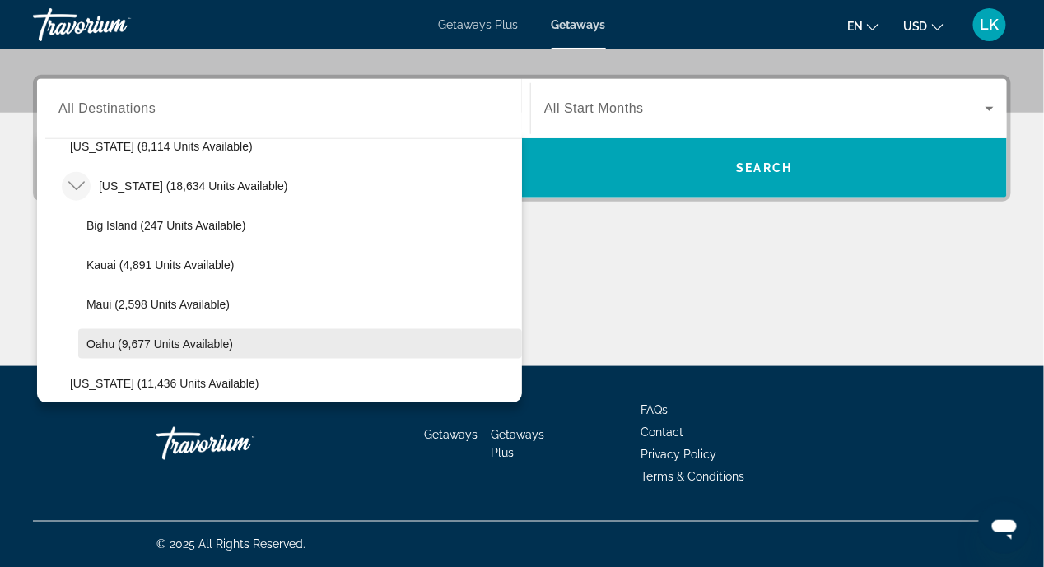
click at [96, 343] on span "Oahu (9,677 units available)" at bounding box center [159, 344] width 147 height 13
type input "**********"
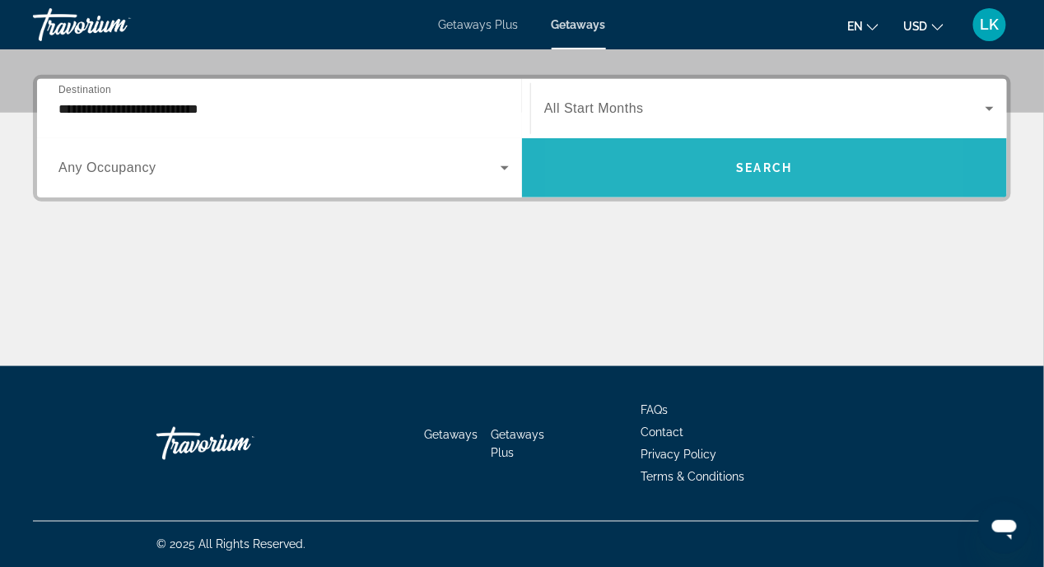
click at [673, 161] on span "Search widget" at bounding box center [764, 168] width 485 height 40
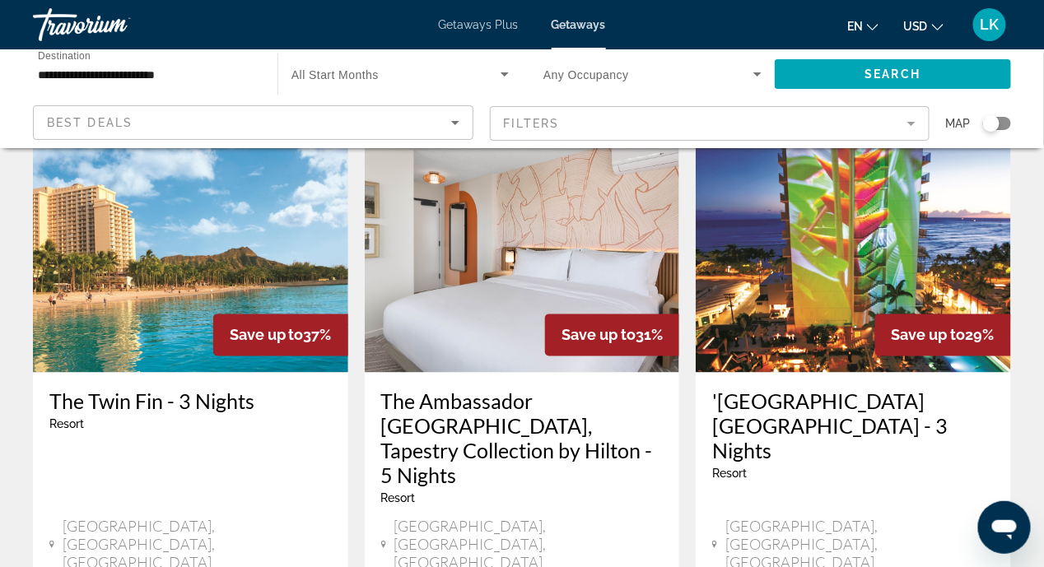
scroll to position [741, 0]
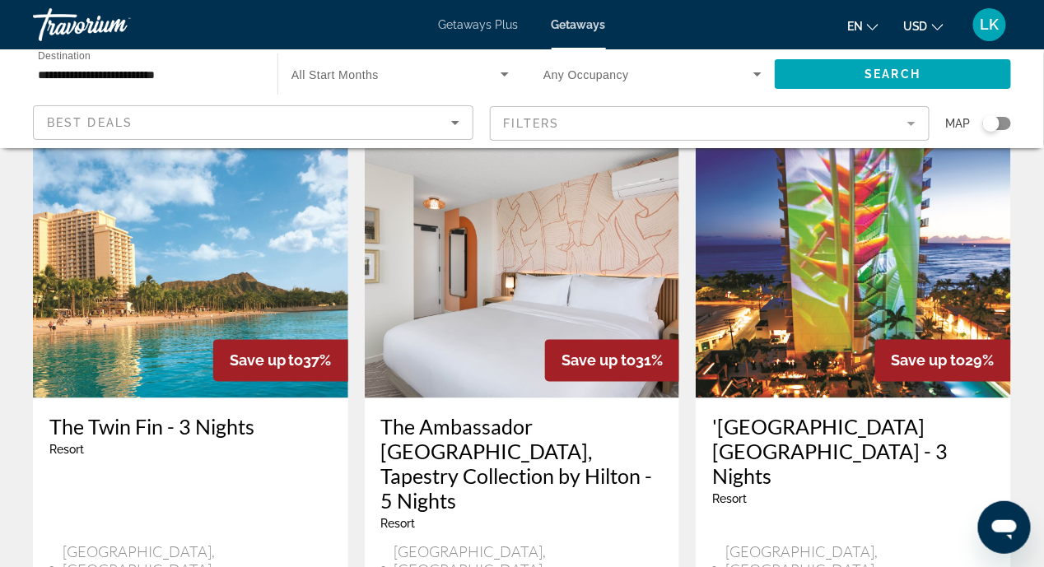
click at [234, 232] on img "Main content" at bounding box center [190, 267] width 315 height 264
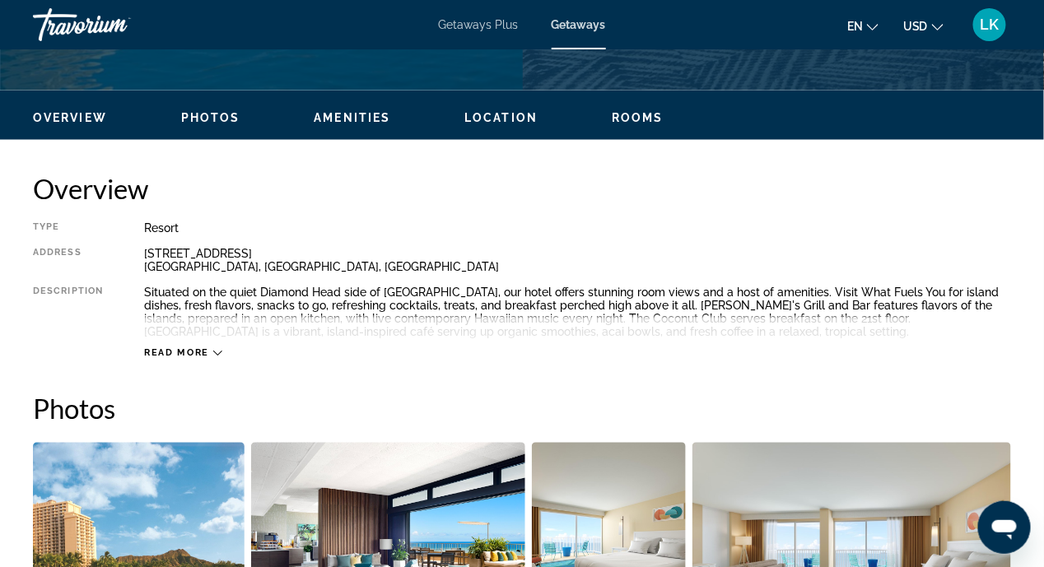
scroll to position [905, 0]
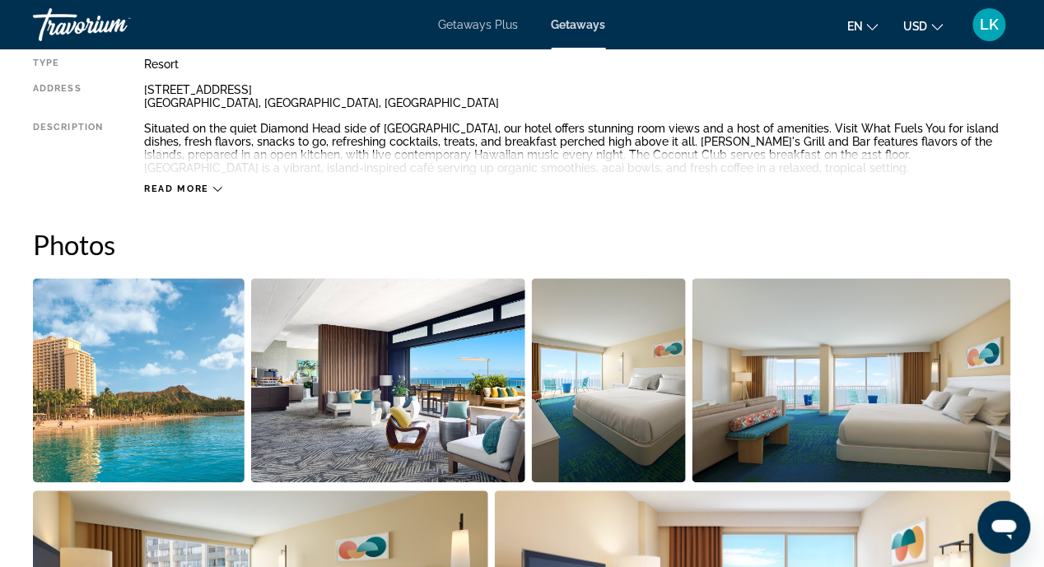
click at [213, 186] on icon "Main content" at bounding box center [217, 189] width 9 height 9
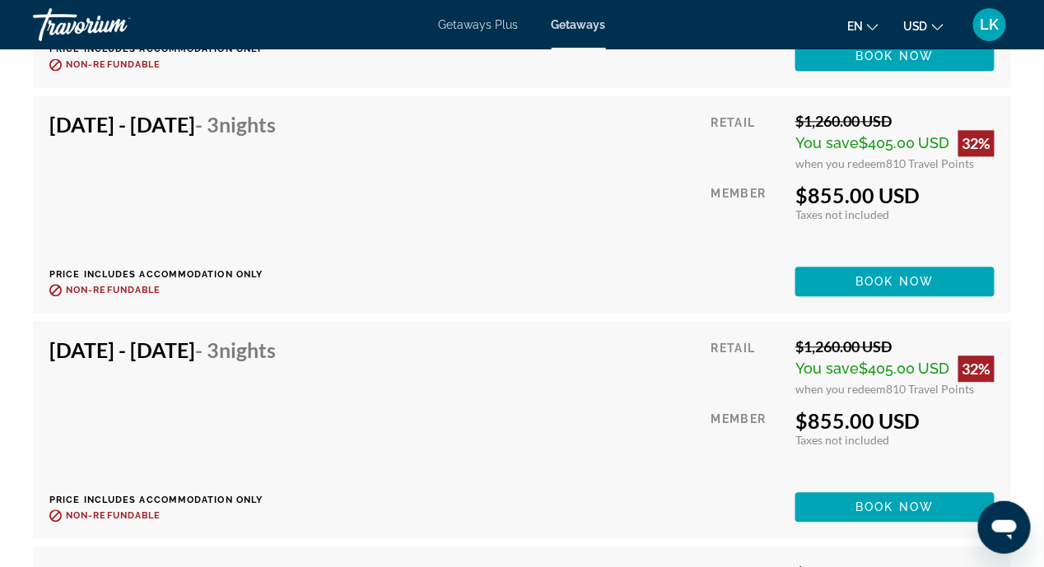
scroll to position [11941, 0]
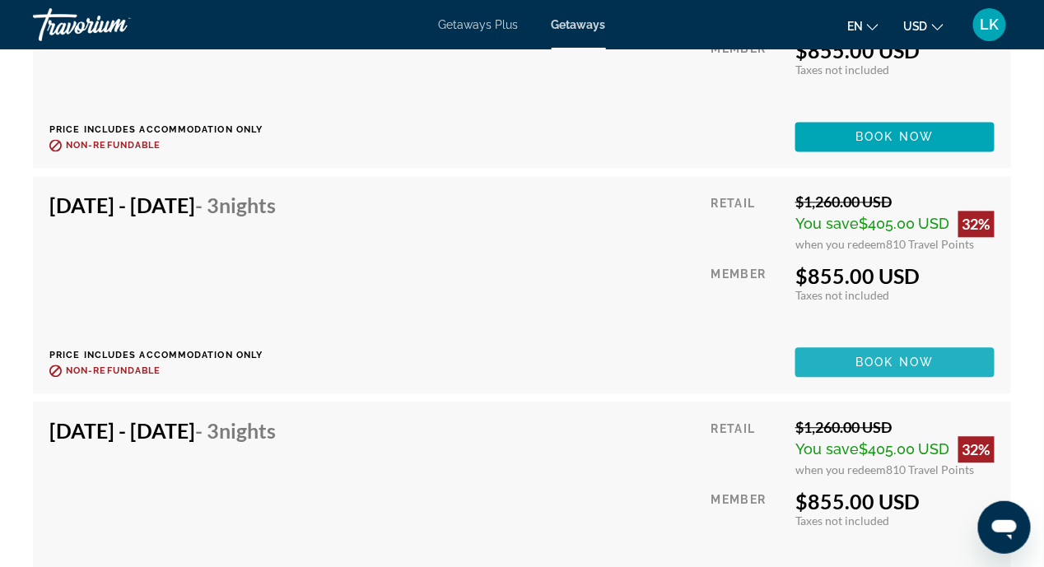
click at [859, 362] on span "Book now" at bounding box center [895, 362] width 78 height 13
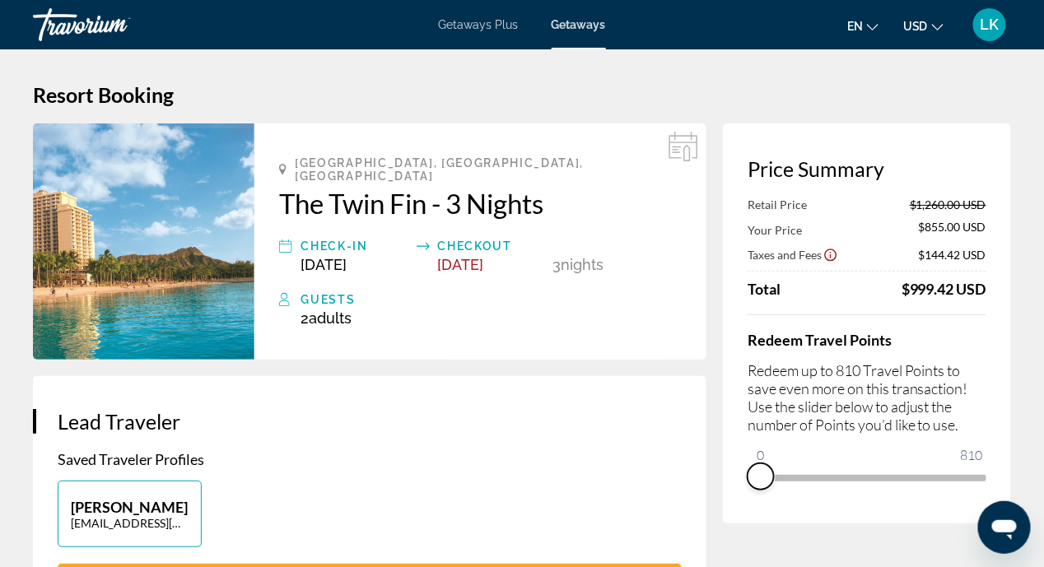
drag, startPoint x: 972, startPoint y: 506, endPoint x: 753, endPoint y: 494, distance: 219.4
click at [753, 494] on div "Price Summary Retail Price $1,260.00 USD Your Price $855.00 USD Taxes and Fees …" at bounding box center [867, 324] width 288 height 400
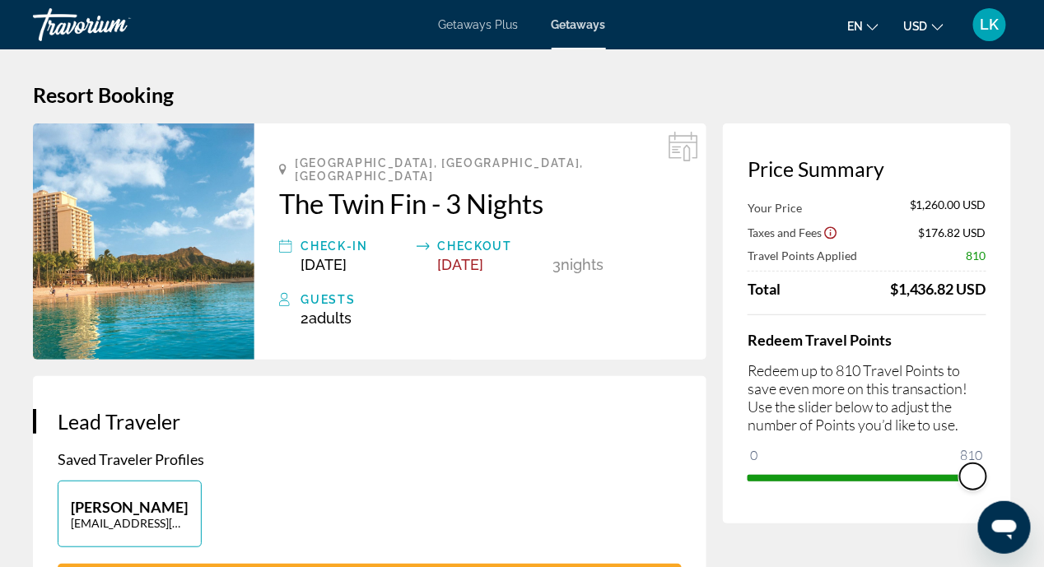
drag, startPoint x: 762, startPoint y: 460, endPoint x: 1019, endPoint y: 483, distance: 258.0
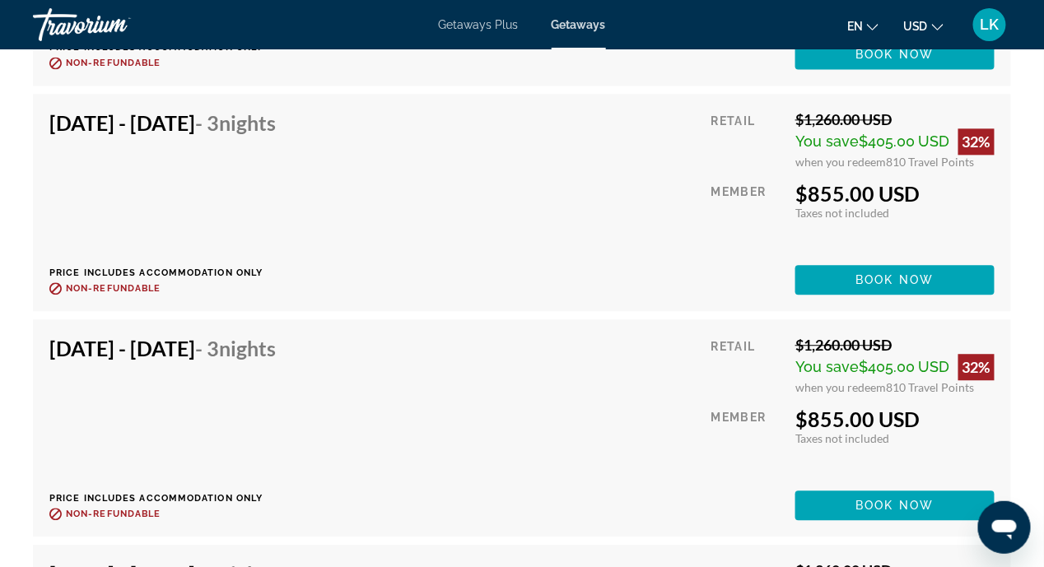
scroll to position [11941, 0]
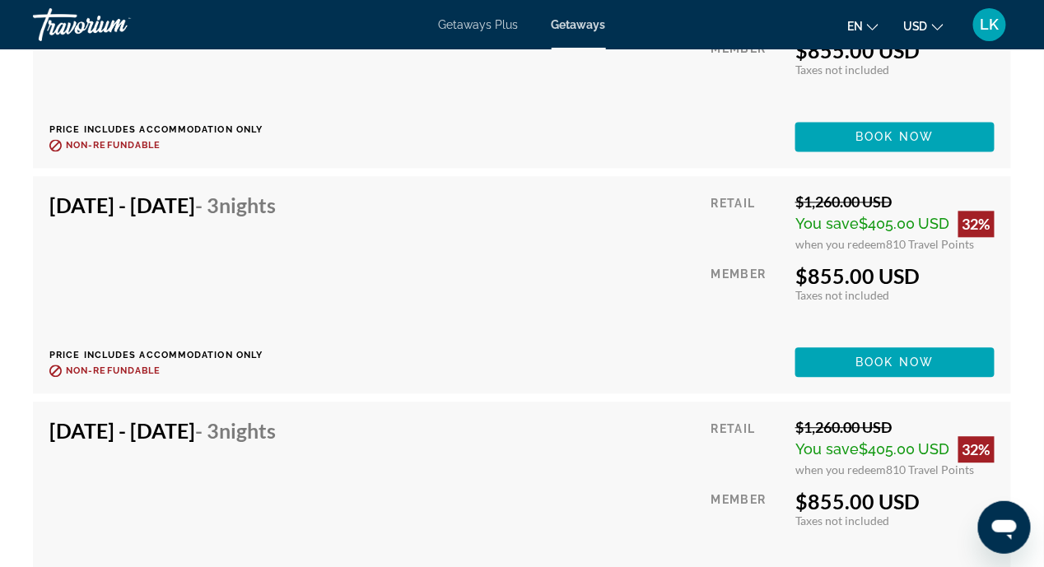
click at [124, 198] on h4 "[DATE] - [DATE] - 3 Nights" at bounding box center [162, 205] width 226 height 25
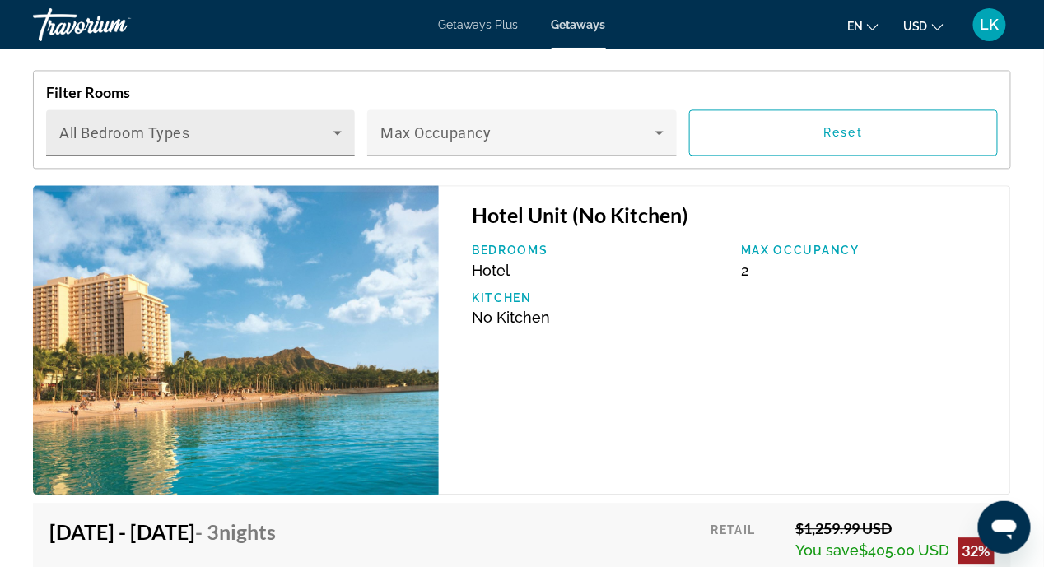
scroll to position [2634, 0]
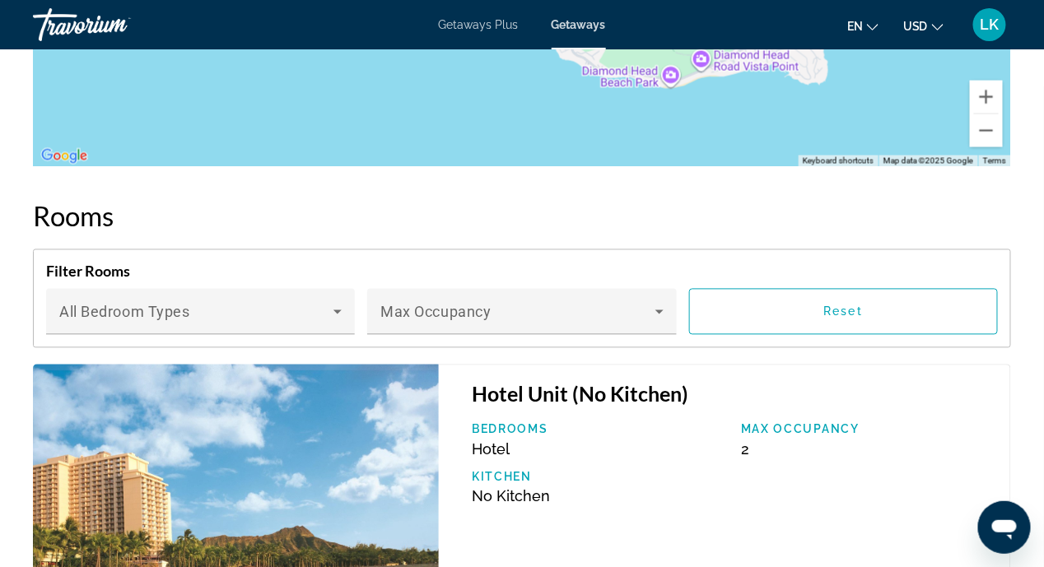
click at [811, 427] on p "Max Occupancy" at bounding box center [867, 429] width 253 height 13
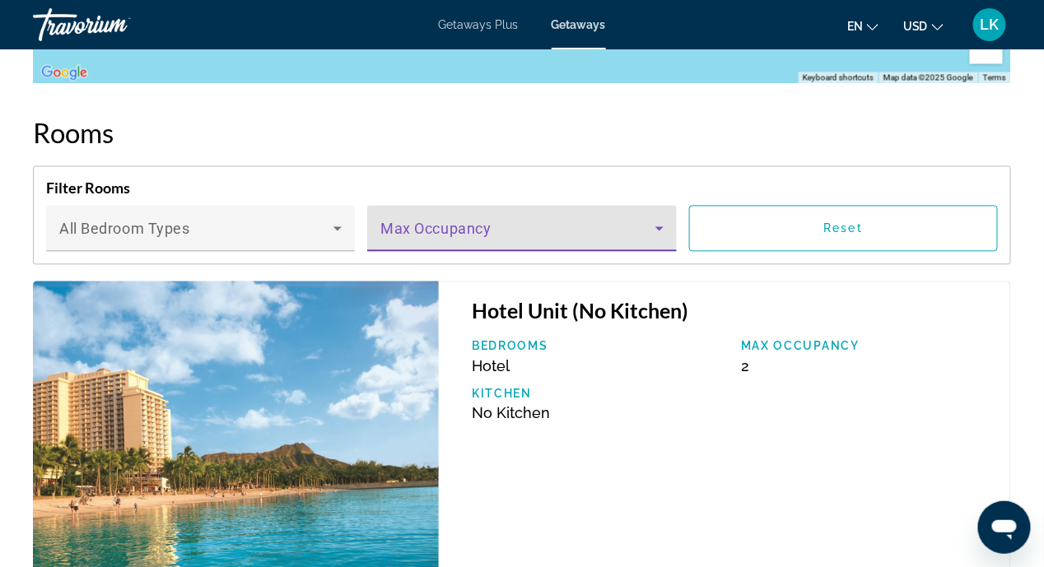
click at [665, 222] on icon "Main content" at bounding box center [660, 229] width 20 height 20
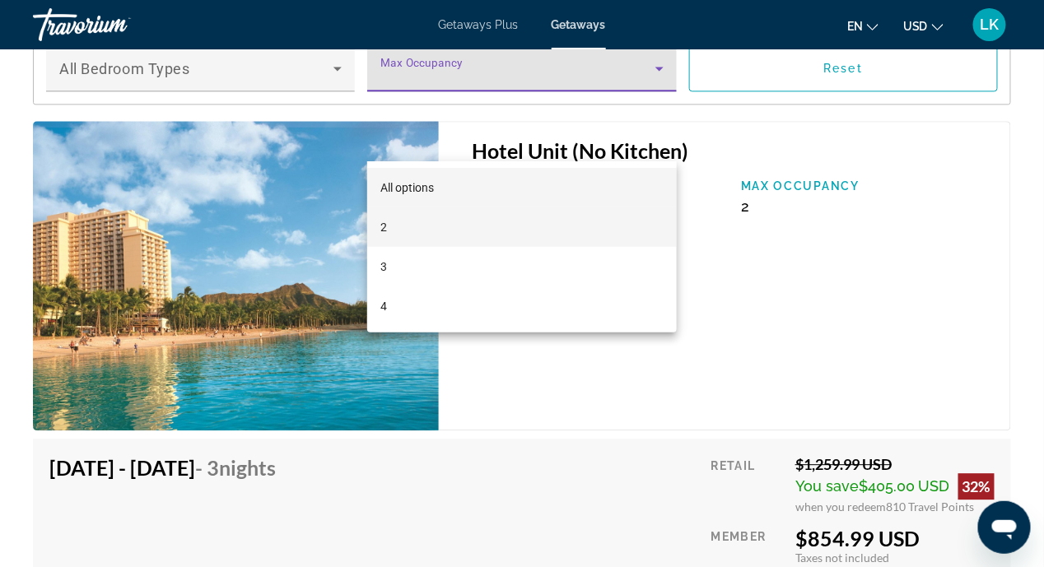
scroll to position [2881, 0]
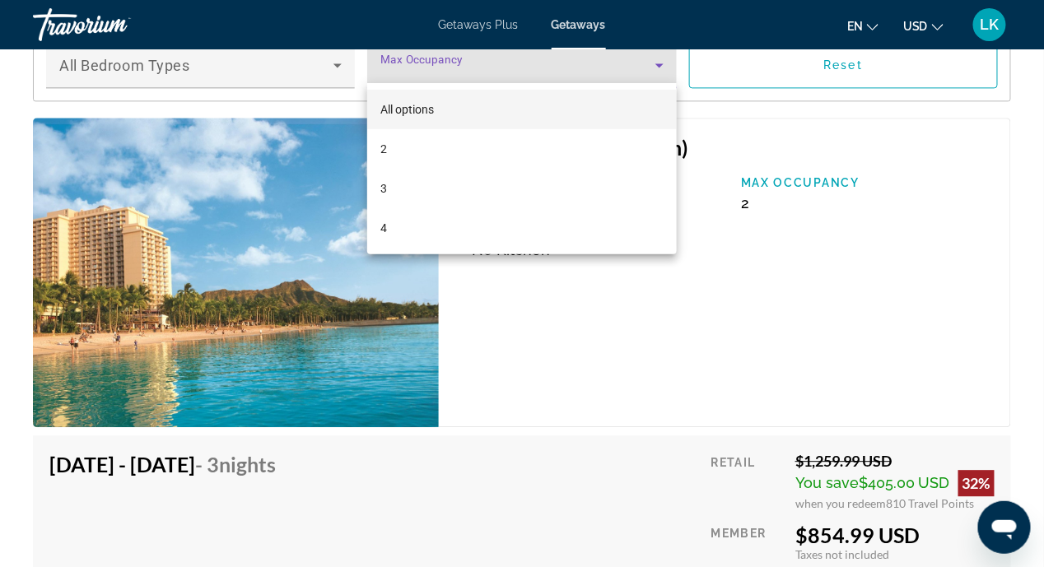
click at [699, 415] on div at bounding box center [522, 283] width 1044 height 567
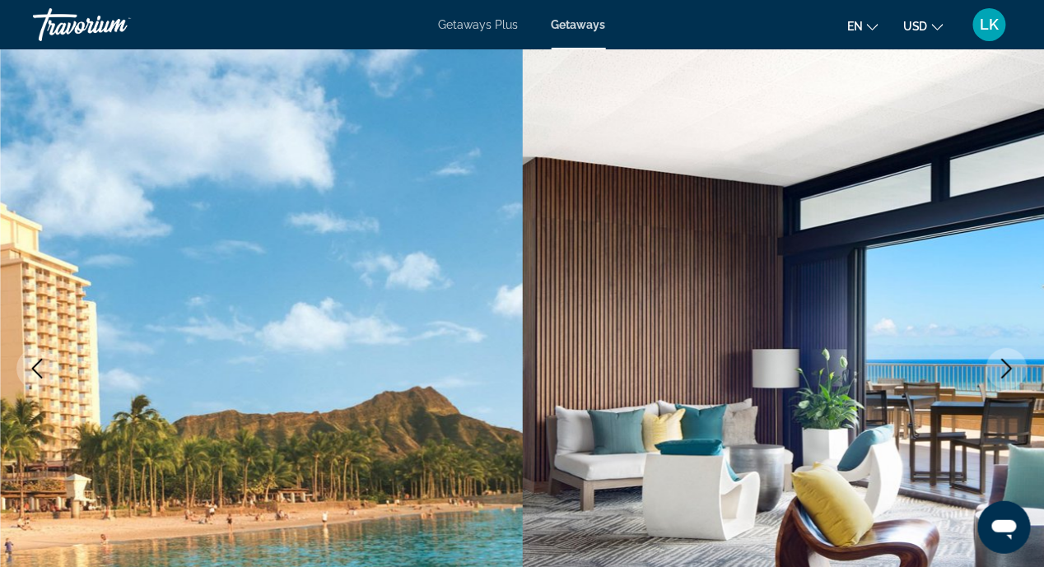
scroll to position [0, 0]
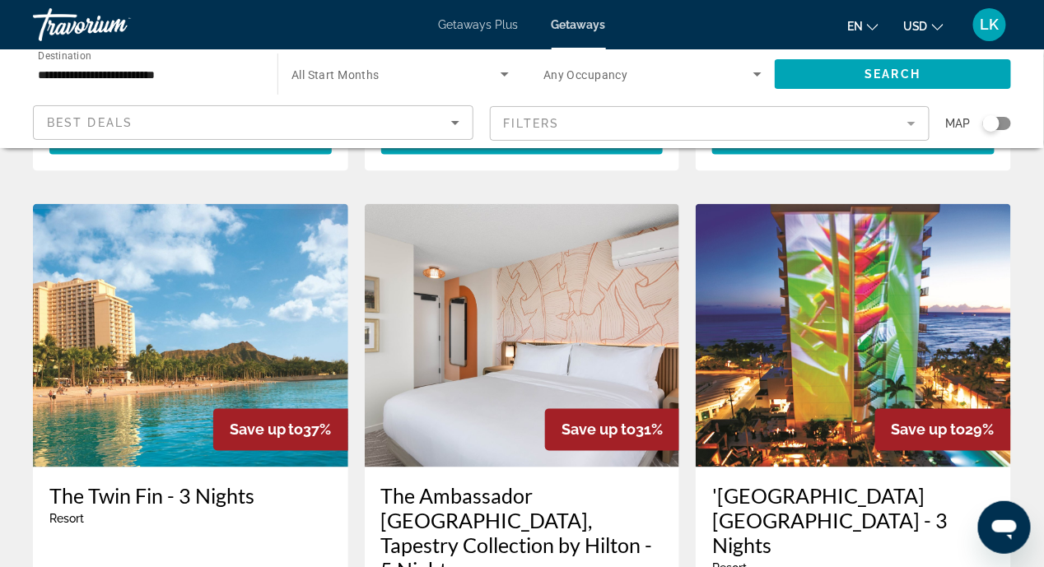
scroll to position [824, 0]
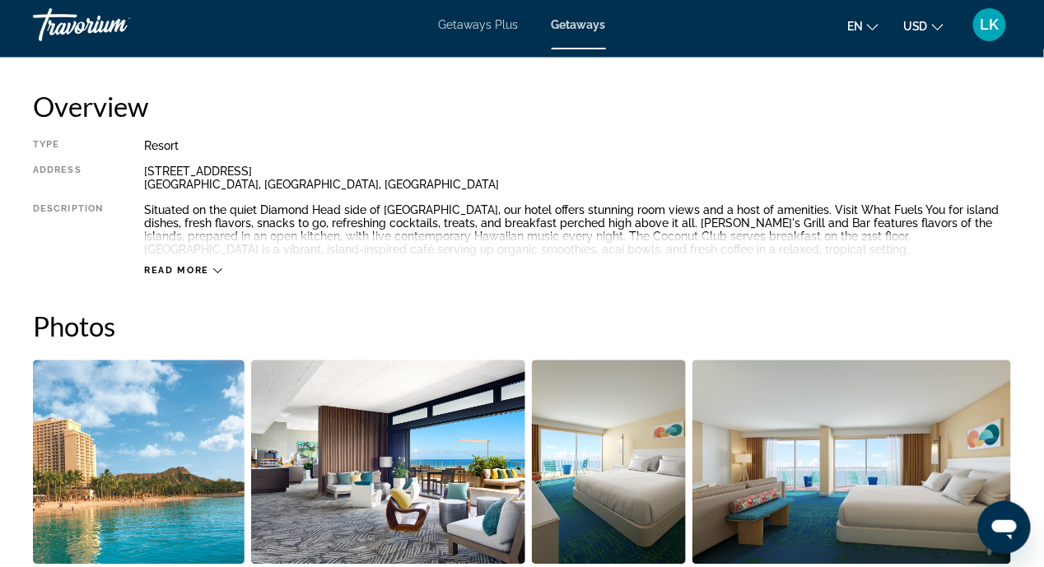
scroll to position [905, 0]
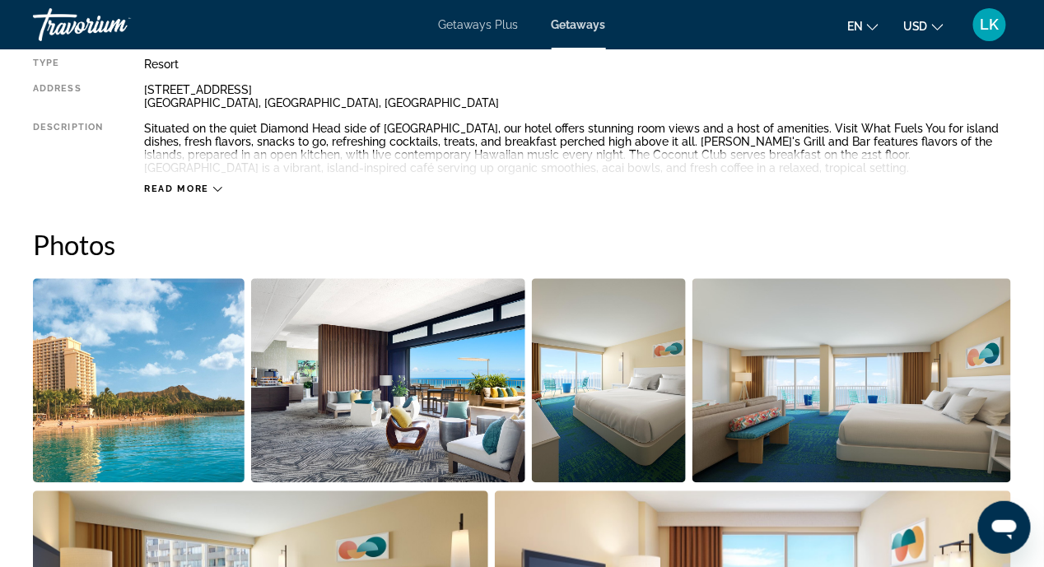
click at [214, 185] on icon "Main content" at bounding box center [217, 189] width 9 height 9
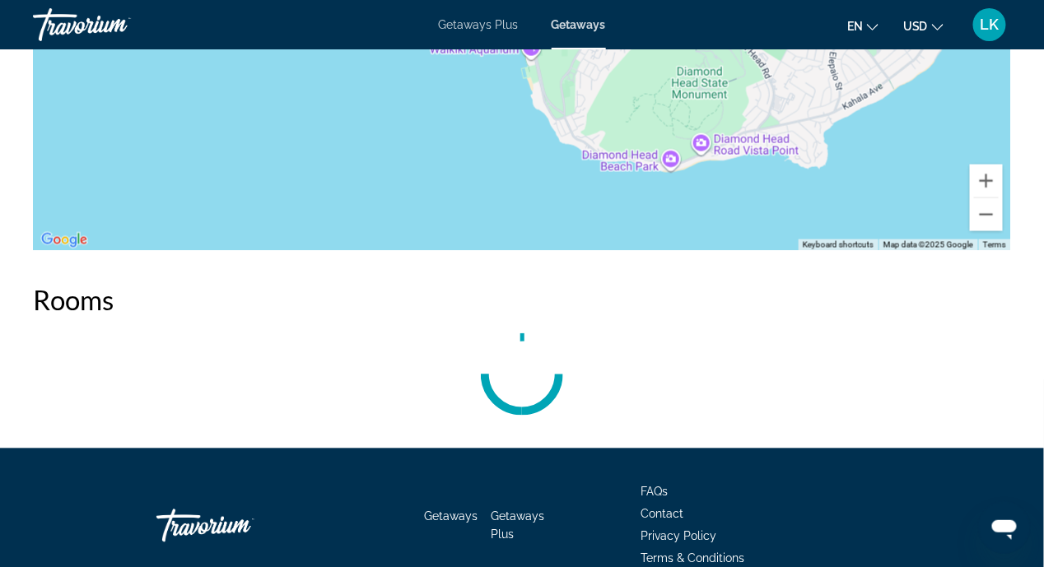
scroll to position [2629, 0]
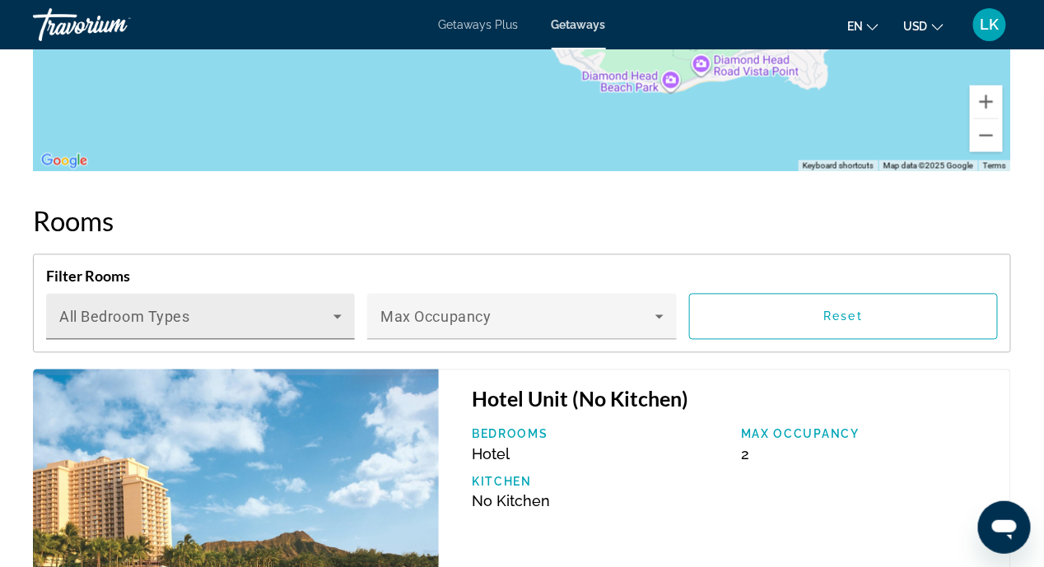
click at [336, 309] on icon "Main content" at bounding box center [338, 317] width 20 height 20
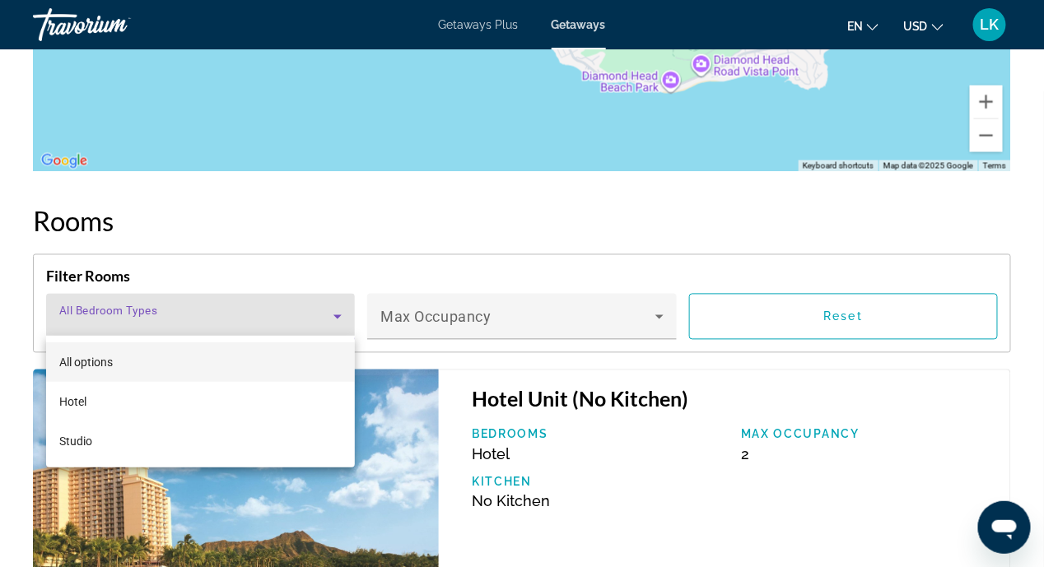
click at [659, 311] on div at bounding box center [522, 283] width 1044 height 567
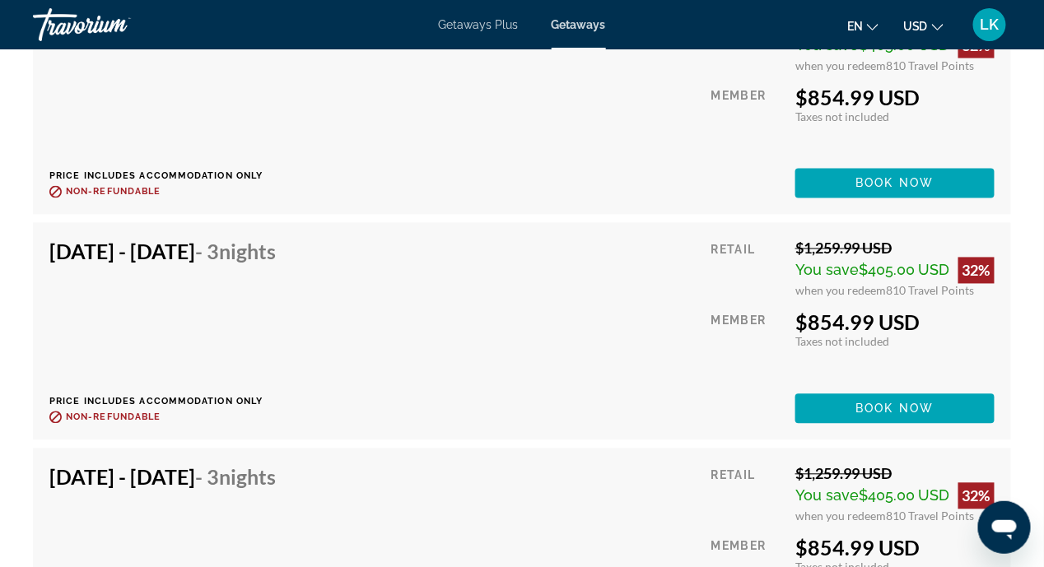
scroll to position [6418, 0]
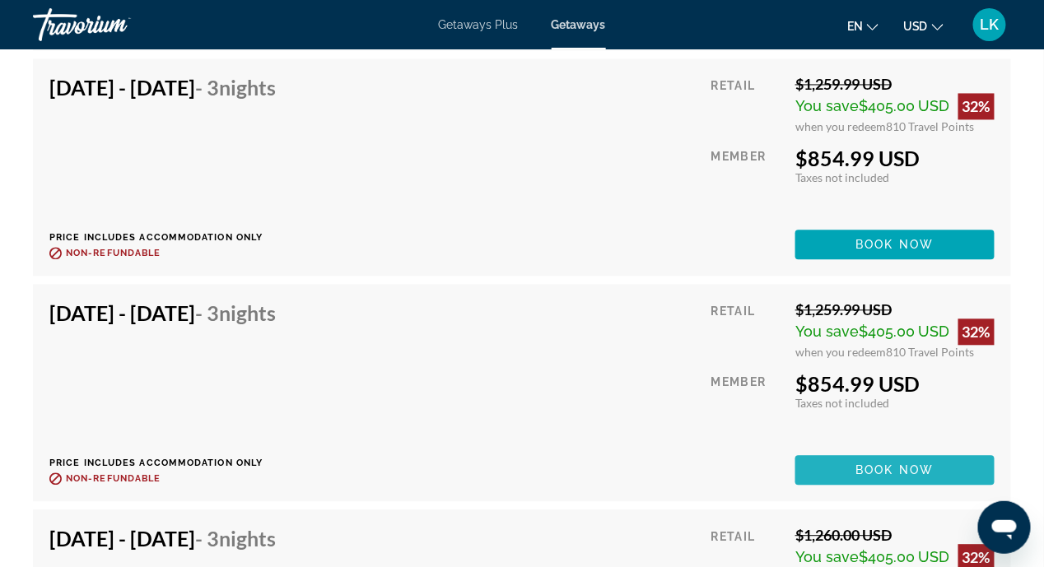
click at [910, 464] on span "Book now" at bounding box center [895, 470] width 78 height 13
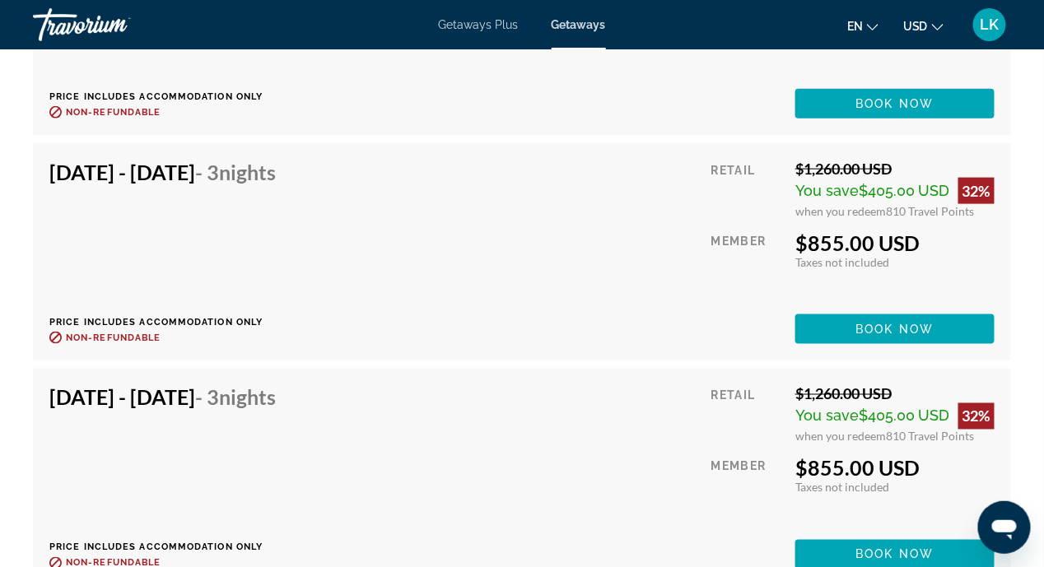
scroll to position [13417, 0]
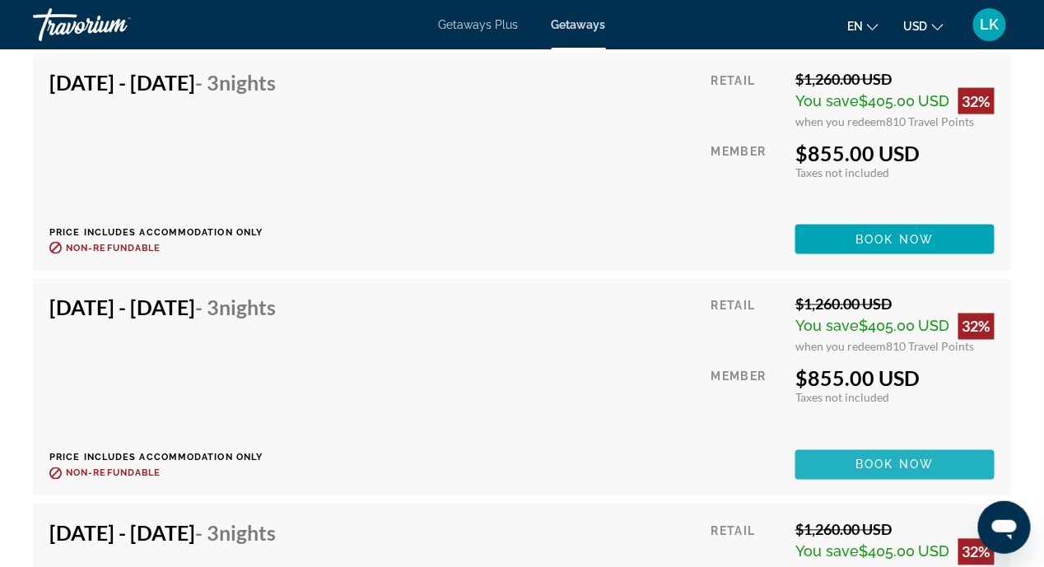
click at [841, 457] on span "Main content" at bounding box center [895, 466] width 199 height 40
